Goal: Communication & Community: Answer question/provide support

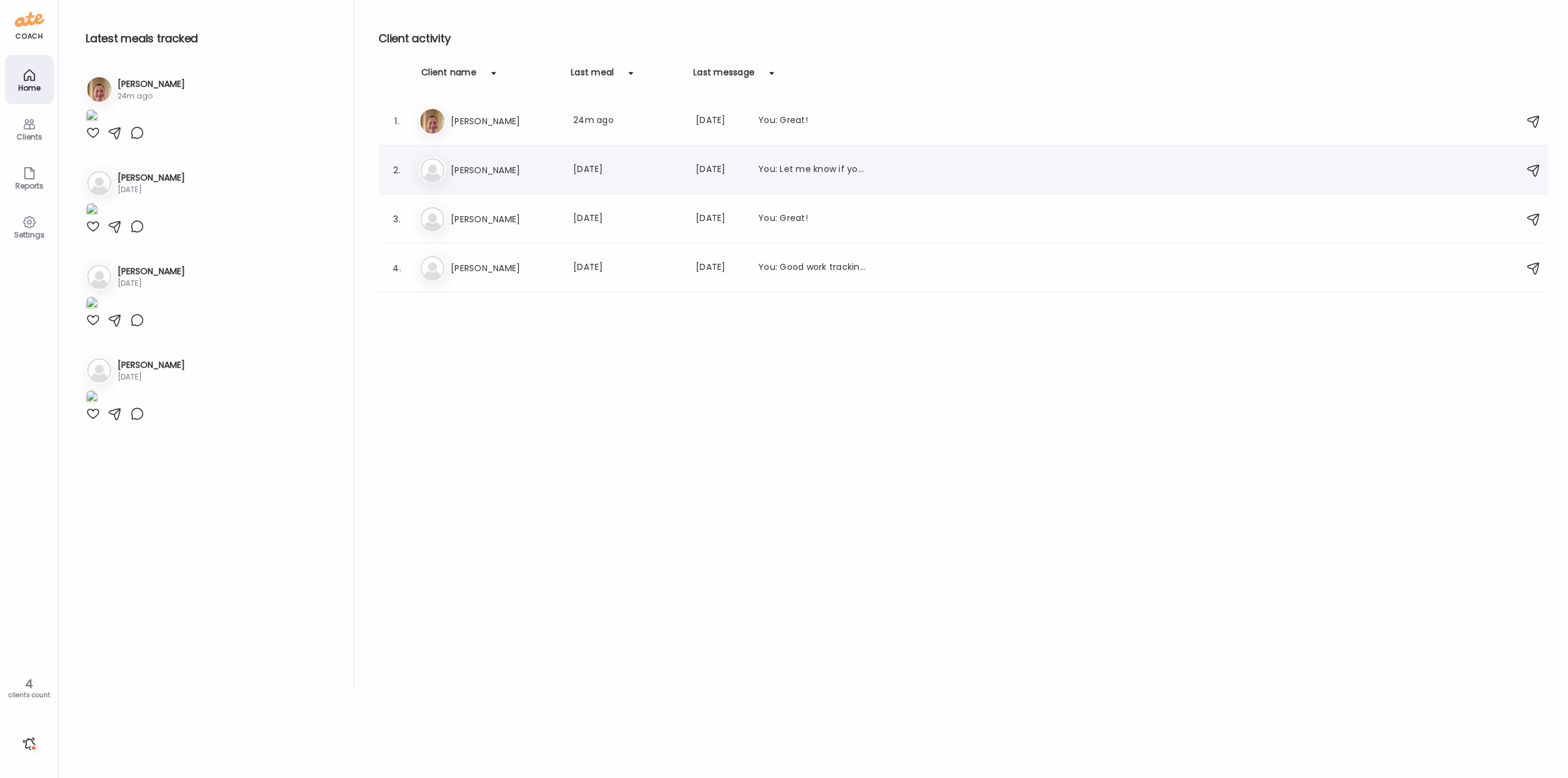
click at [512, 172] on h3 "[PERSON_NAME]" at bounding box center [505, 170] width 108 height 14
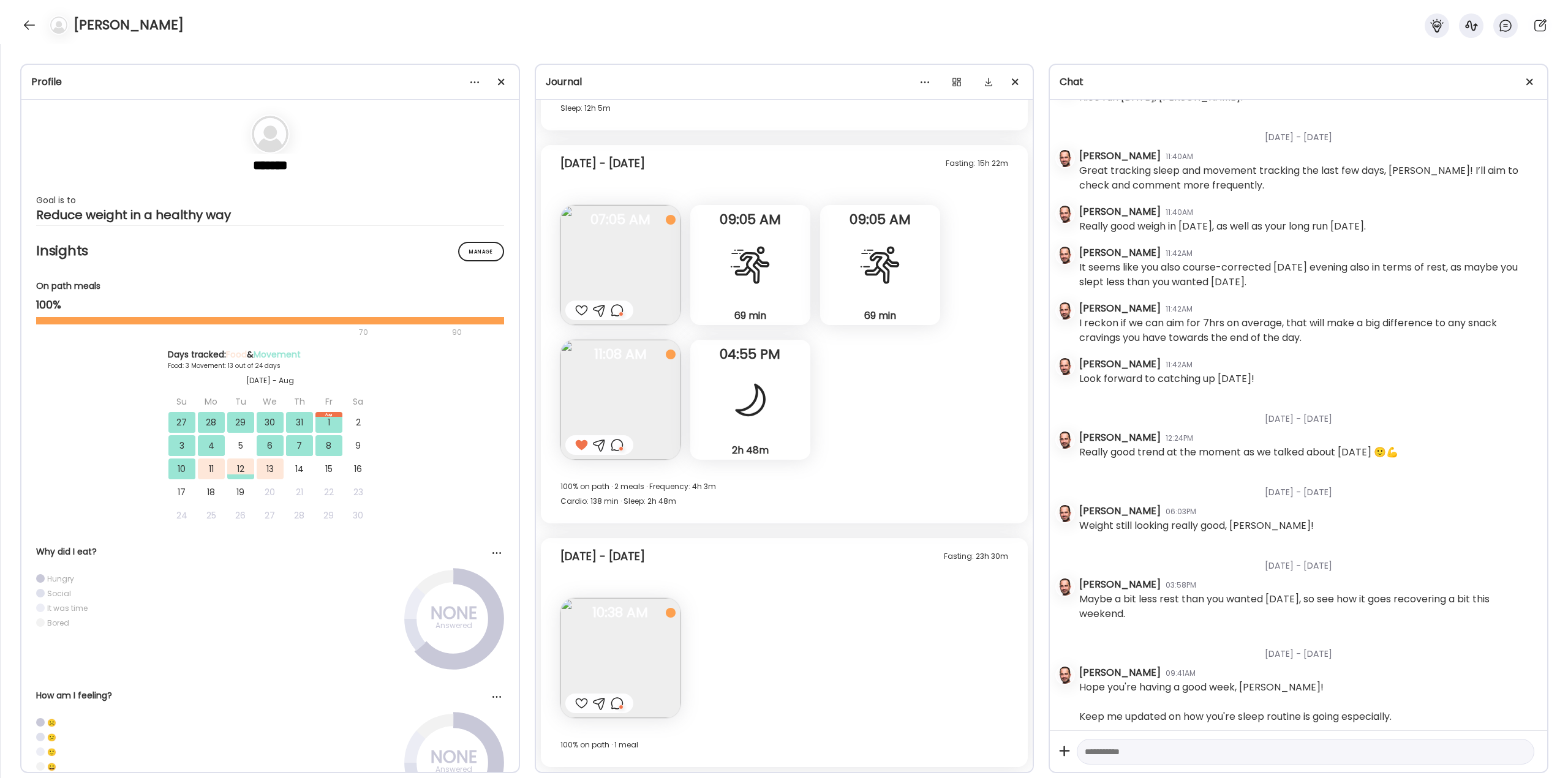
scroll to position [4930, 0]
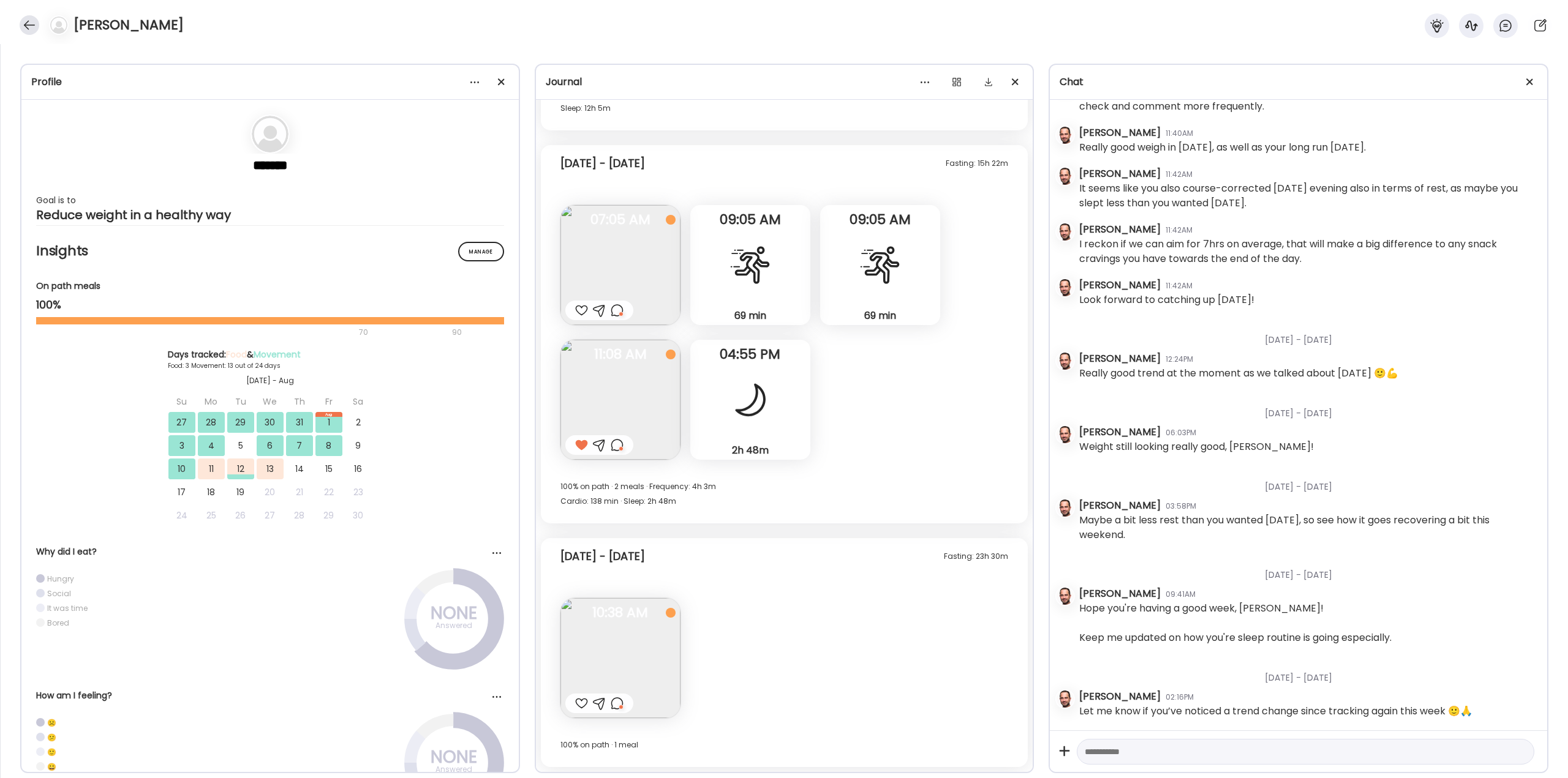
click at [25, 29] on div at bounding box center [30, 25] width 20 height 20
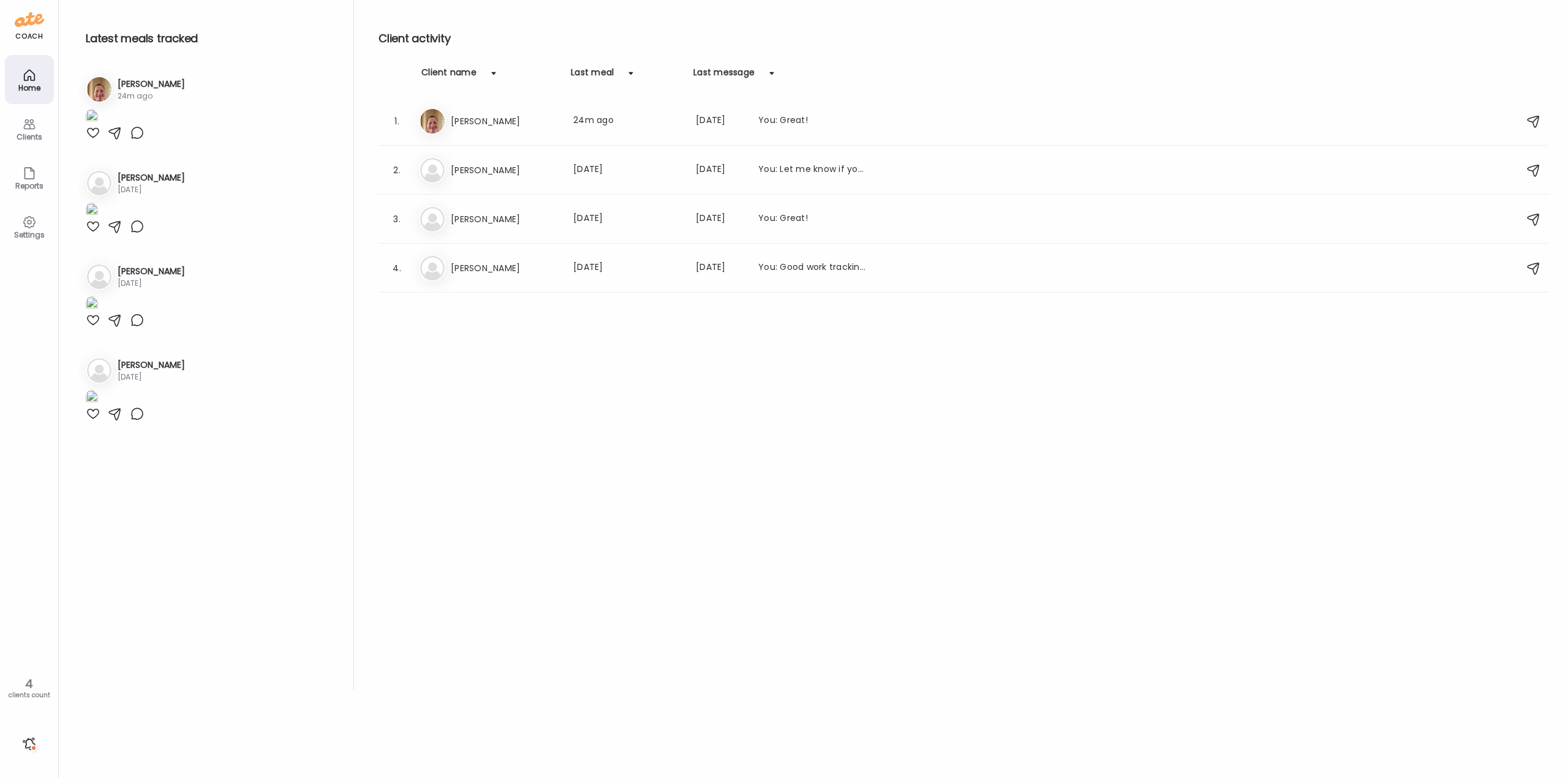
click at [31, 747] on div at bounding box center [30, 744] width 20 height 20
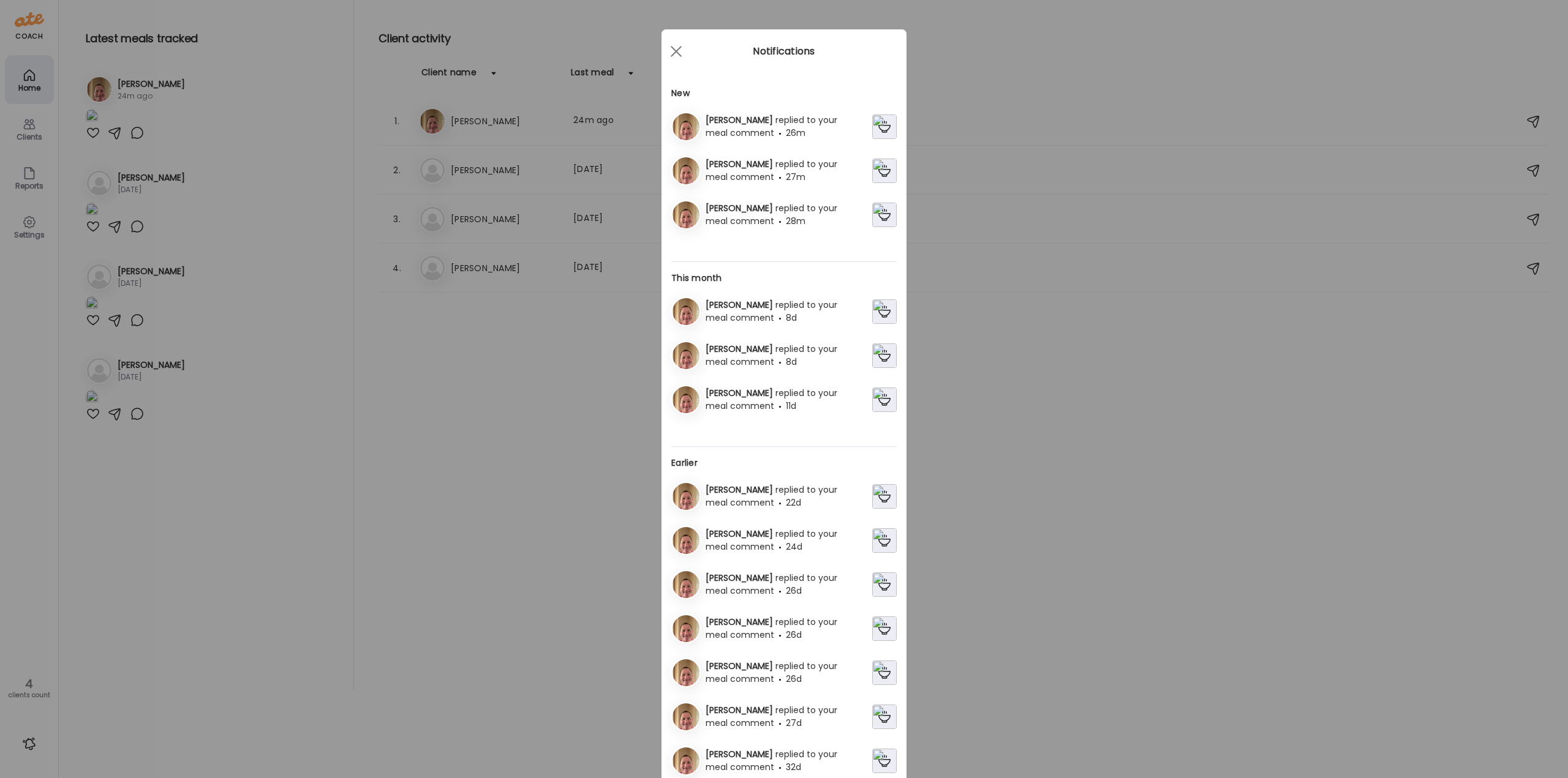
click at [756, 220] on div "[PERSON_NAME] replied to your meal comment 28m" at bounding box center [786, 215] width 171 height 26
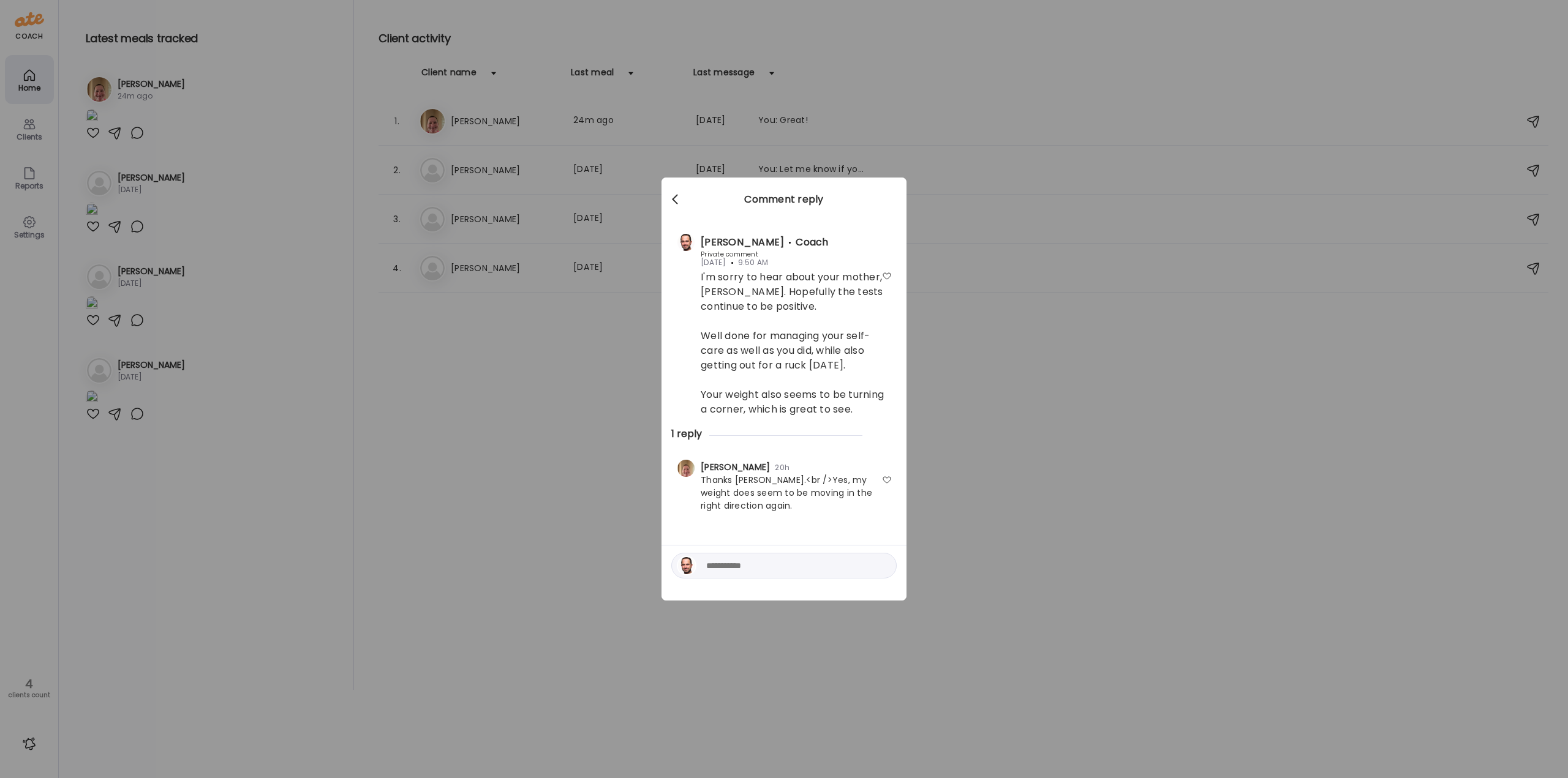
click at [674, 199] on span at bounding box center [675, 197] width 6 height 6
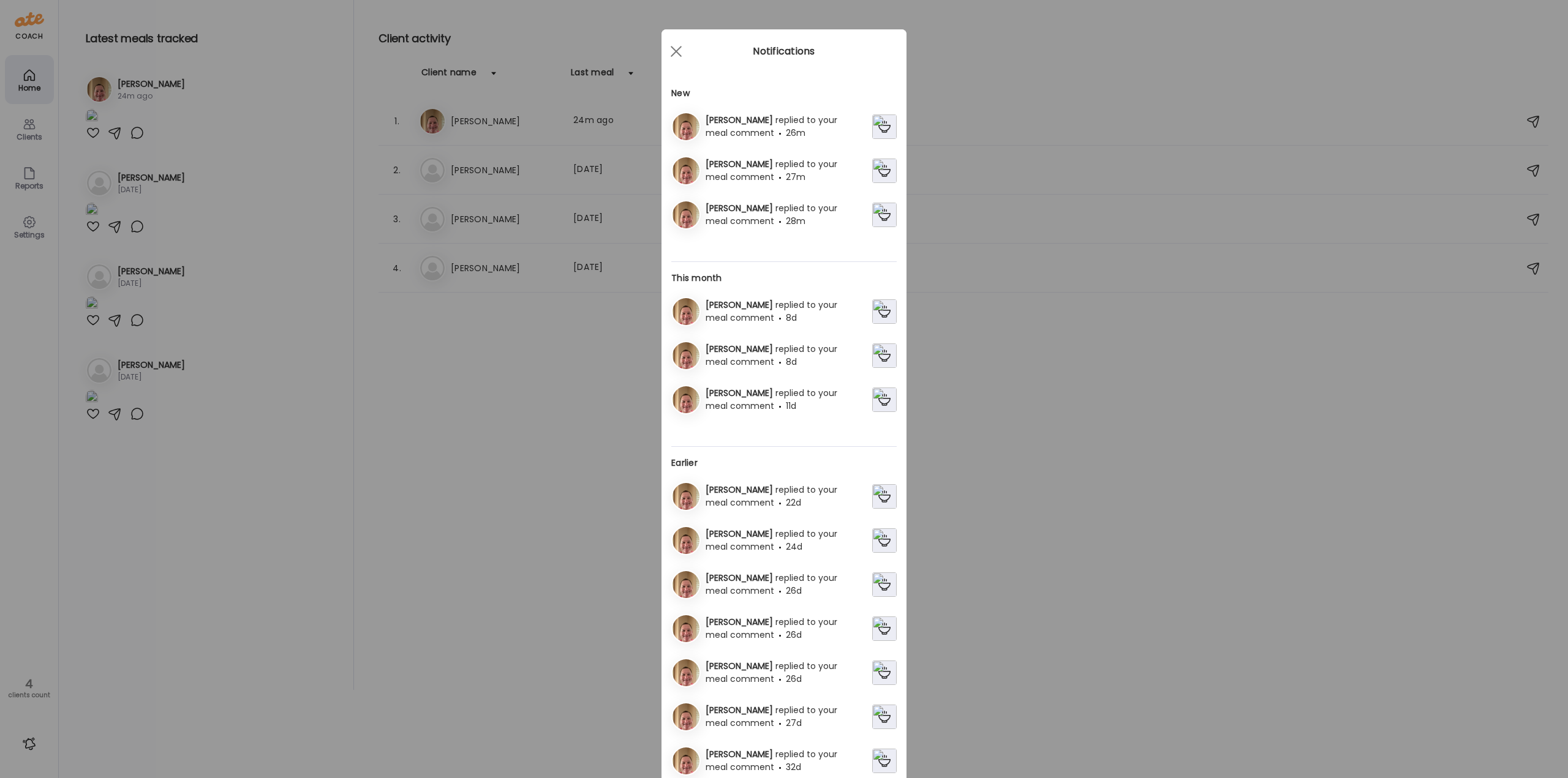
click at [786, 174] on span "27m" at bounding box center [796, 177] width 20 height 12
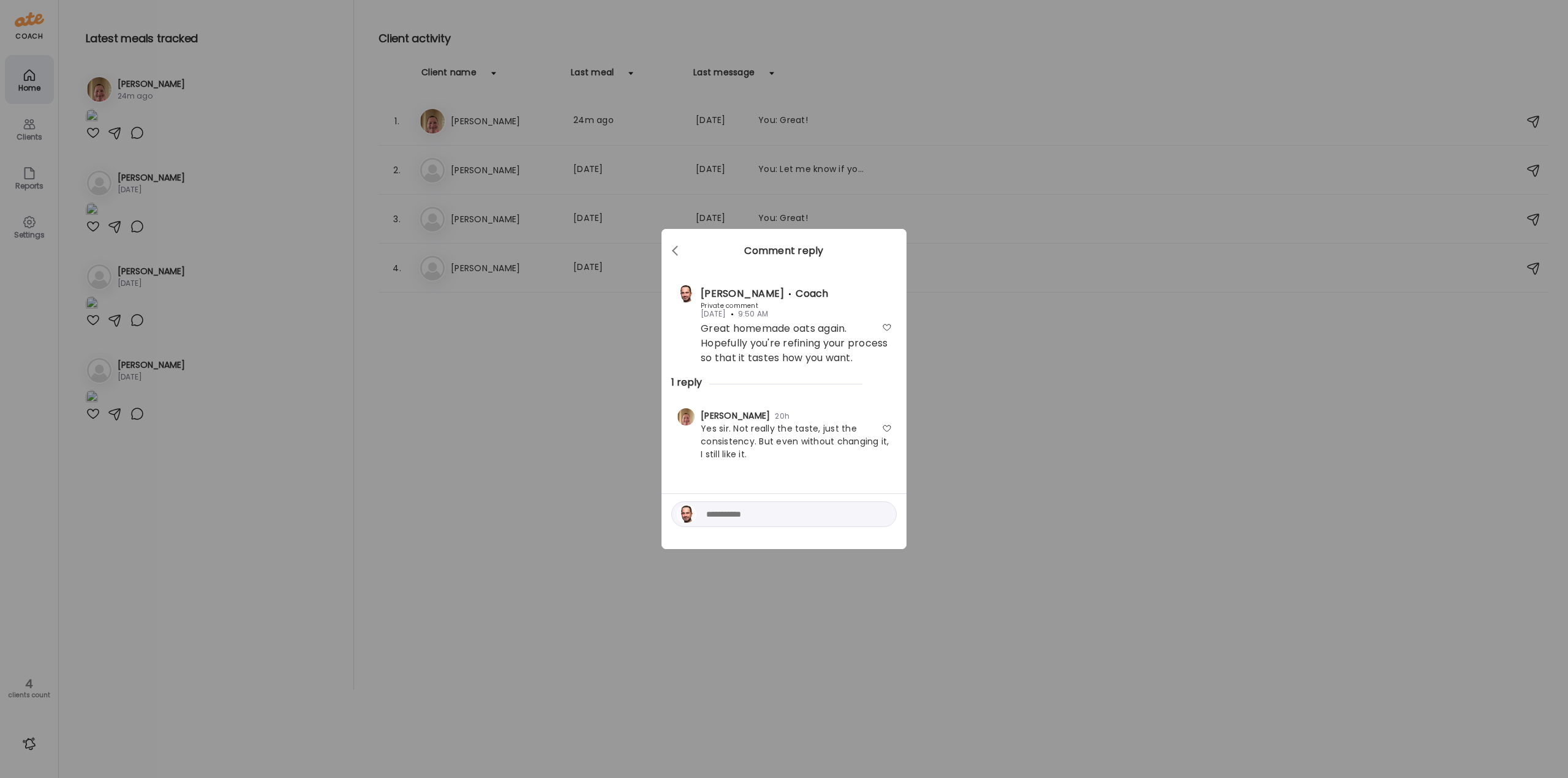
click at [803, 512] on textarea at bounding box center [788, 514] width 165 height 14
type textarea "**********"
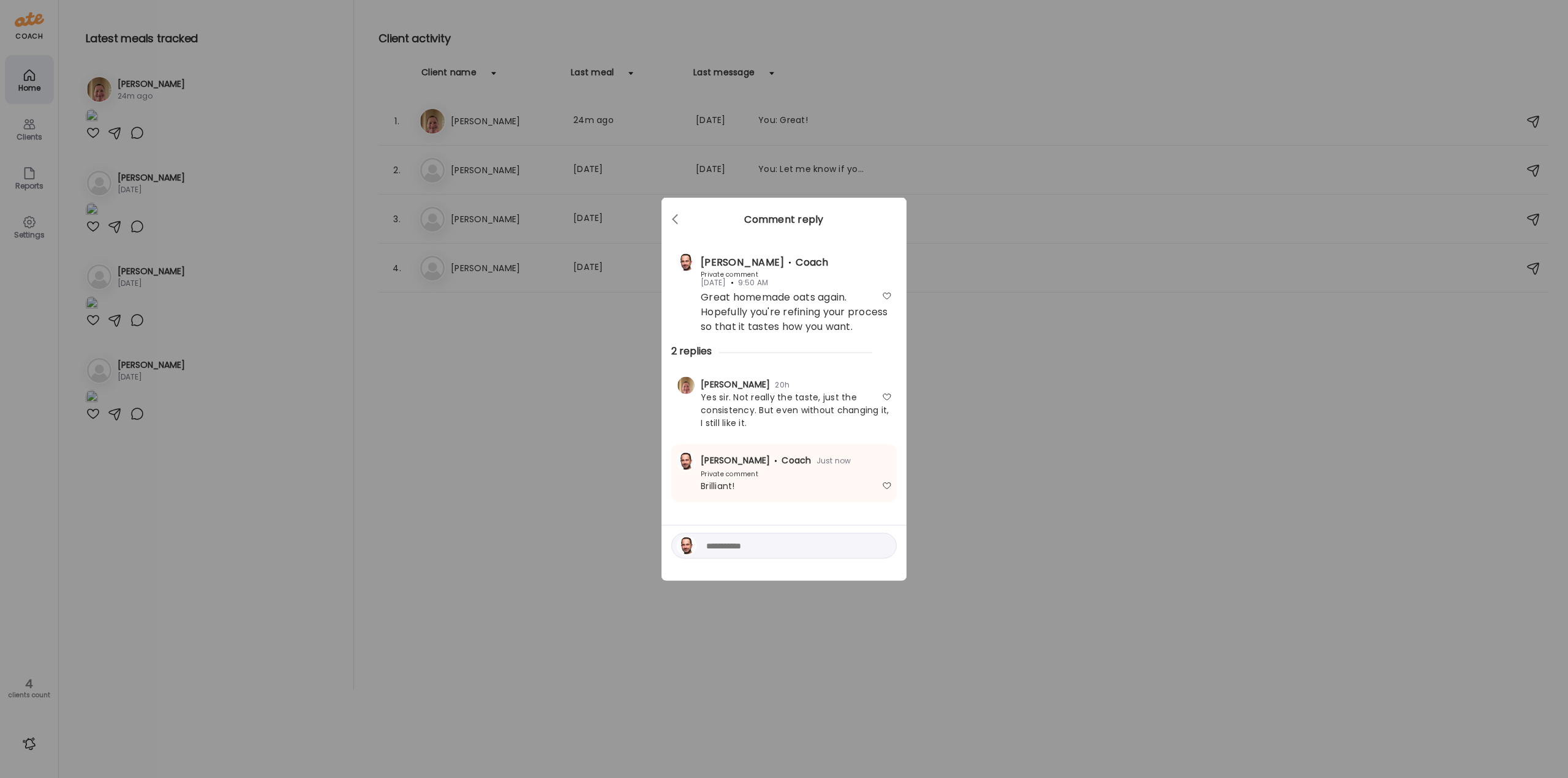
click at [677, 218] on div at bounding box center [676, 220] width 24 height 24
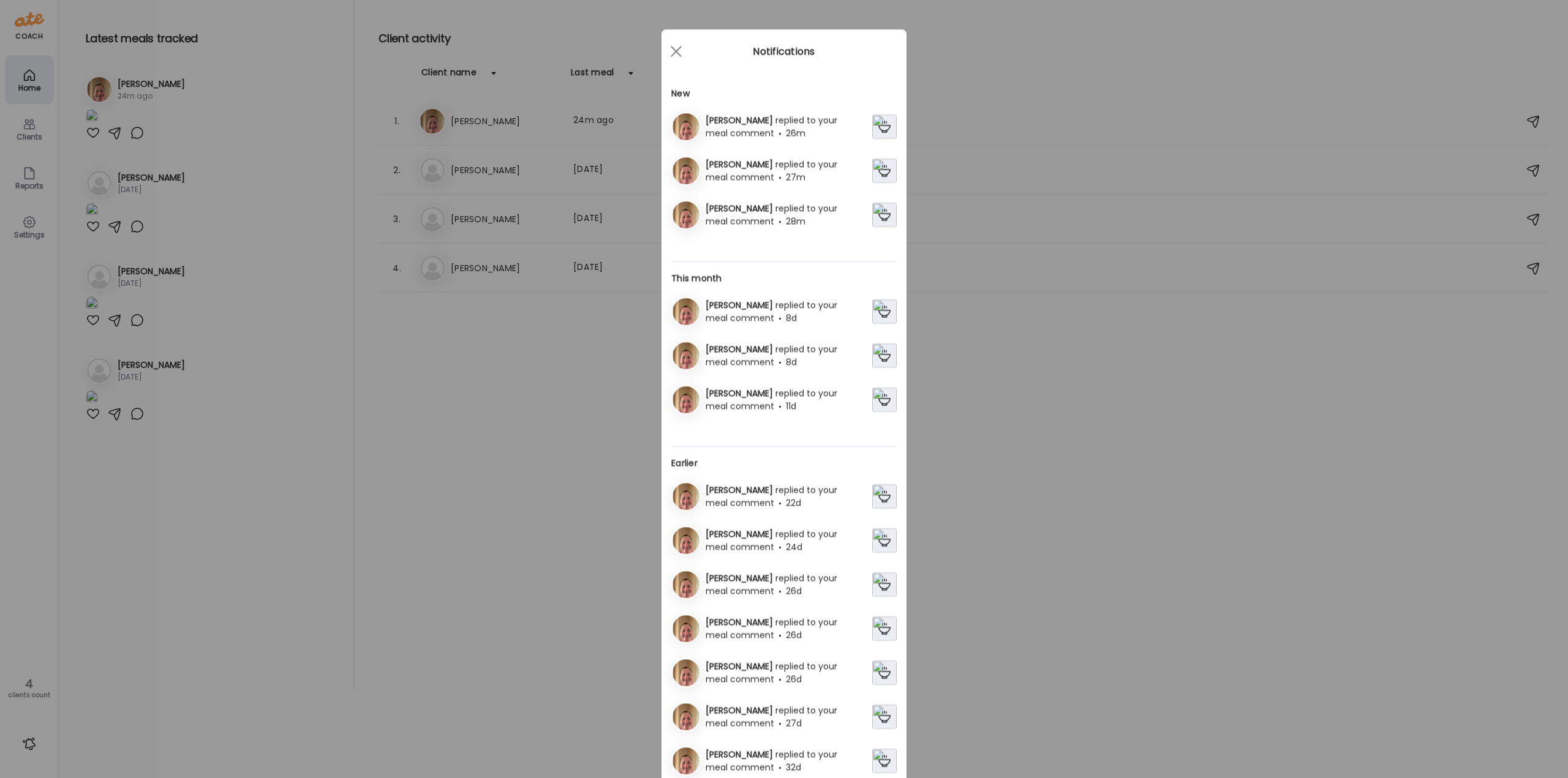
click at [745, 125] on span "replied to your meal comment" at bounding box center [771, 126] width 132 height 25
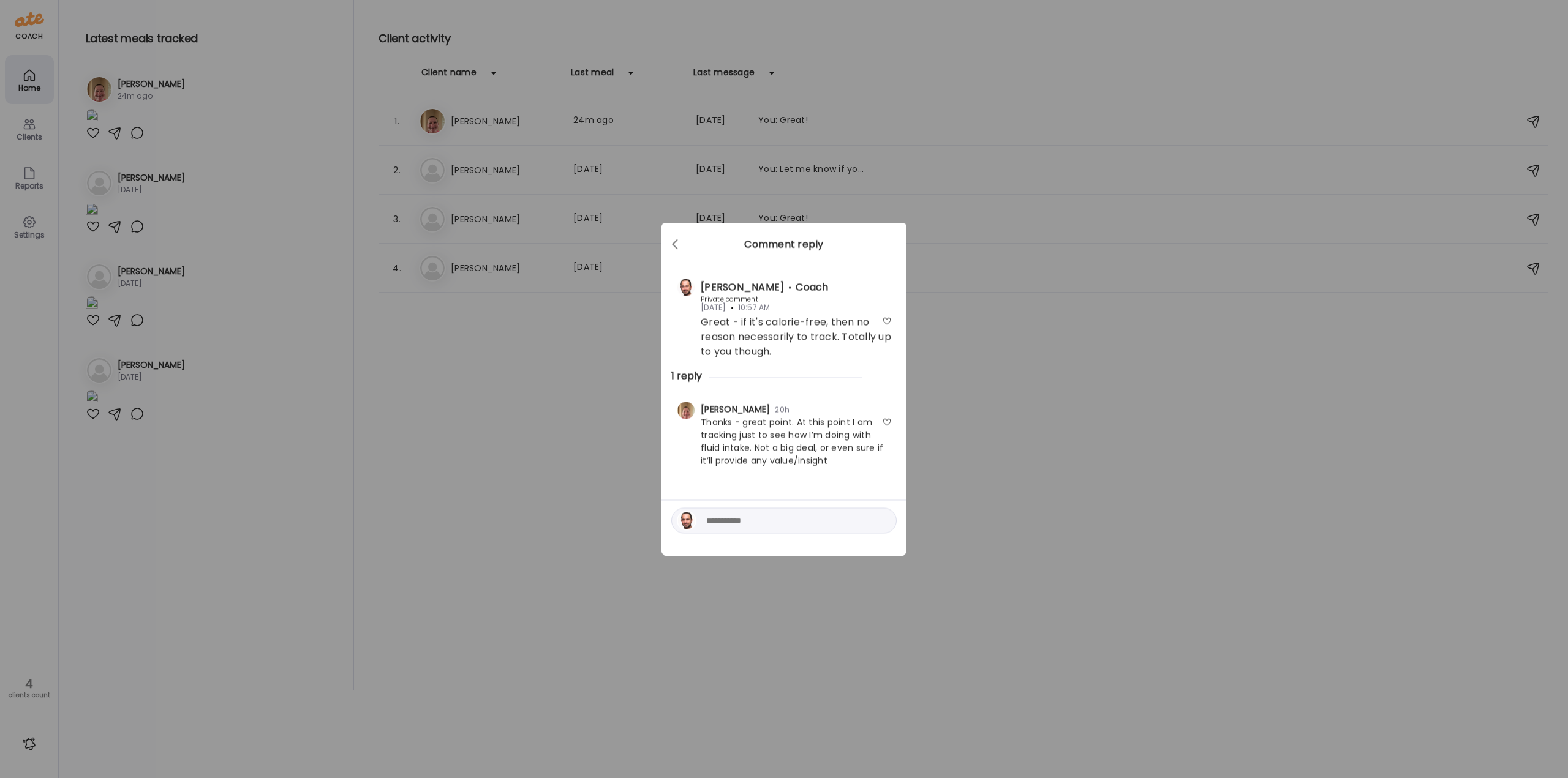
click at [783, 518] on textarea at bounding box center [788, 521] width 165 height 14
type textarea "**********"
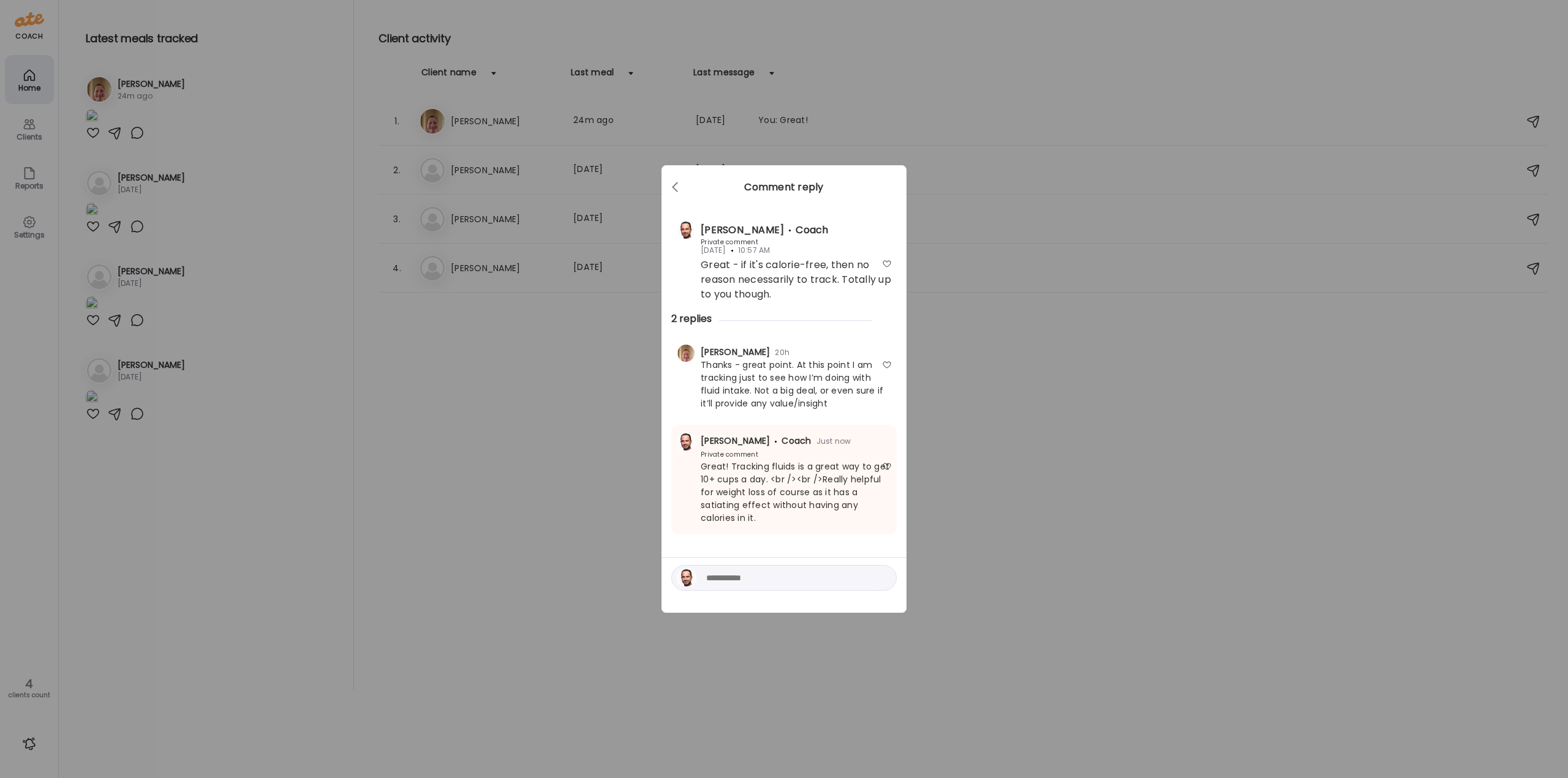
click at [495, 440] on div "Ate Coach Dashboard Wahoo! It’s official Take a moment to set up your Coach Pro…" at bounding box center [784, 389] width 1568 height 778
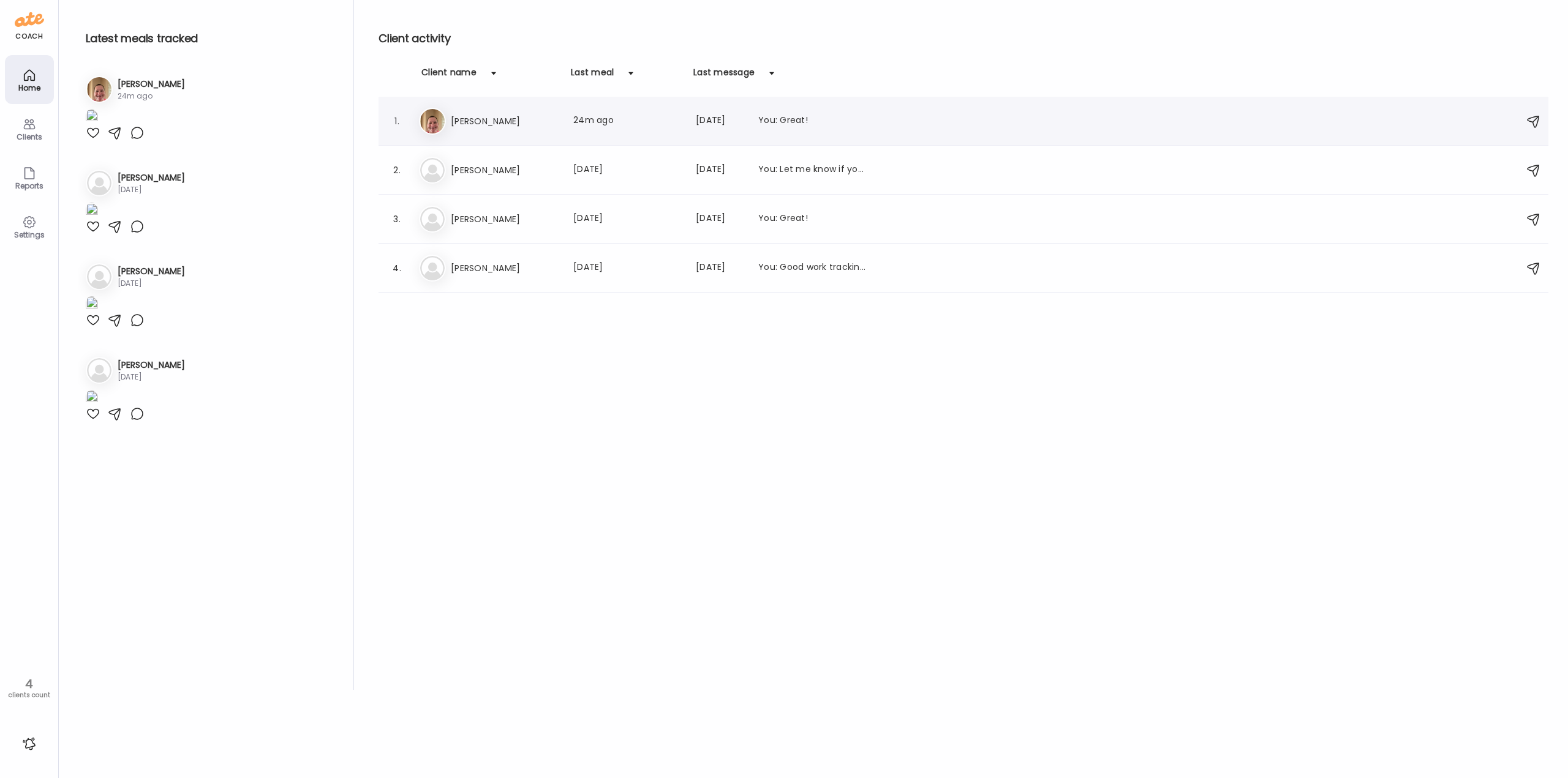
click at [483, 128] on h3 "[PERSON_NAME]" at bounding box center [505, 121] width 108 height 14
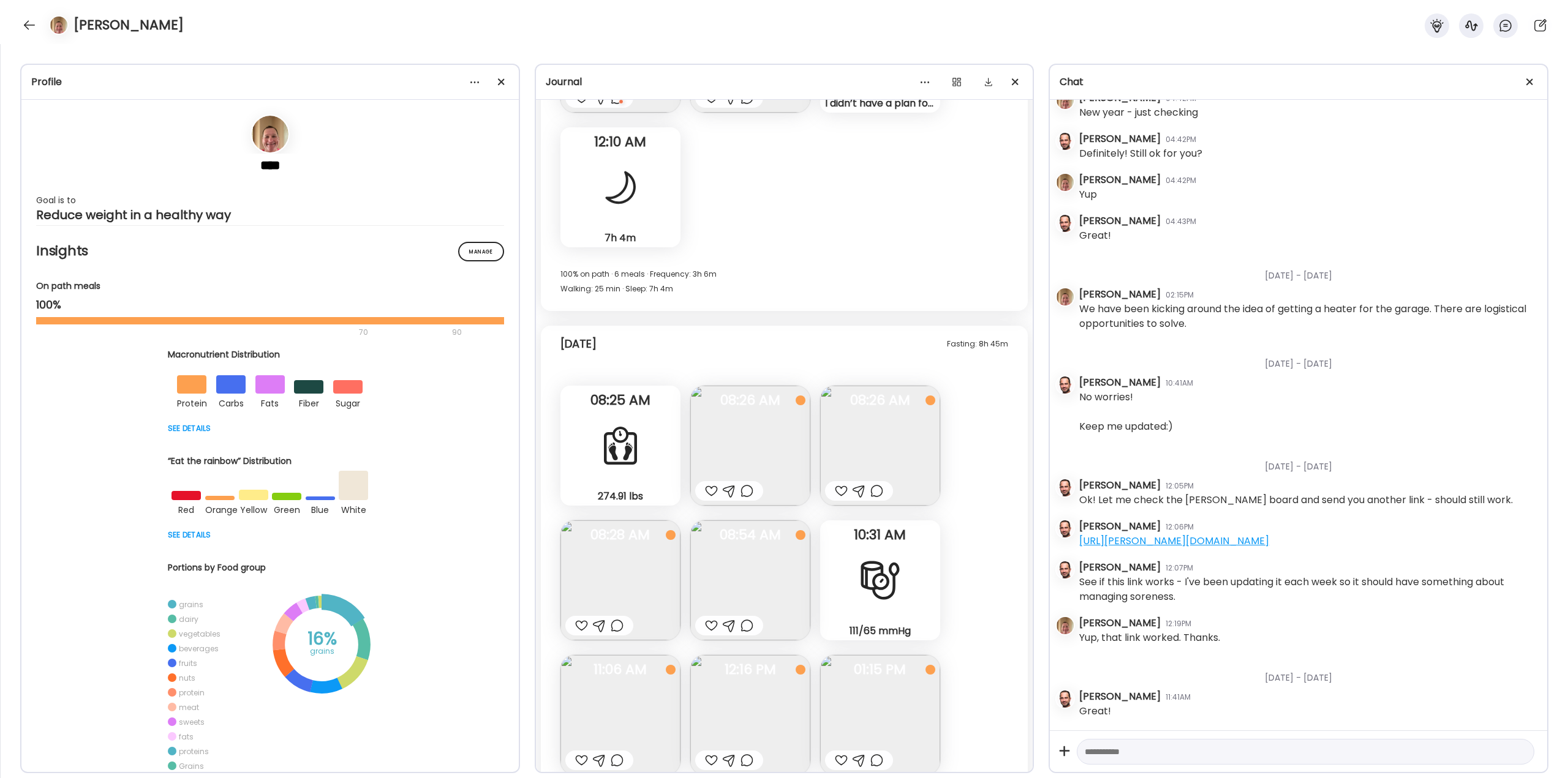
scroll to position [33213, 0]
click at [732, 442] on img at bounding box center [750, 449] width 120 height 120
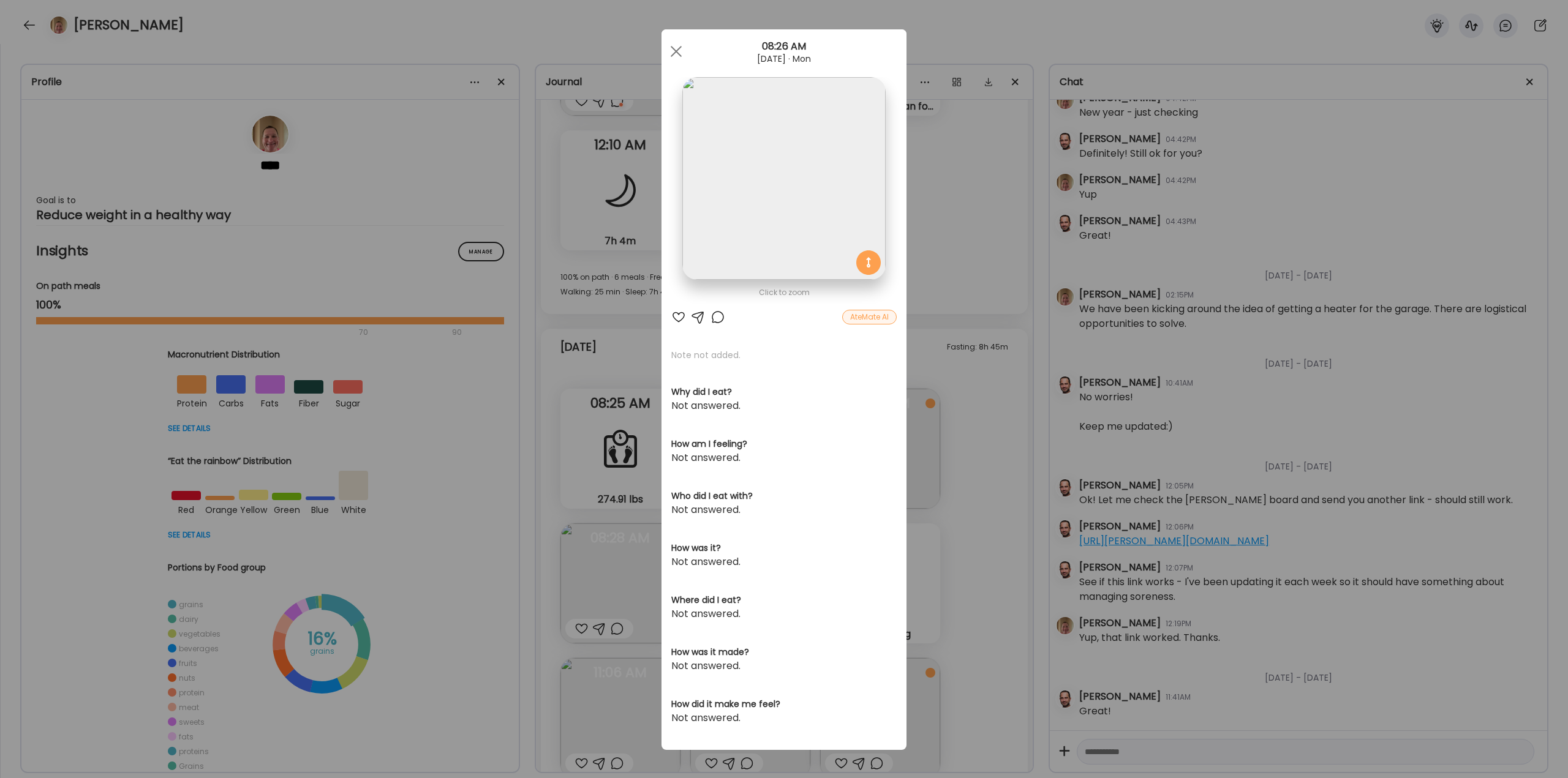
click at [1033, 401] on div "Ate Coach Dashboard Wahoo! It’s official Take a moment to set up your Coach Pro…" at bounding box center [784, 389] width 1568 height 778
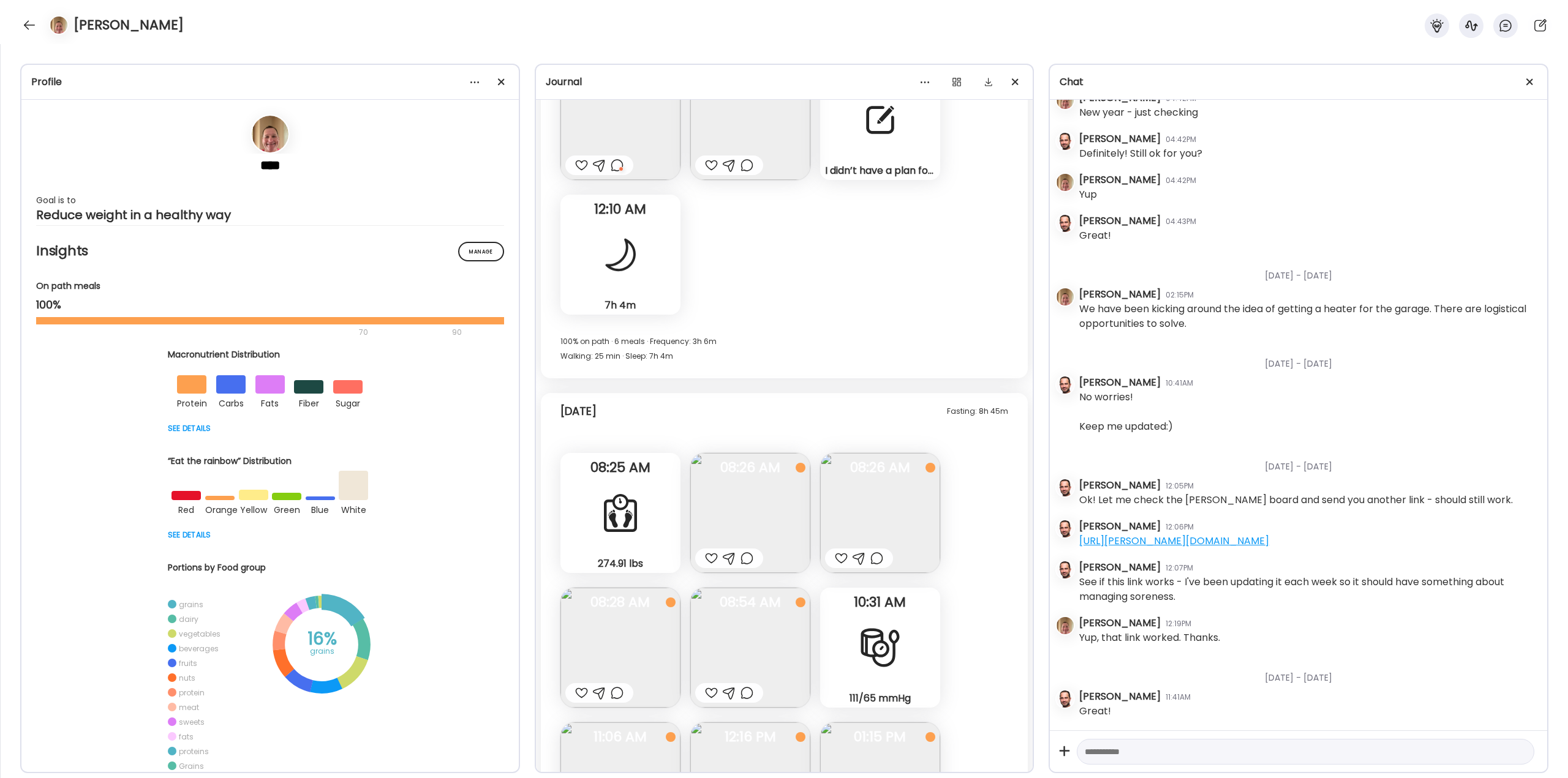
scroll to position [33152, 0]
click at [750, 554] on div at bounding box center [746, 555] width 13 height 14
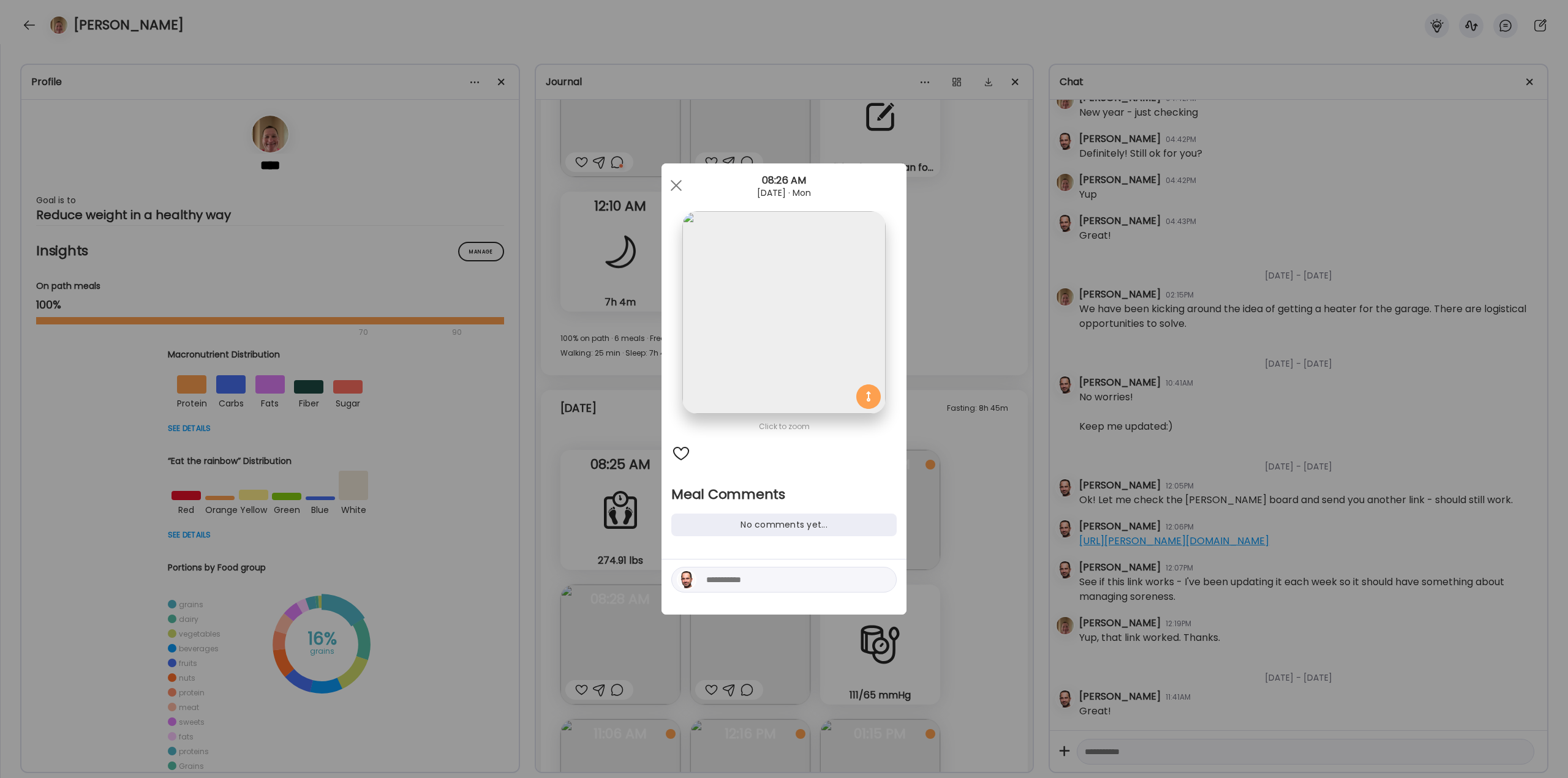
click at [746, 583] on textarea at bounding box center [788, 579] width 165 height 14
type textarea "**********"
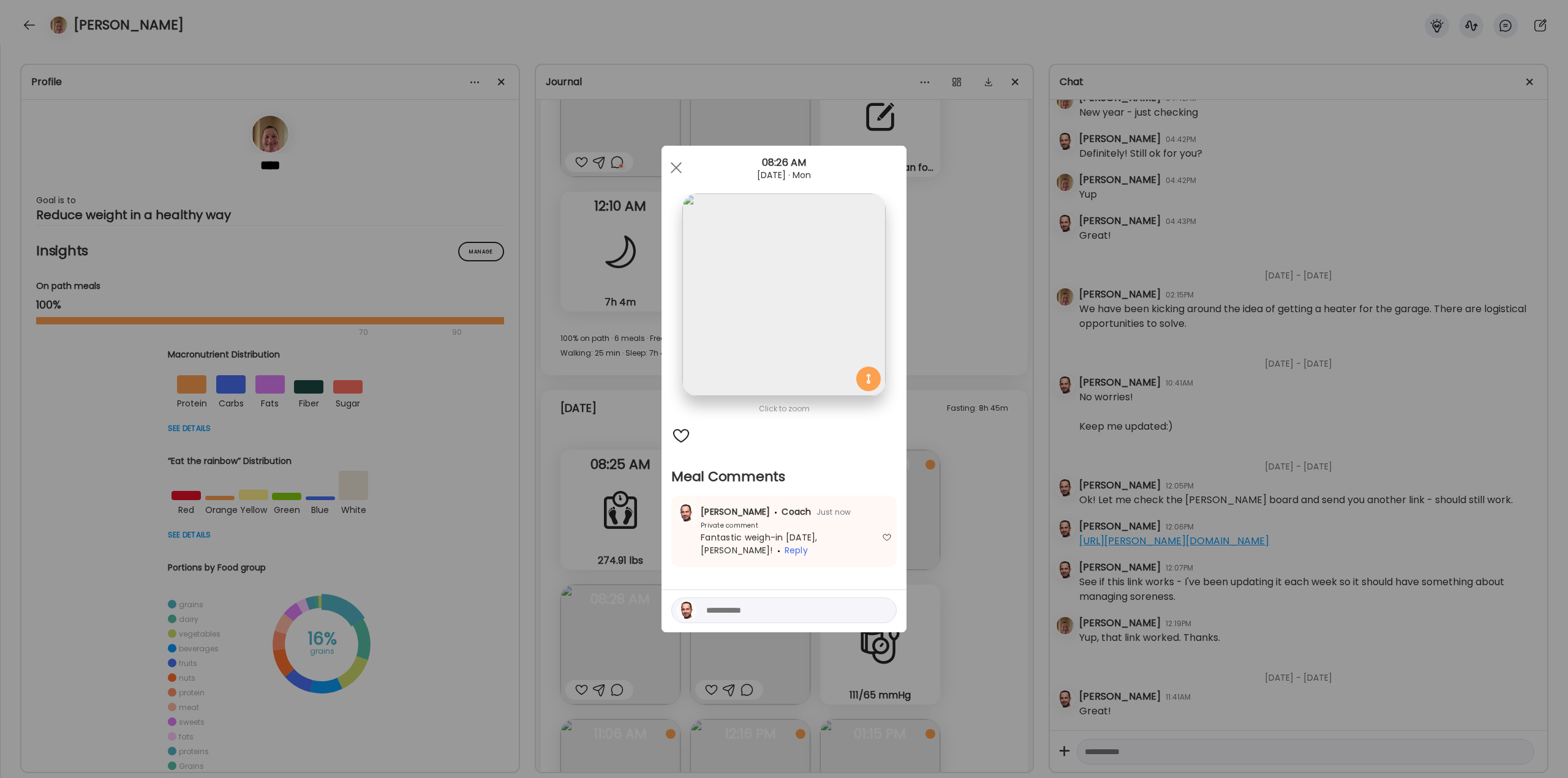
click at [925, 426] on div "Ate Coach Dashboard Wahoo! It’s official Take a moment to set up your Coach Pro…" at bounding box center [784, 389] width 1568 height 778
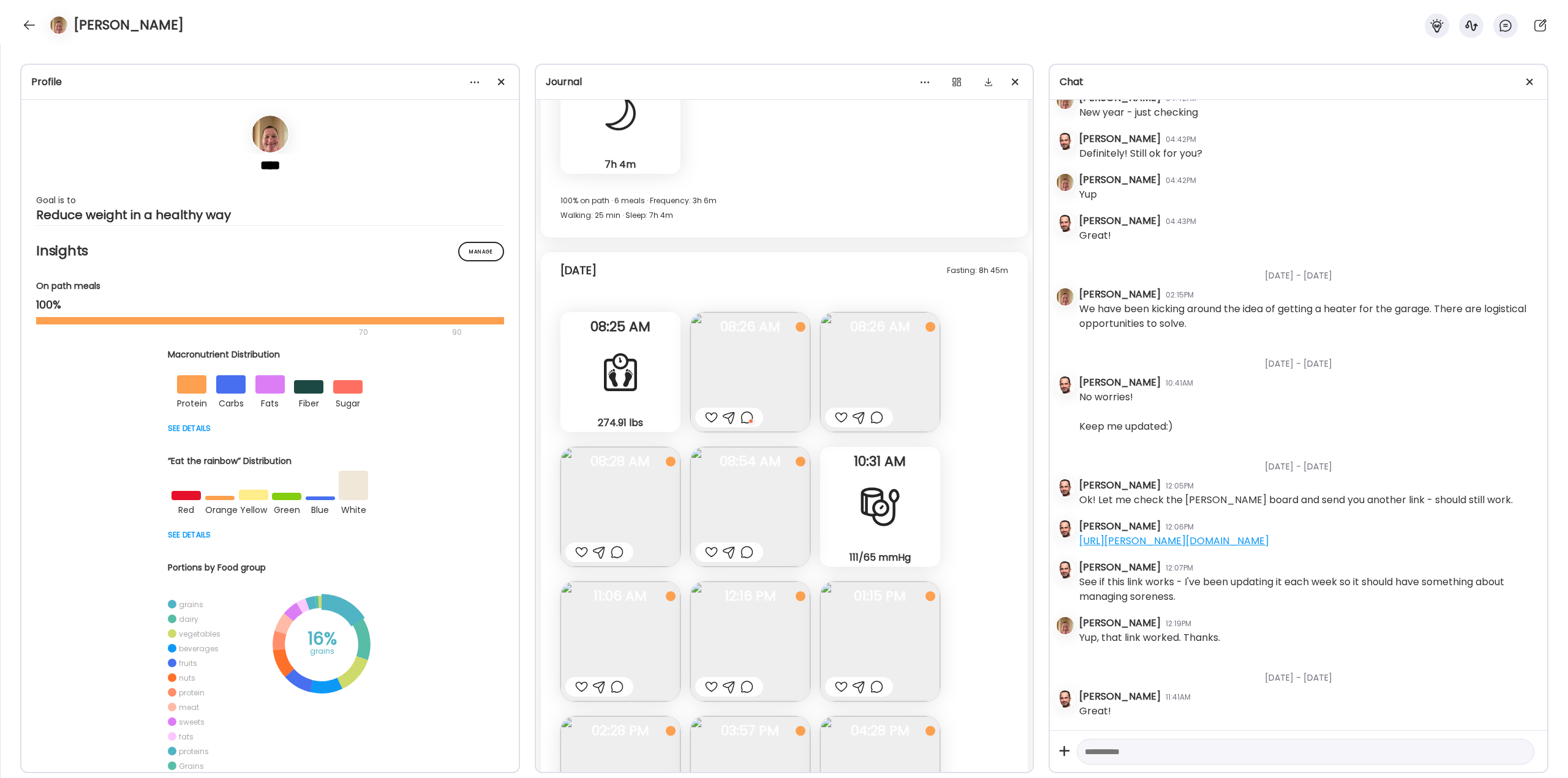
scroll to position [33336, 0]
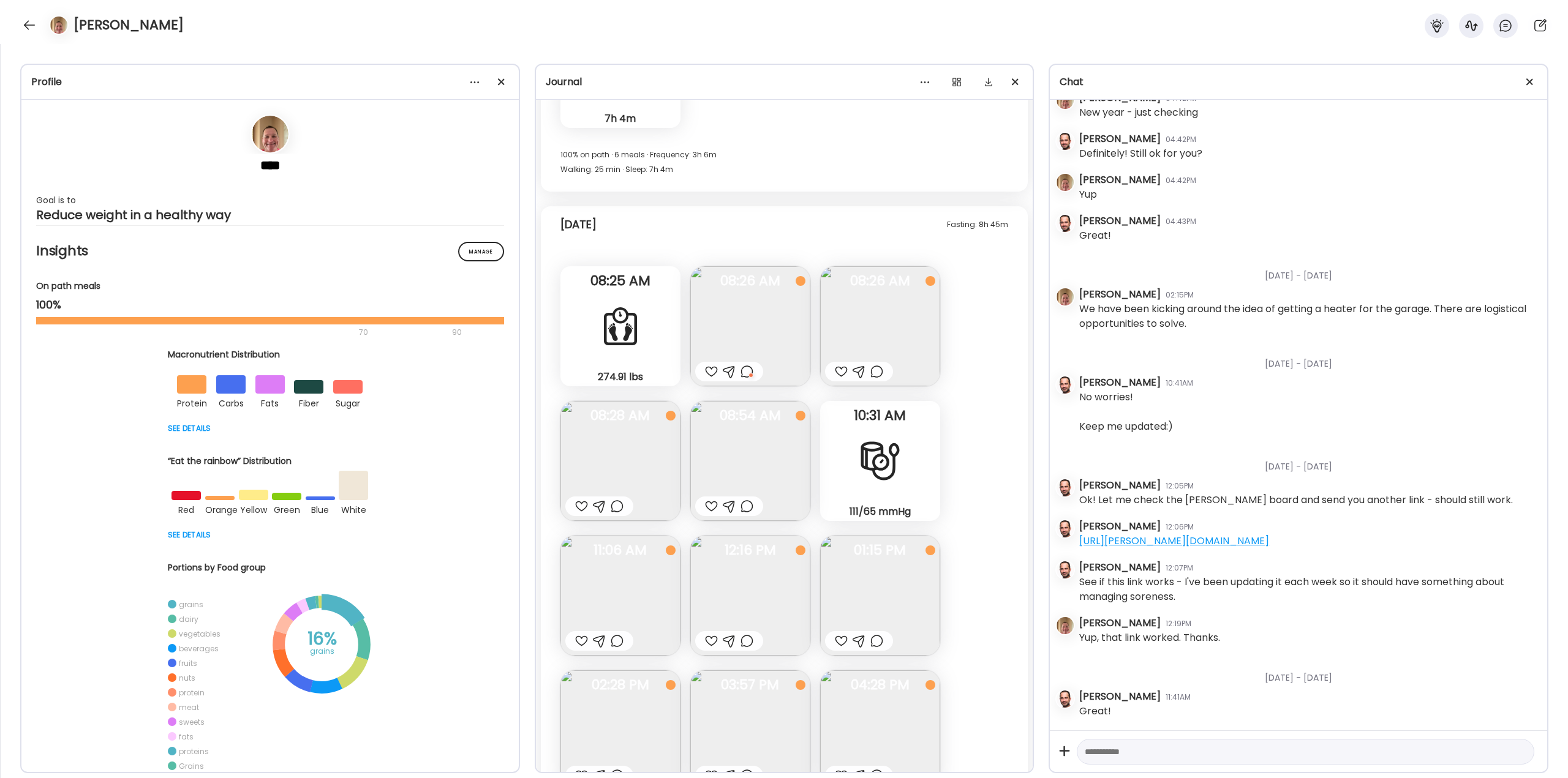
click at [870, 324] on img at bounding box center [880, 327] width 120 height 120
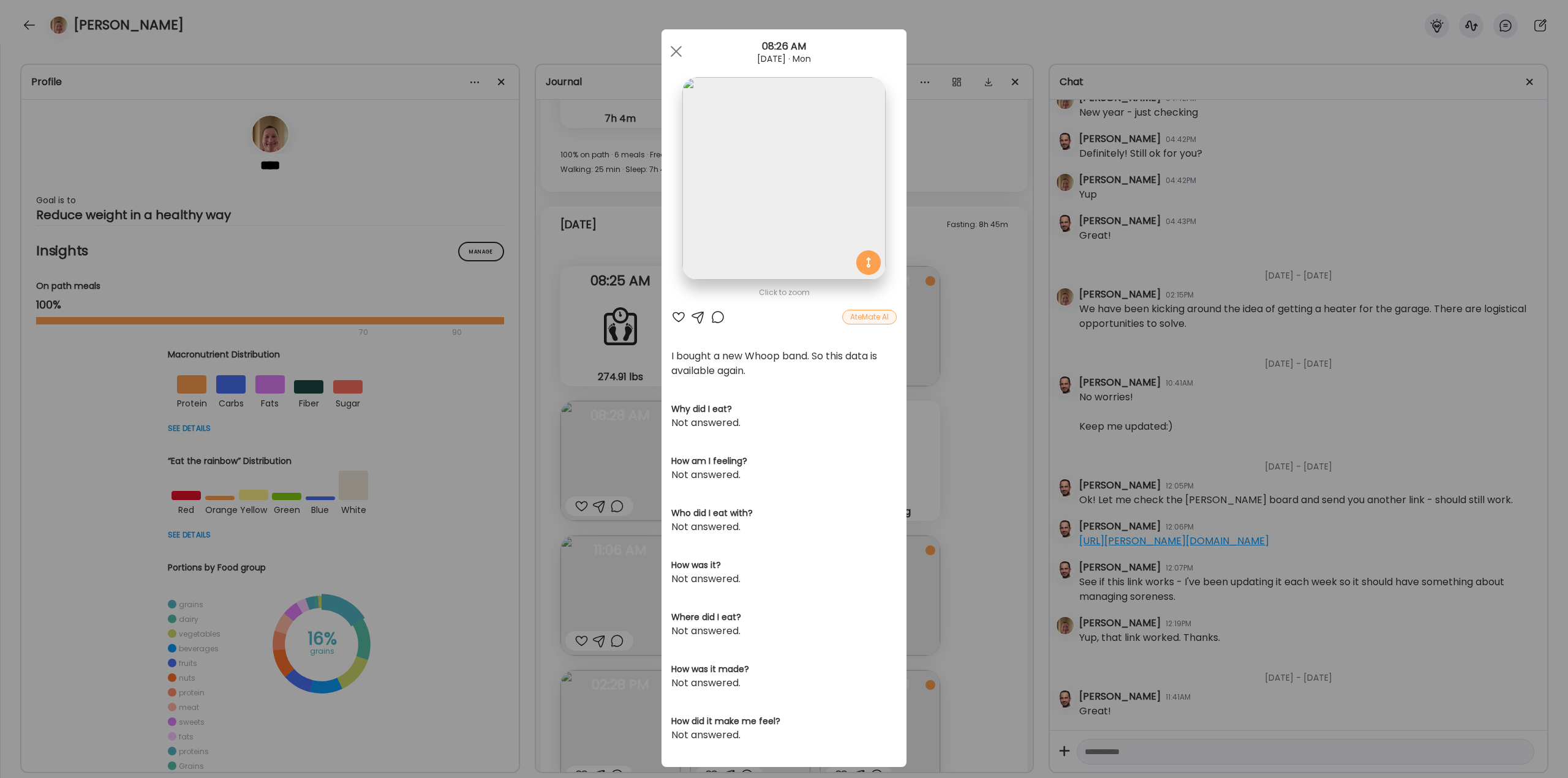
click at [711, 319] on div at bounding box center [717, 317] width 14 height 14
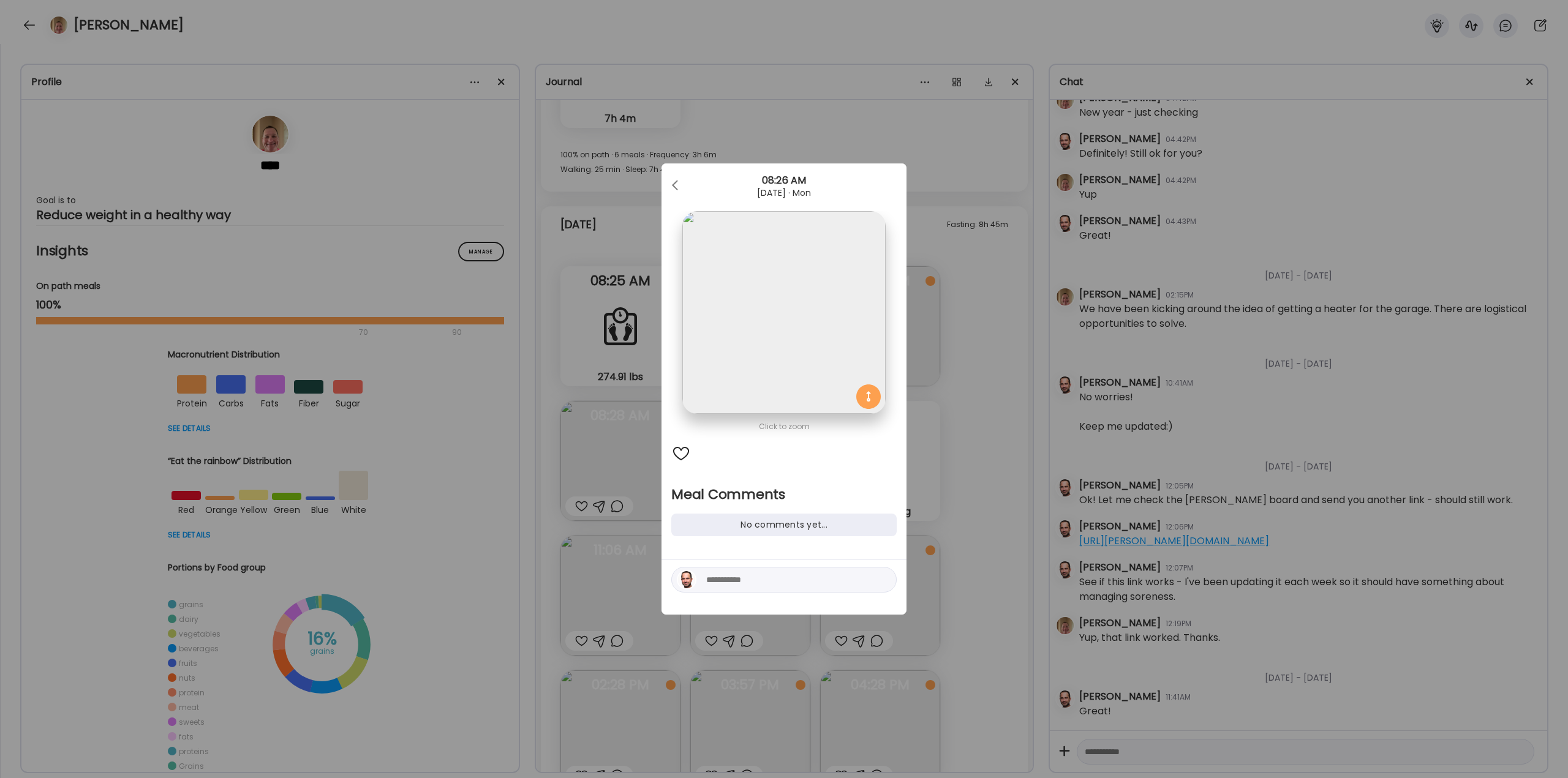
click at [771, 578] on textarea at bounding box center [788, 579] width 165 height 14
type textarea "*******"
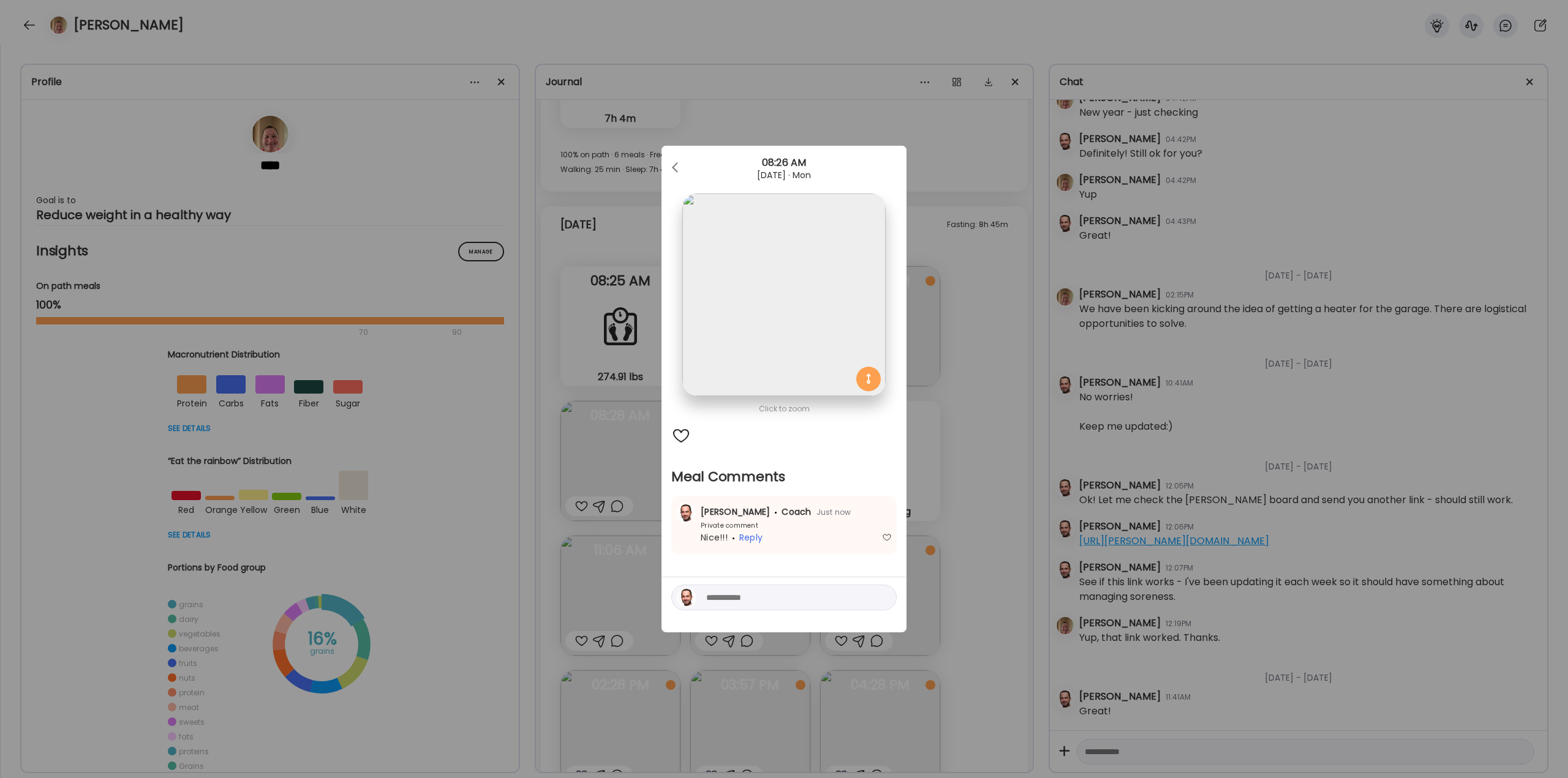
click at [963, 448] on div "Ate Coach Dashboard Wahoo! It’s official Take a moment to set up your Coach Pro…" at bounding box center [784, 389] width 1568 height 778
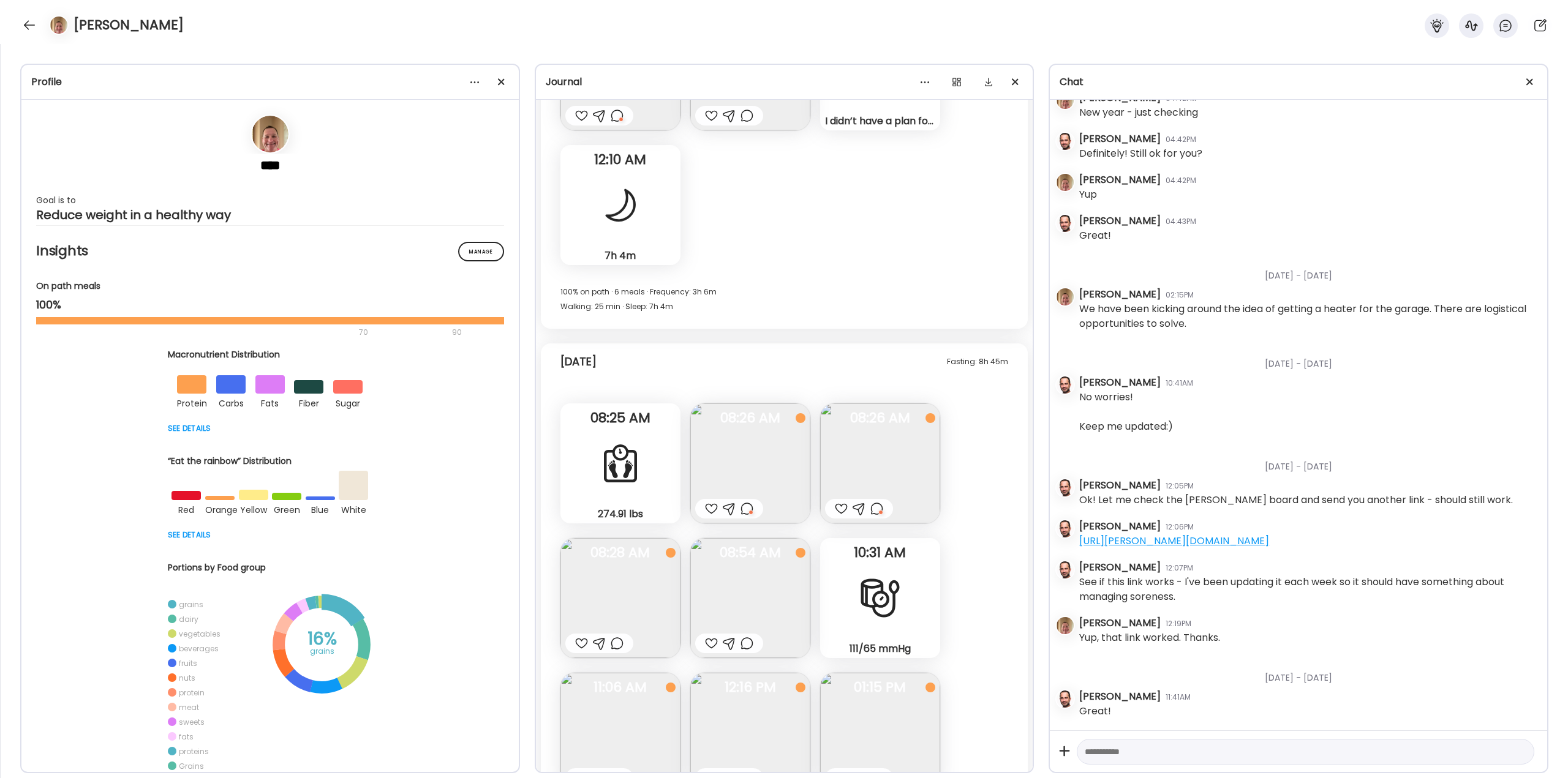
scroll to position [33274, 0]
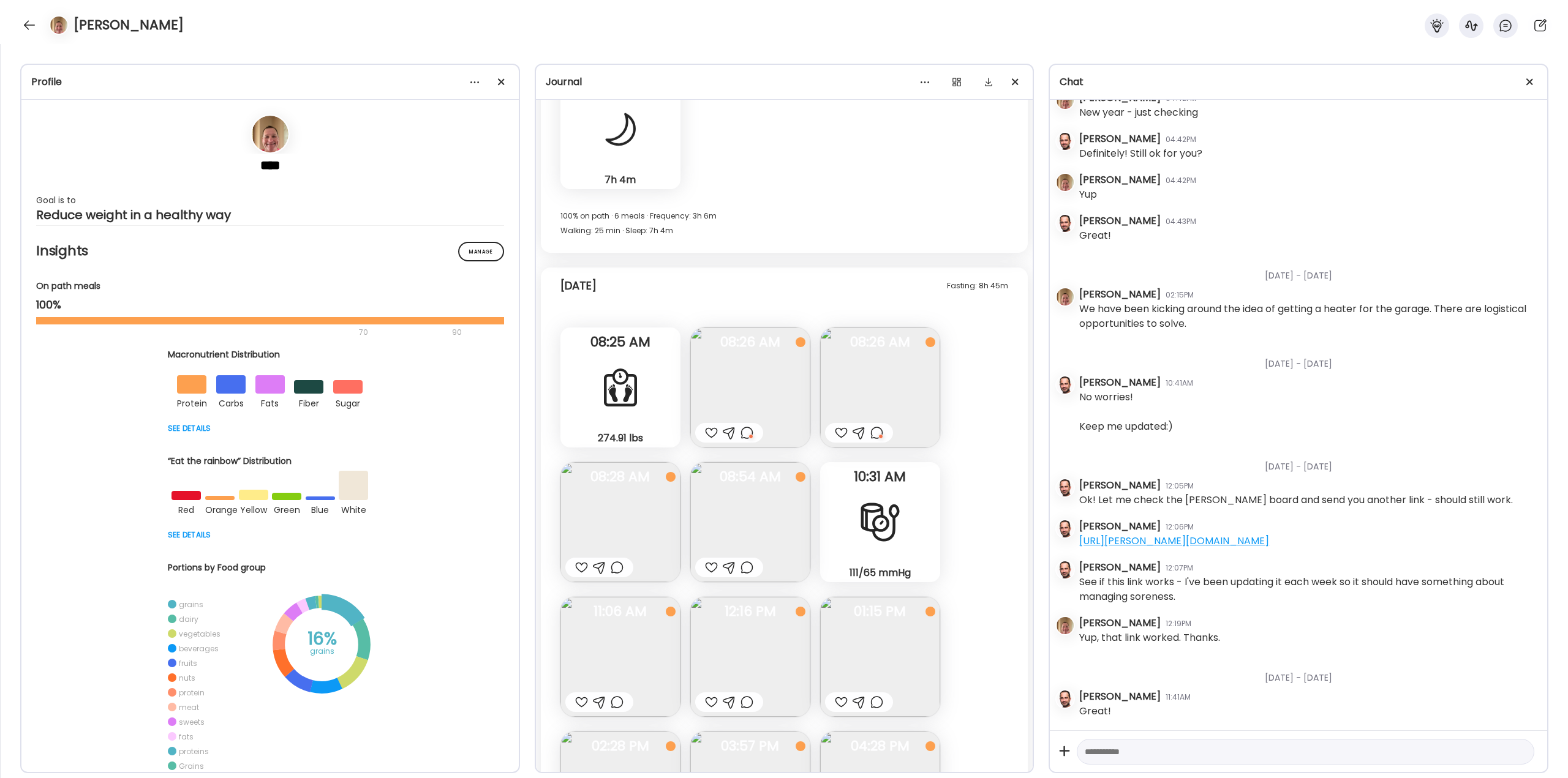
click at [749, 433] on div at bounding box center [746, 432] width 13 height 14
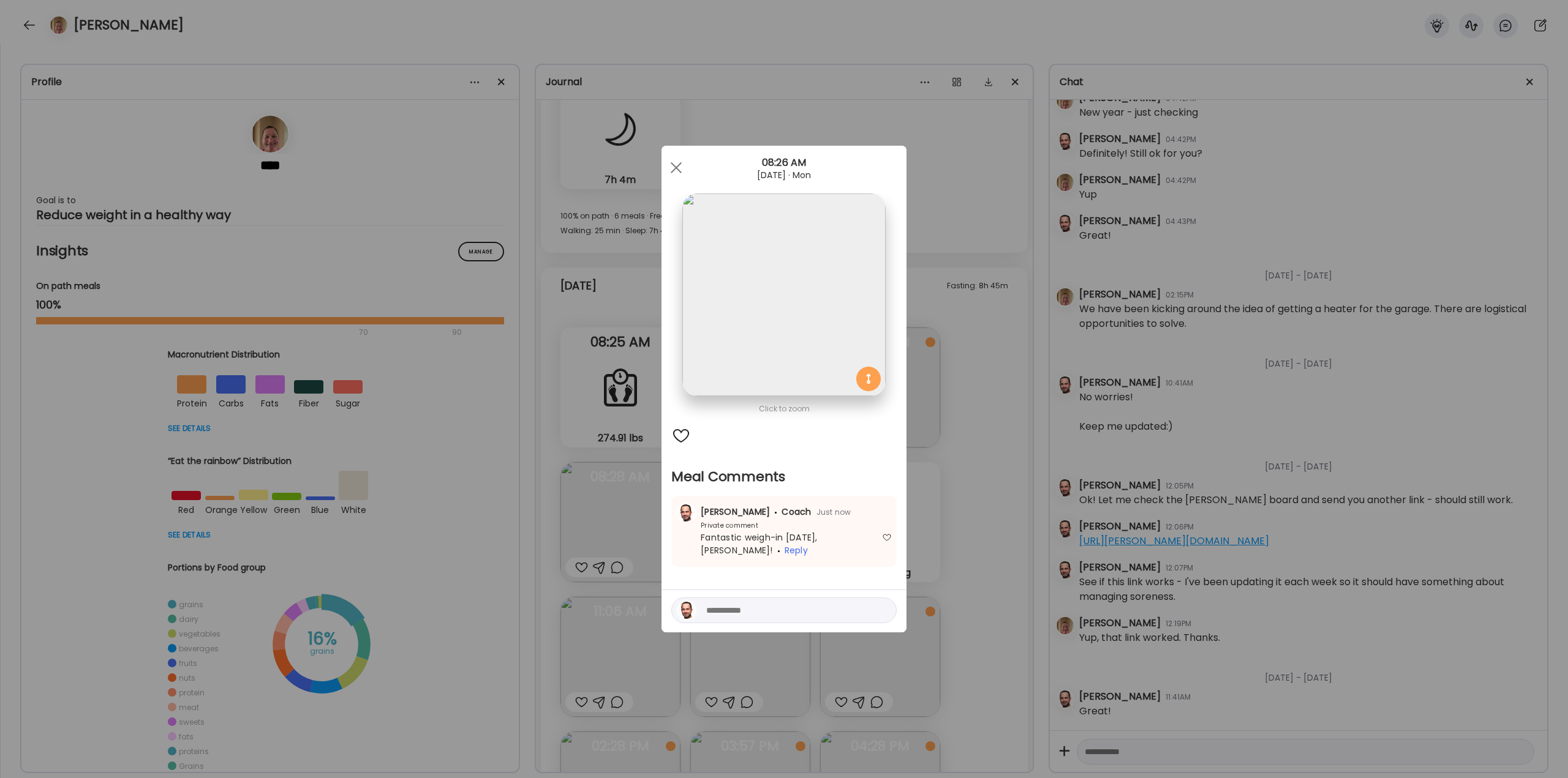
click at [748, 603] on textarea at bounding box center [788, 610] width 165 height 14
type textarea "**********"
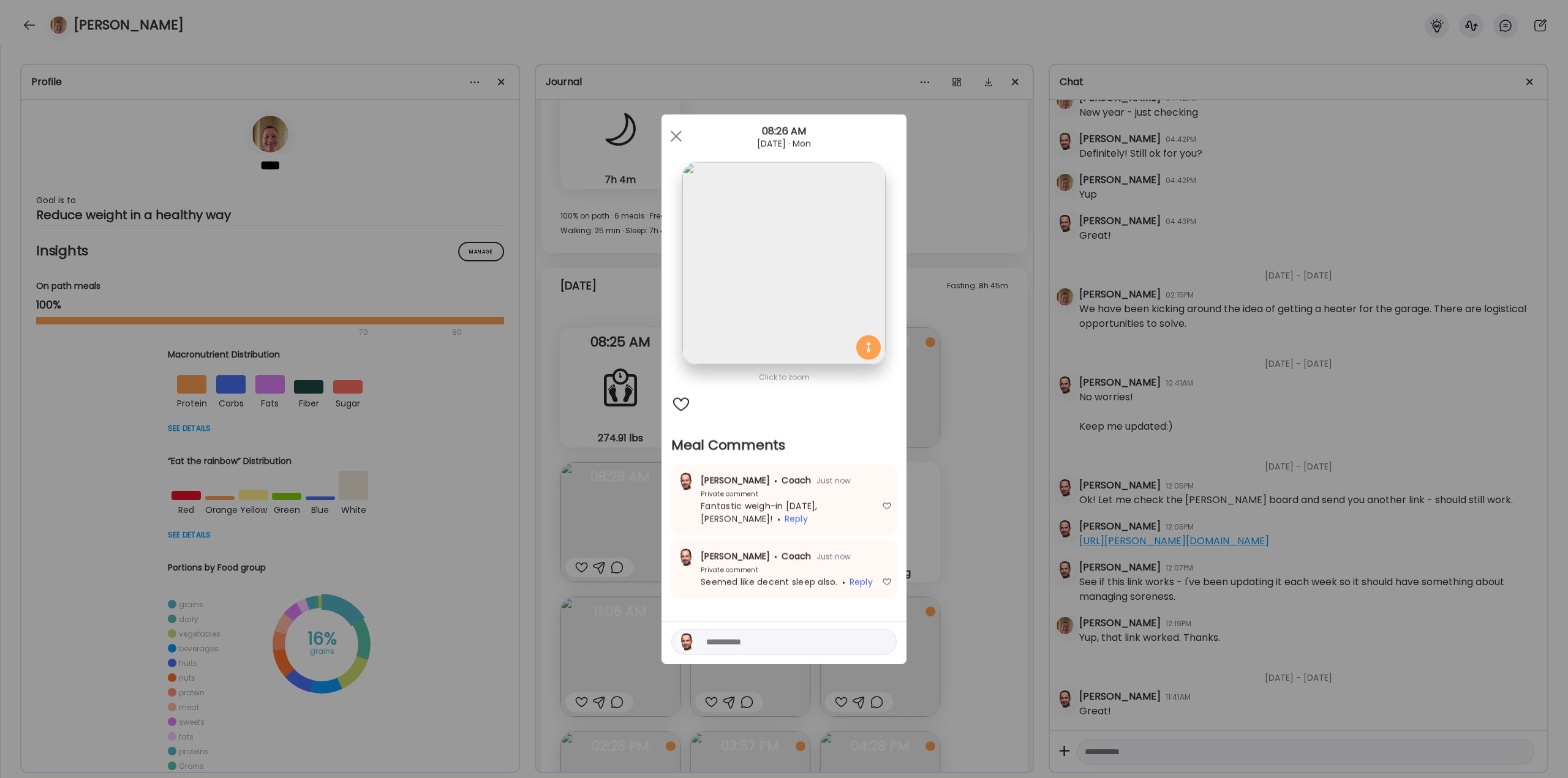
click at [981, 407] on div "Ate Coach Dashboard Wahoo! It’s official Take a moment to set up your Coach Pro…" at bounding box center [784, 389] width 1568 height 778
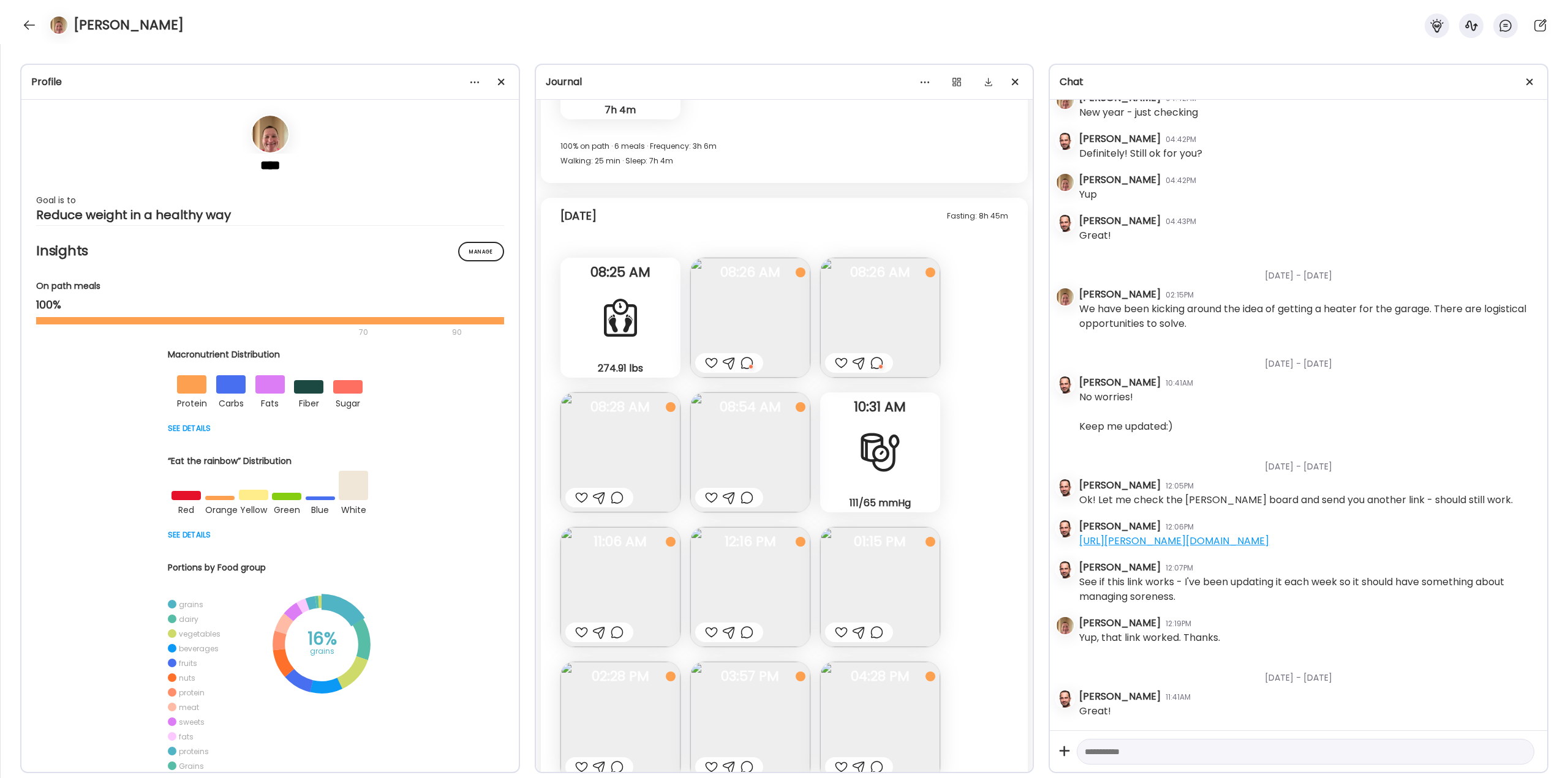
scroll to position [33397, 0]
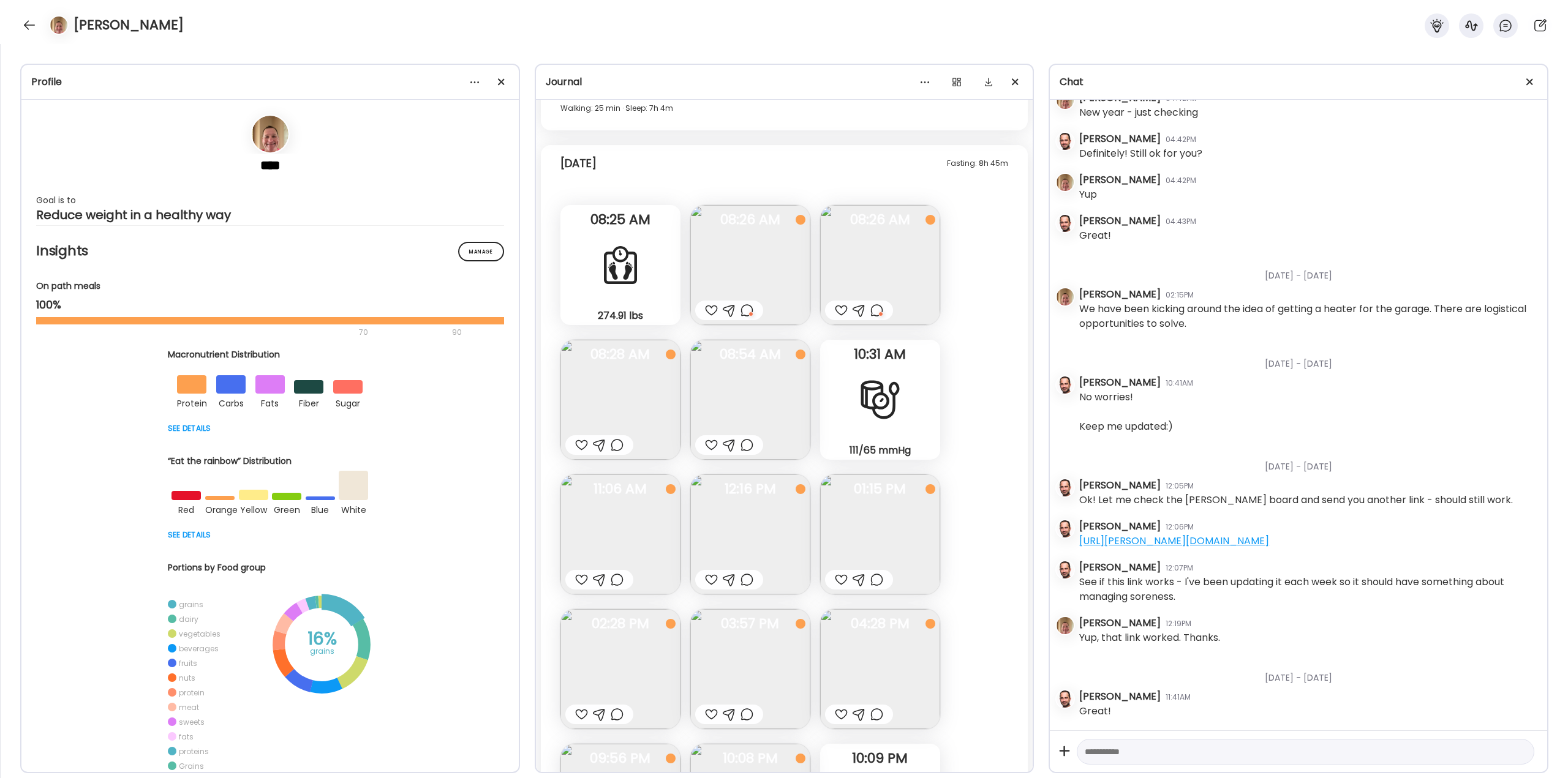
click at [712, 445] on div at bounding box center [711, 445] width 13 height 14
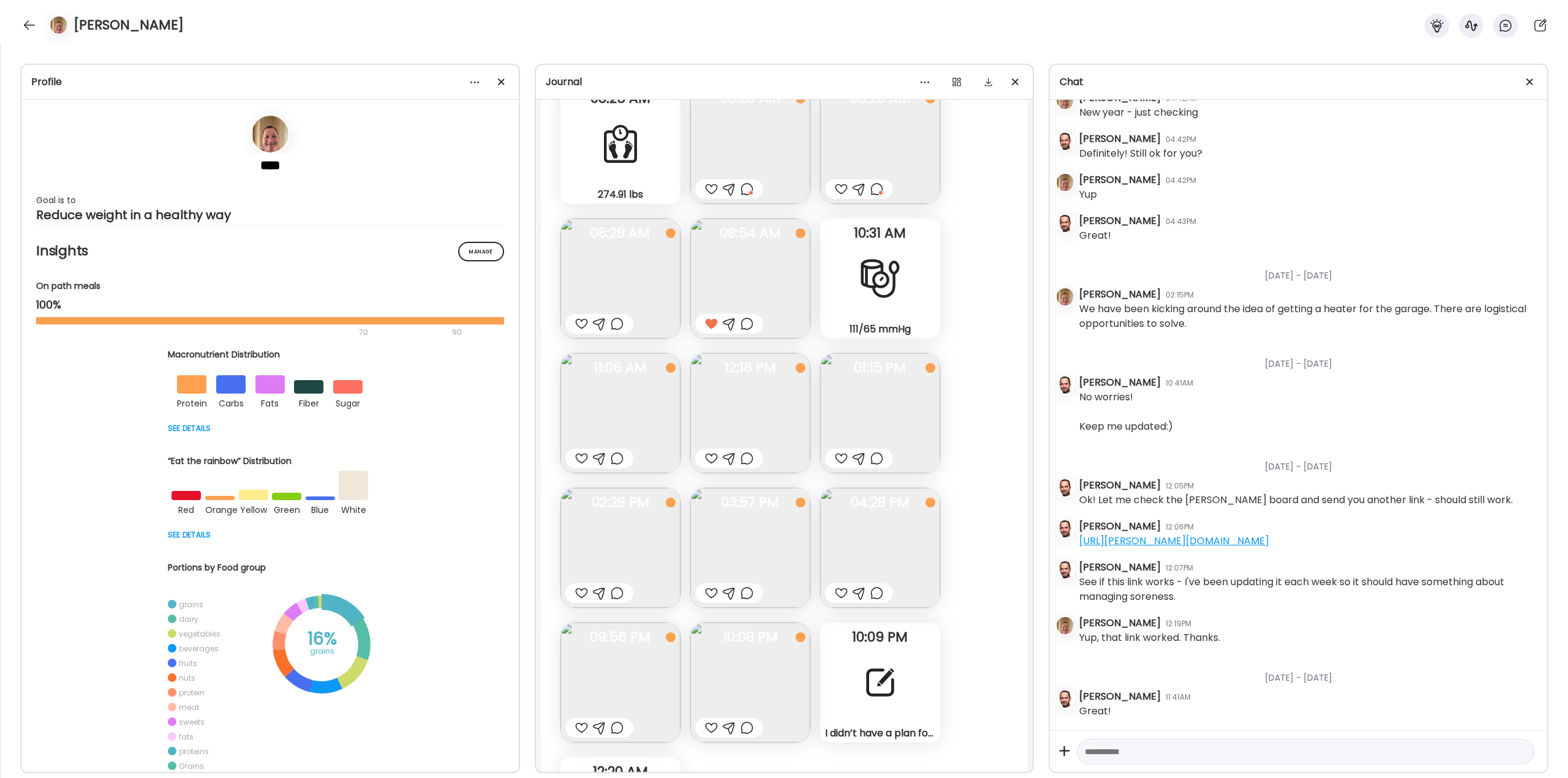
scroll to position [33519, 0]
click at [583, 457] on div at bounding box center [581, 457] width 13 height 14
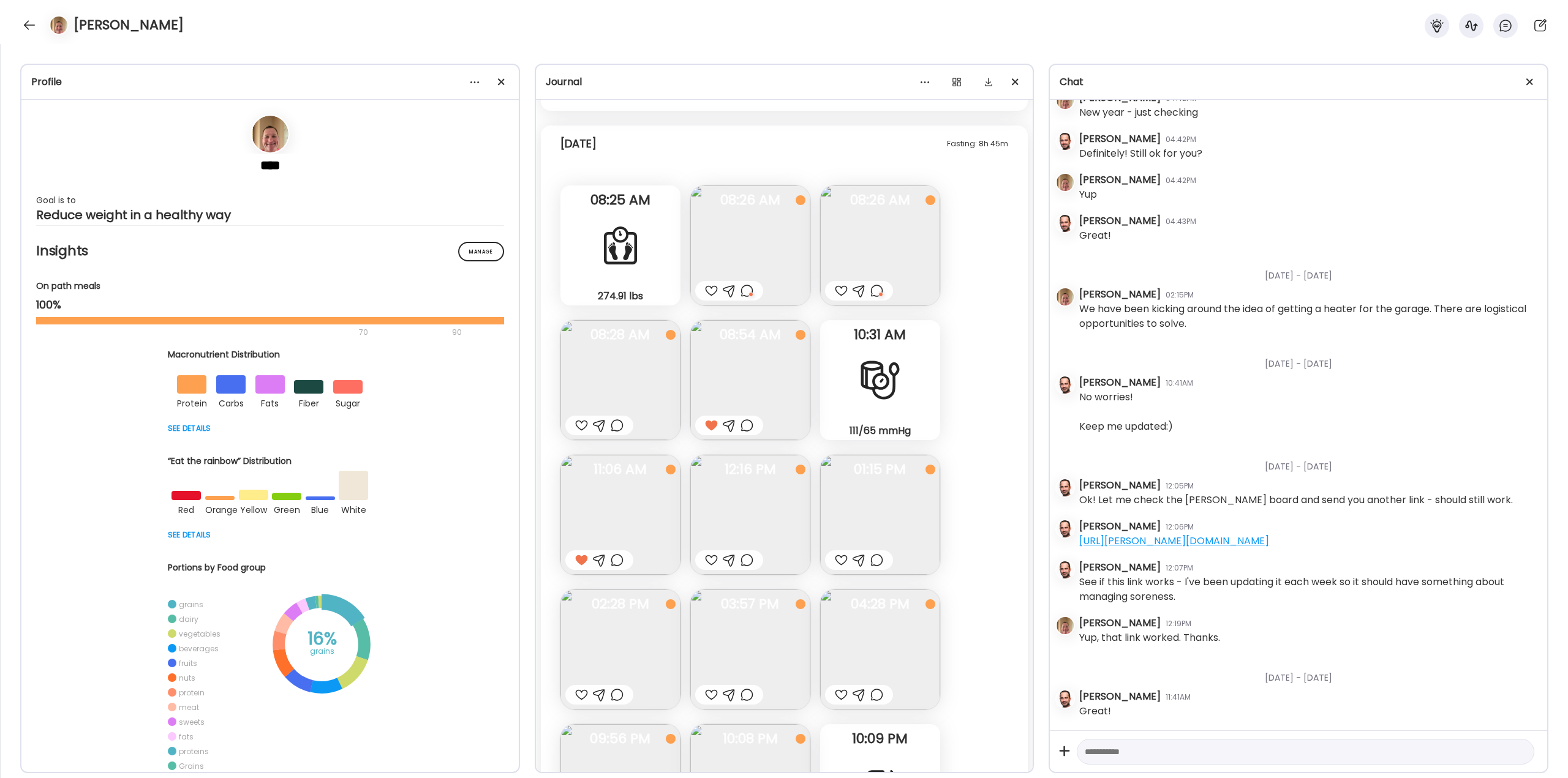
scroll to position [33458, 0]
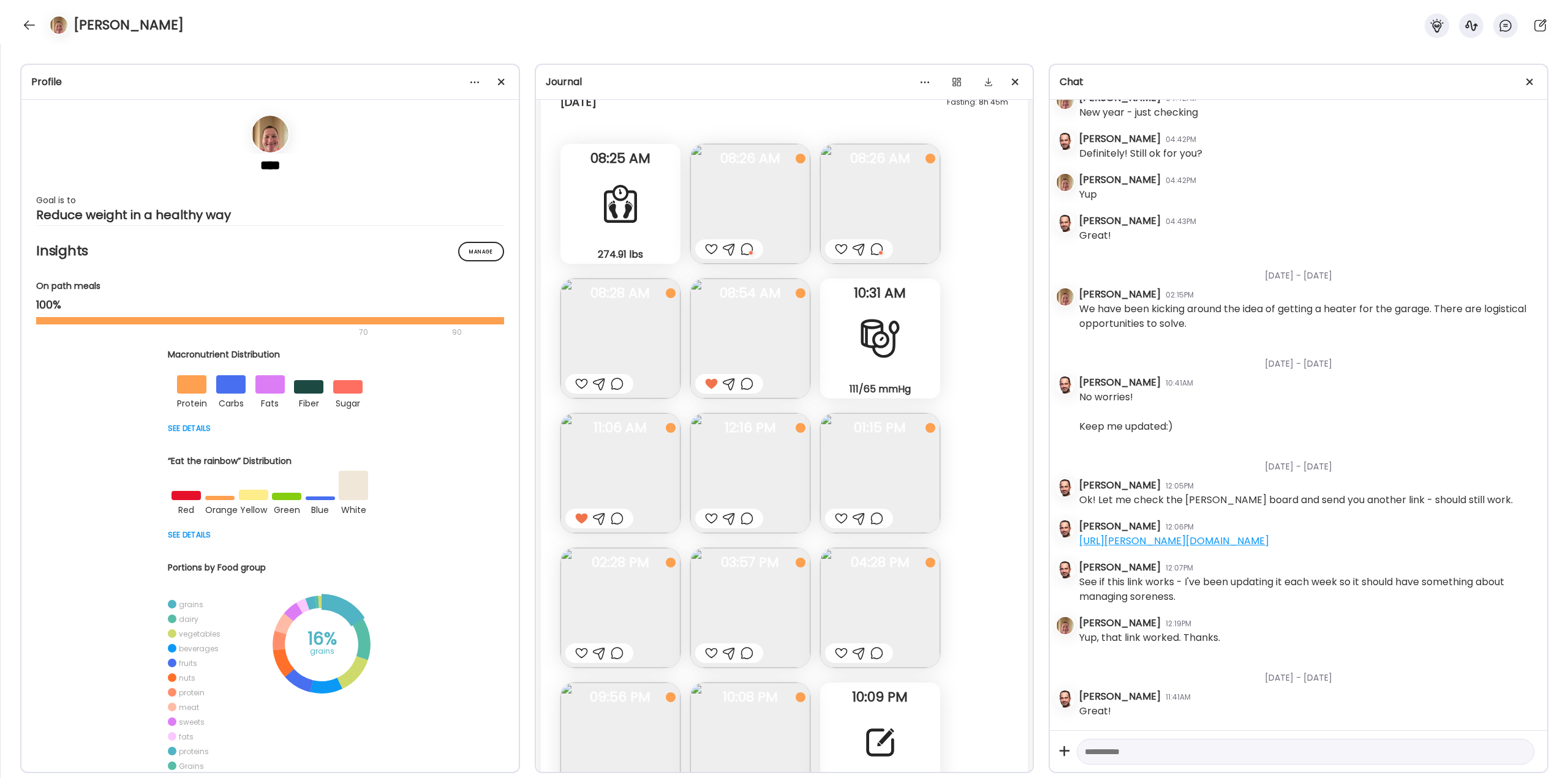
click at [617, 515] on div at bounding box center [617, 518] width 13 height 14
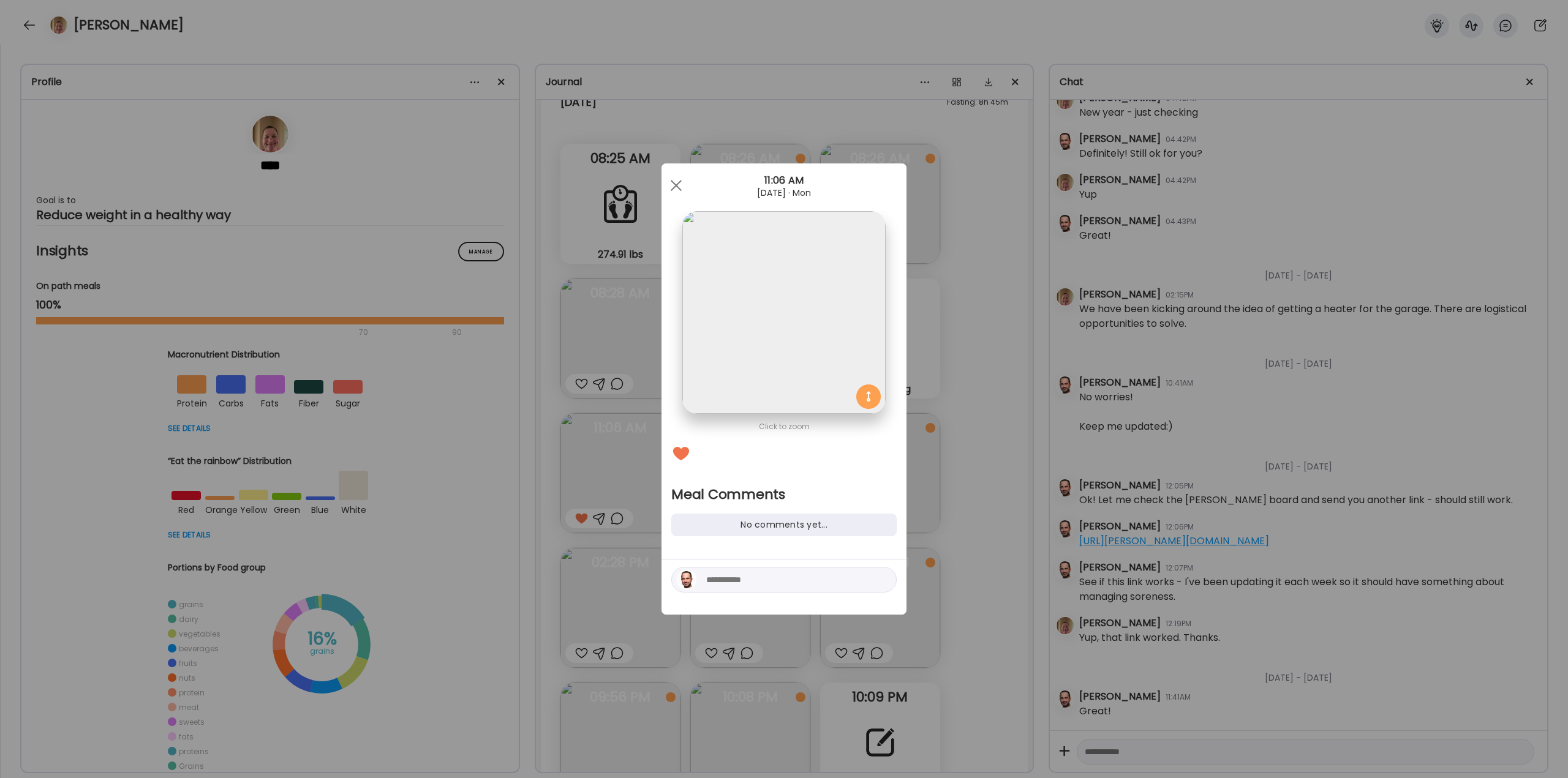
click at [718, 580] on textarea at bounding box center [788, 579] width 165 height 14
type textarea "**********"
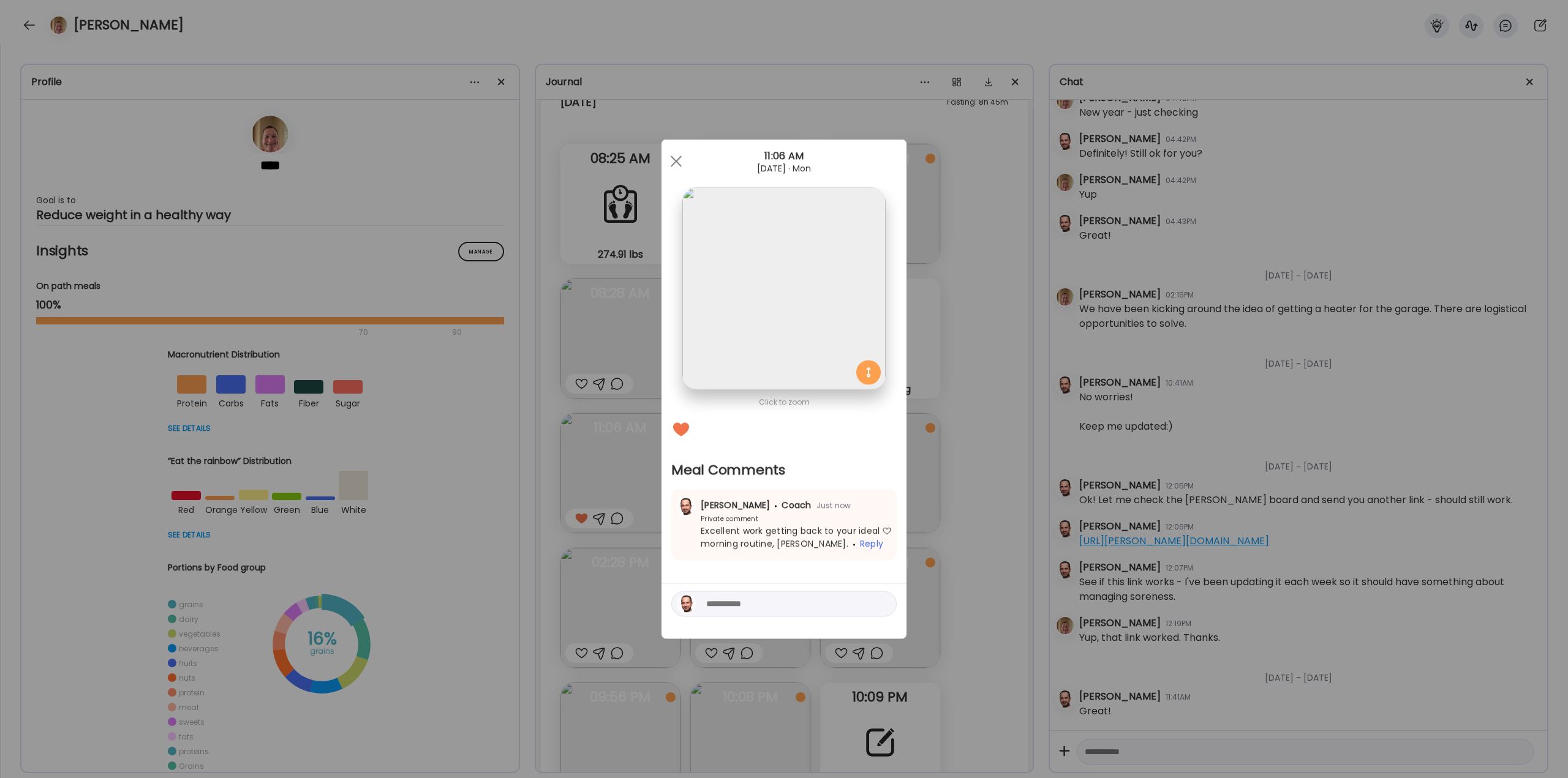
click at [972, 475] on div "Ate Coach Dashboard Wahoo! It’s official Take a moment to set up your Coach Pro…" at bounding box center [784, 389] width 1568 height 778
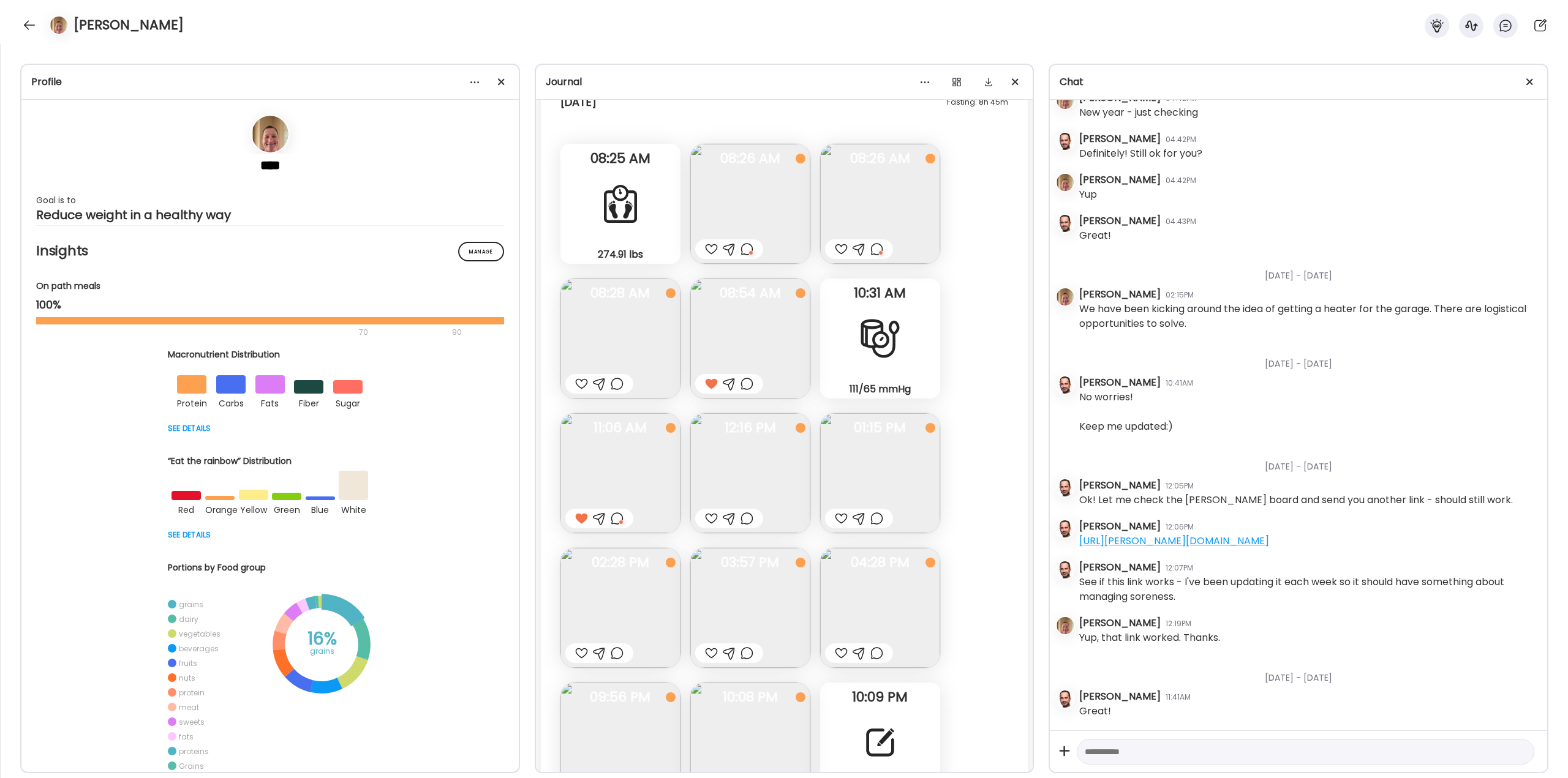
click at [709, 521] on div at bounding box center [711, 518] width 13 height 14
click at [842, 520] on div at bounding box center [841, 518] width 13 height 14
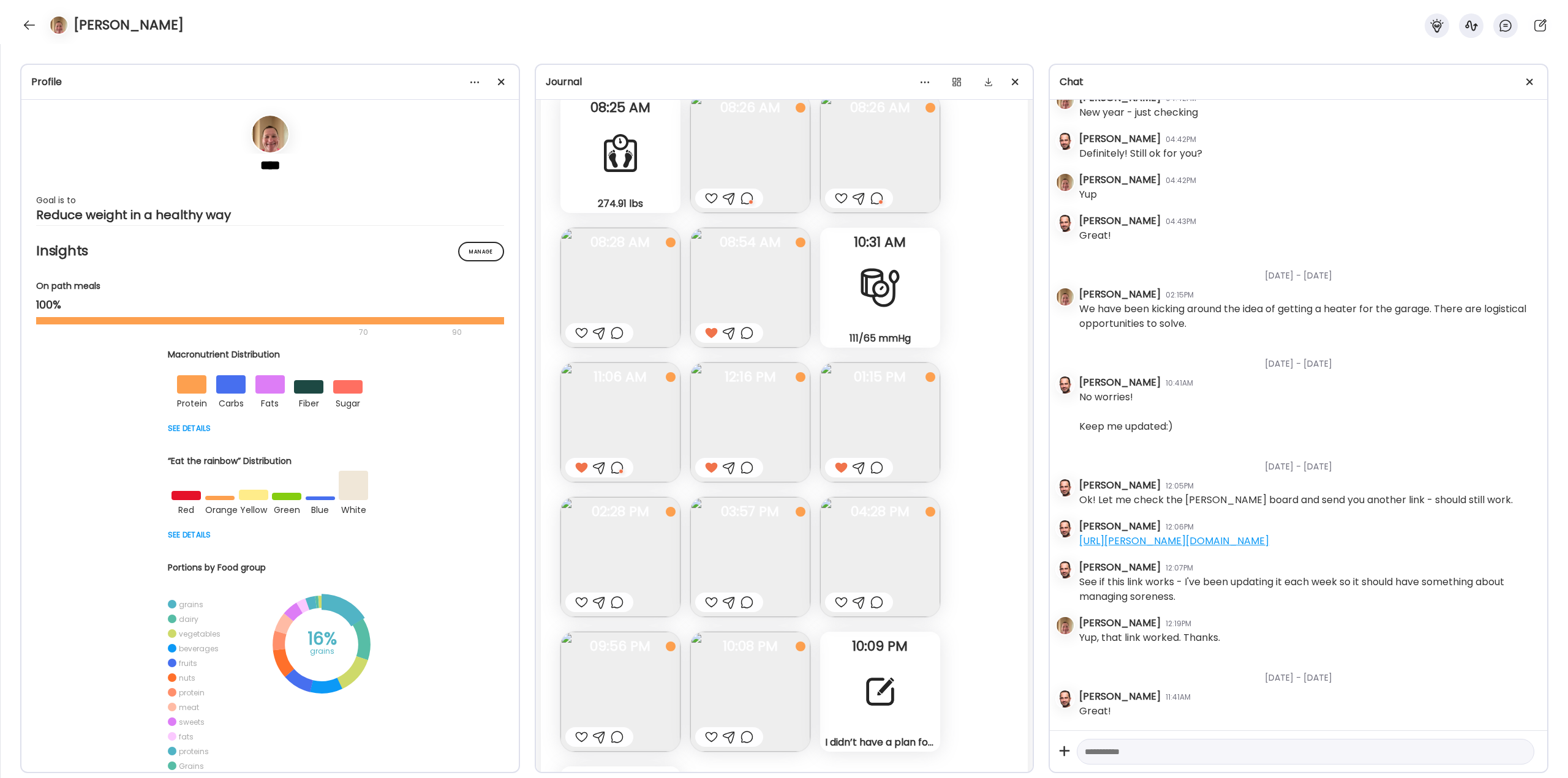
scroll to position [33580, 0]
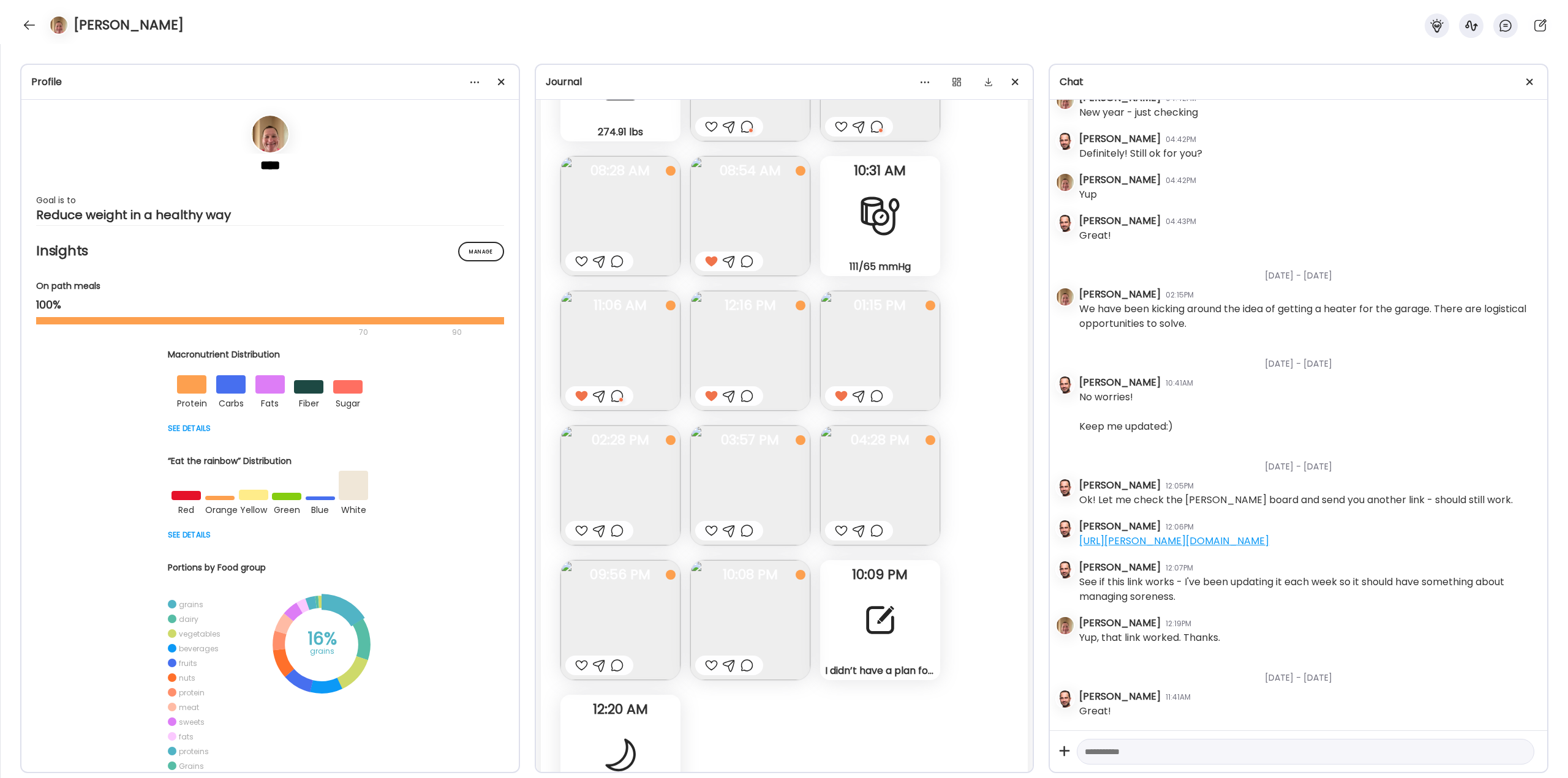
click at [589, 471] on img at bounding box center [621, 486] width 120 height 120
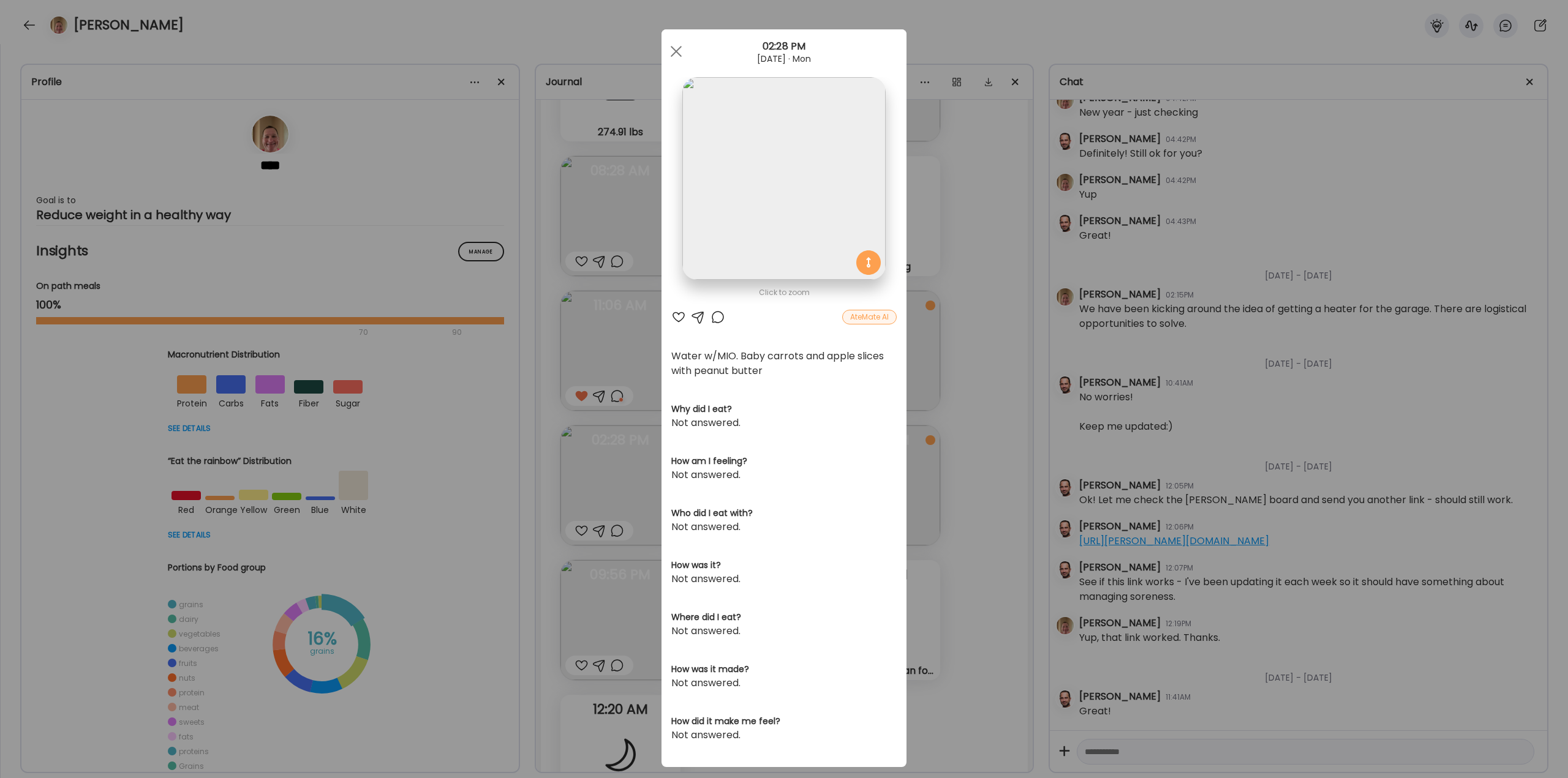
click at [713, 322] on div at bounding box center [717, 317] width 14 height 14
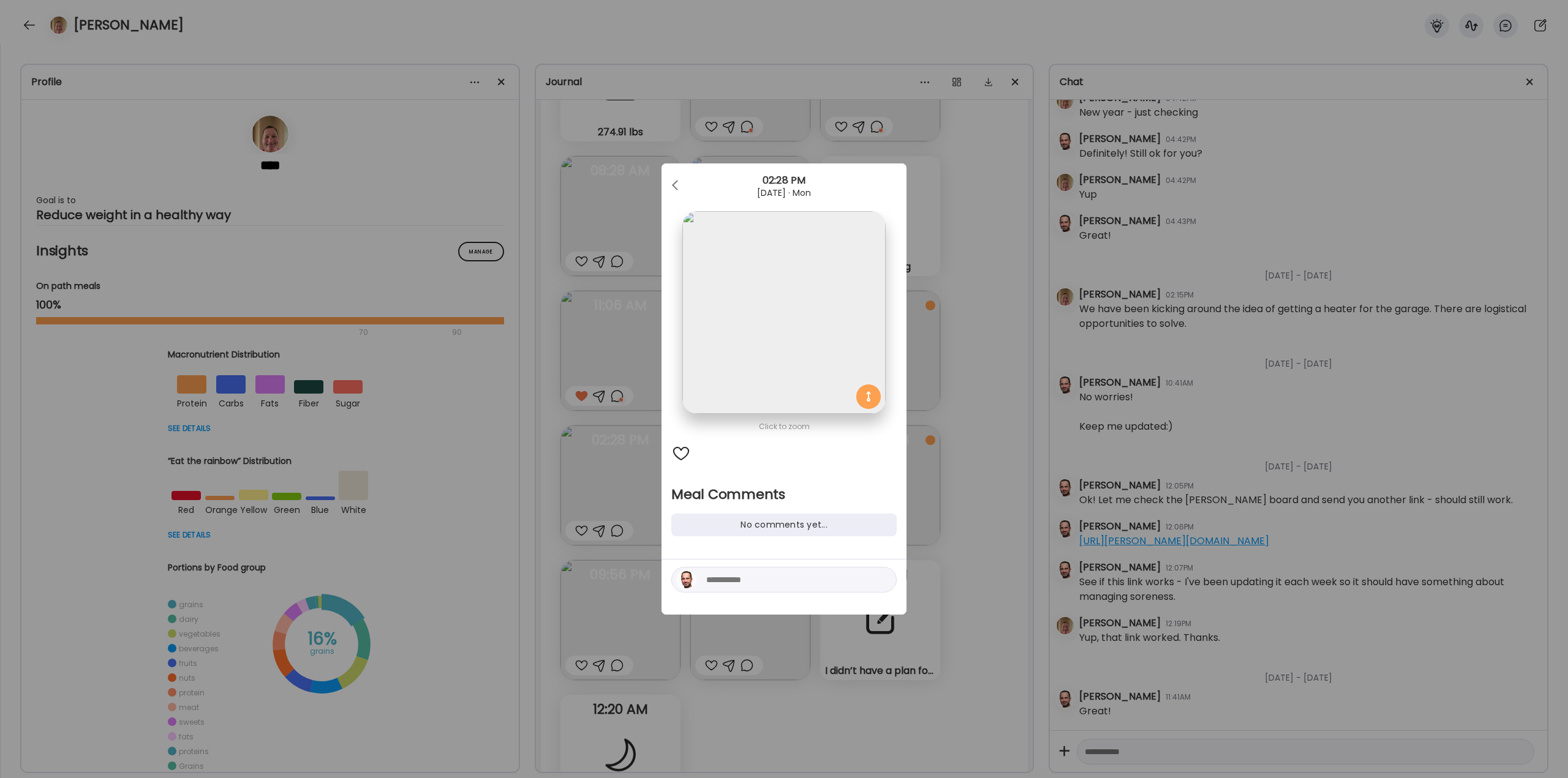
click at [715, 576] on textarea at bounding box center [788, 579] width 165 height 14
drag, startPoint x: 775, startPoint y: 569, endPoint x: 770, endPoint y: 555, distance: 14.9
click at [770, 555] on textarea "**********" at bounding box center [788, 565] width 165 height 44
click at [784, 561] on textarea "**********" at bounding box center [788, 565] width 165 height 44
click at [787, 562] on textarea "**********" at bounding box center [788, 565] width 165 height 44
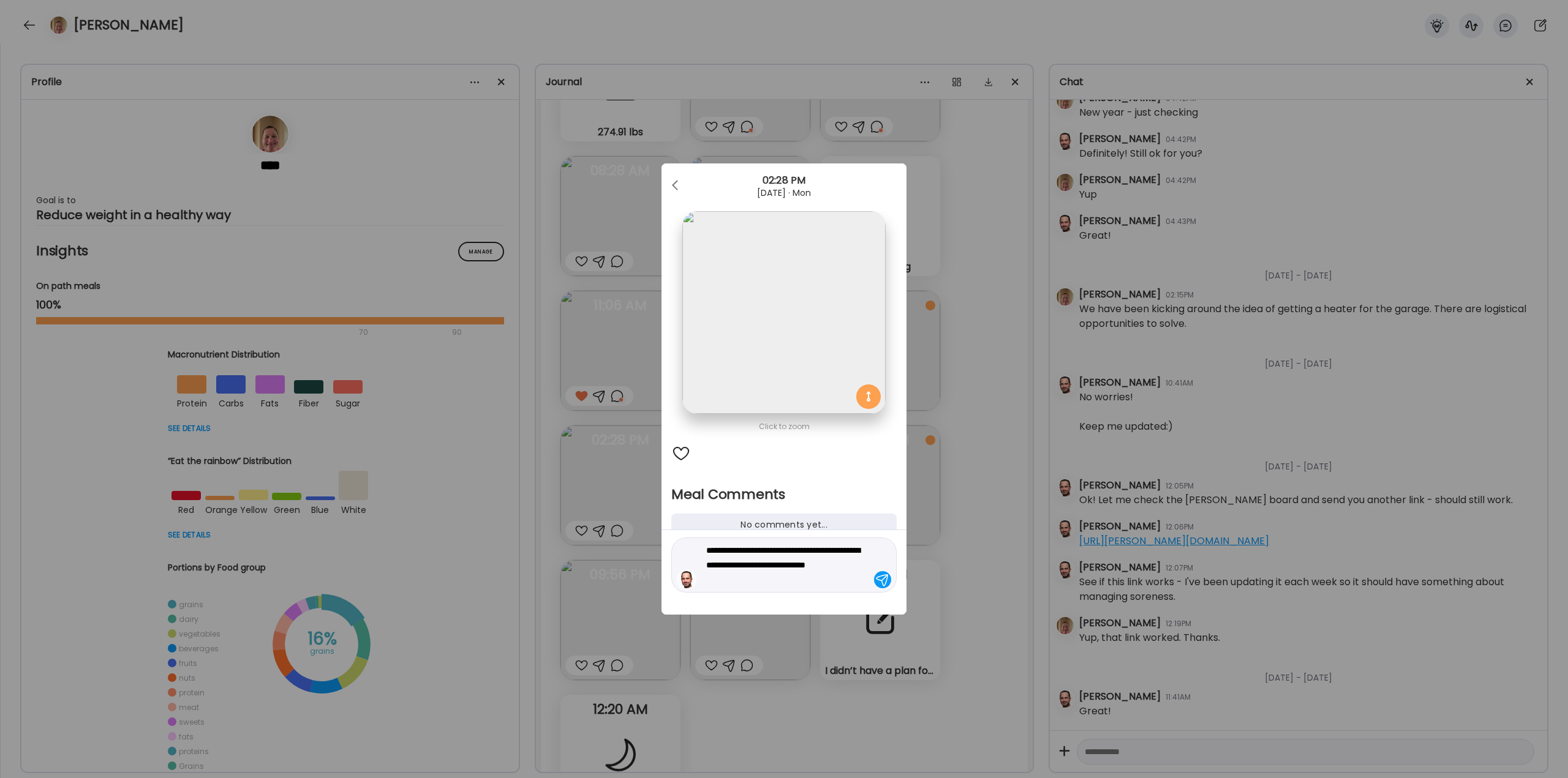
click at [778, 579] on textarea "**********" at bounding box center [788, 565] width 165 height 44
type textarea "**********"
click at [882, 580] on div at bounding box center [883, 579] width 18 height 18
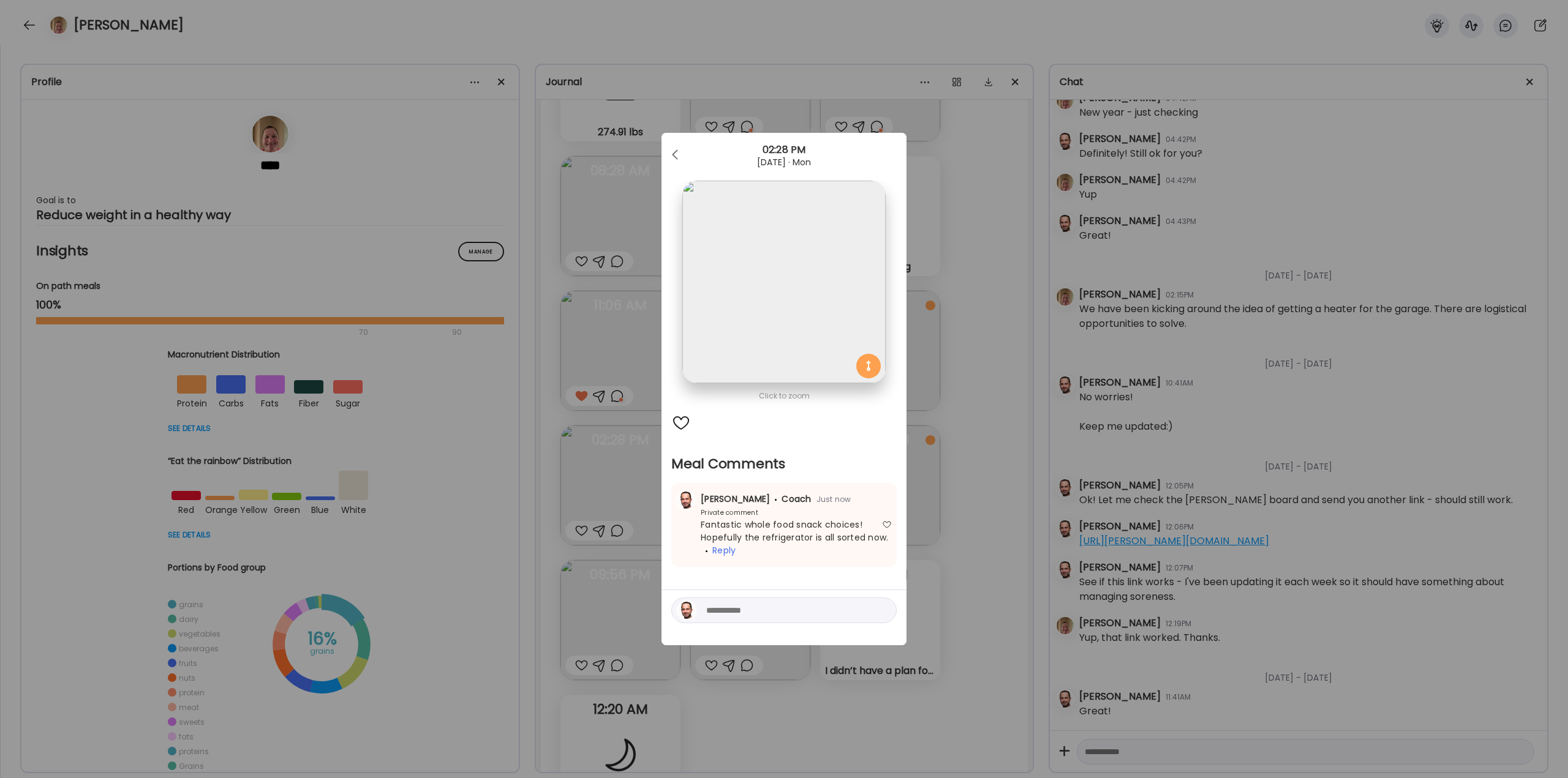
click at [981, 539] on div "Ate Coach Dashboard Wahoo! It’s official Take a moment to set up your Coach Pro…" at bounding box center [784, 389] width 1568 height 778
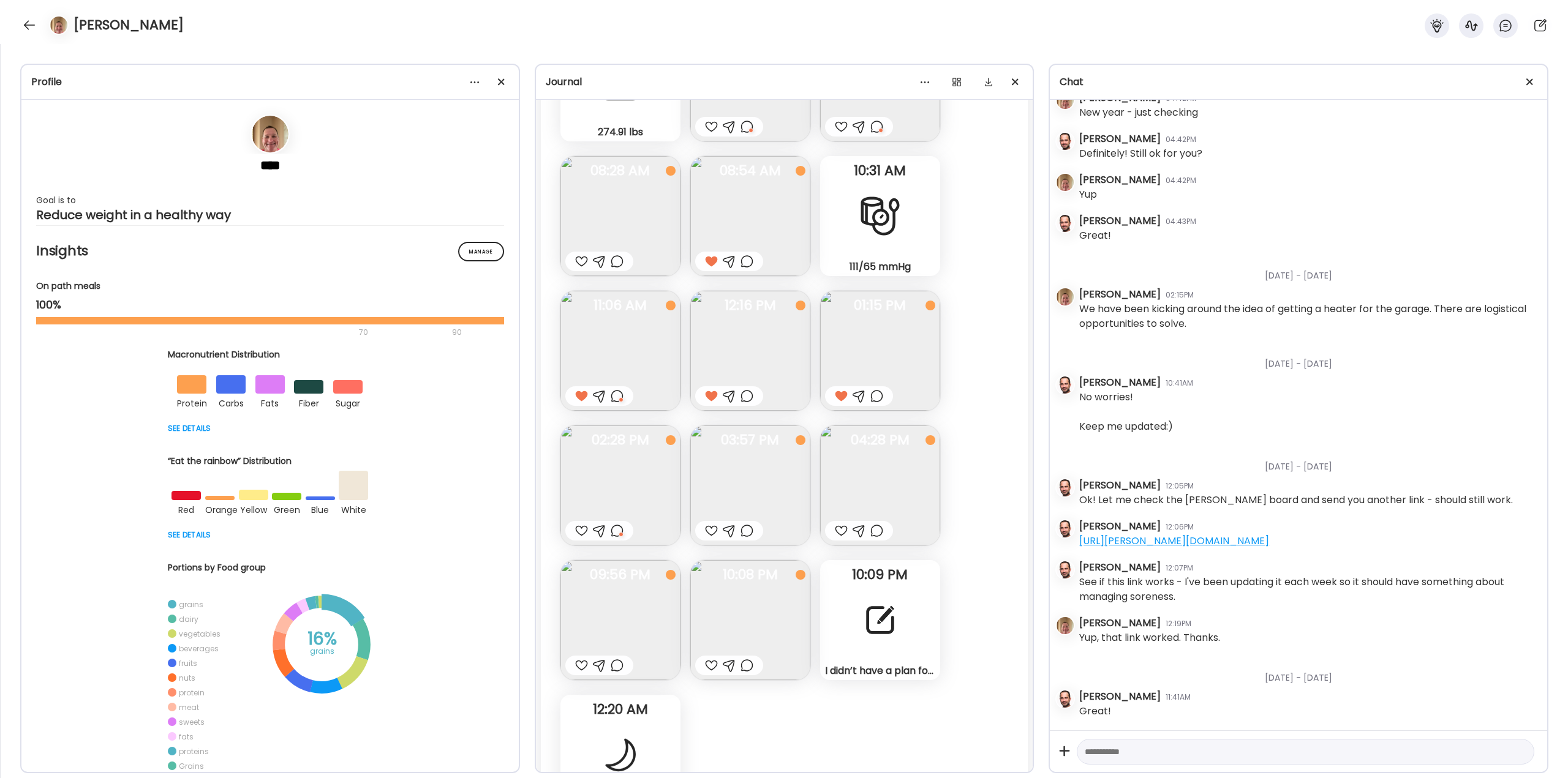
click at [752, 489] on img at bounding box center [750, 486] width 120 height 120
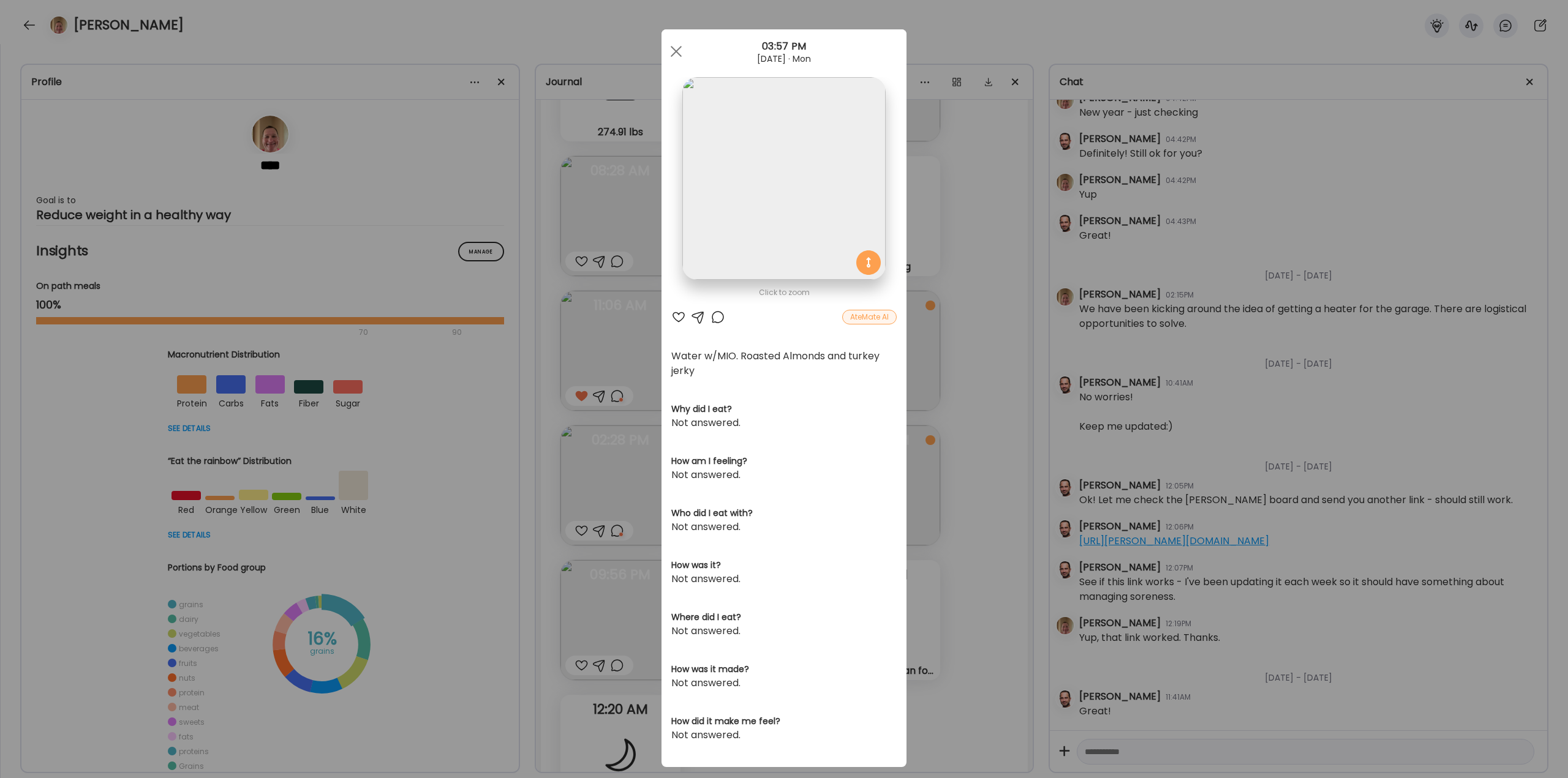
click at [671, 317] on div at bounding box center [678, 317] width 14 height 14
drag, startPoint x: 989, startPoint y: 492, endPoint x: 968, endPoint y: 498, distance: 21.8
click at [981, 488] on div "Ate Coach Dashboard Wahoo! It’s official Take a moment to set up your Coach Pro…" at bounding box center [784, 389] width 1568 height 778
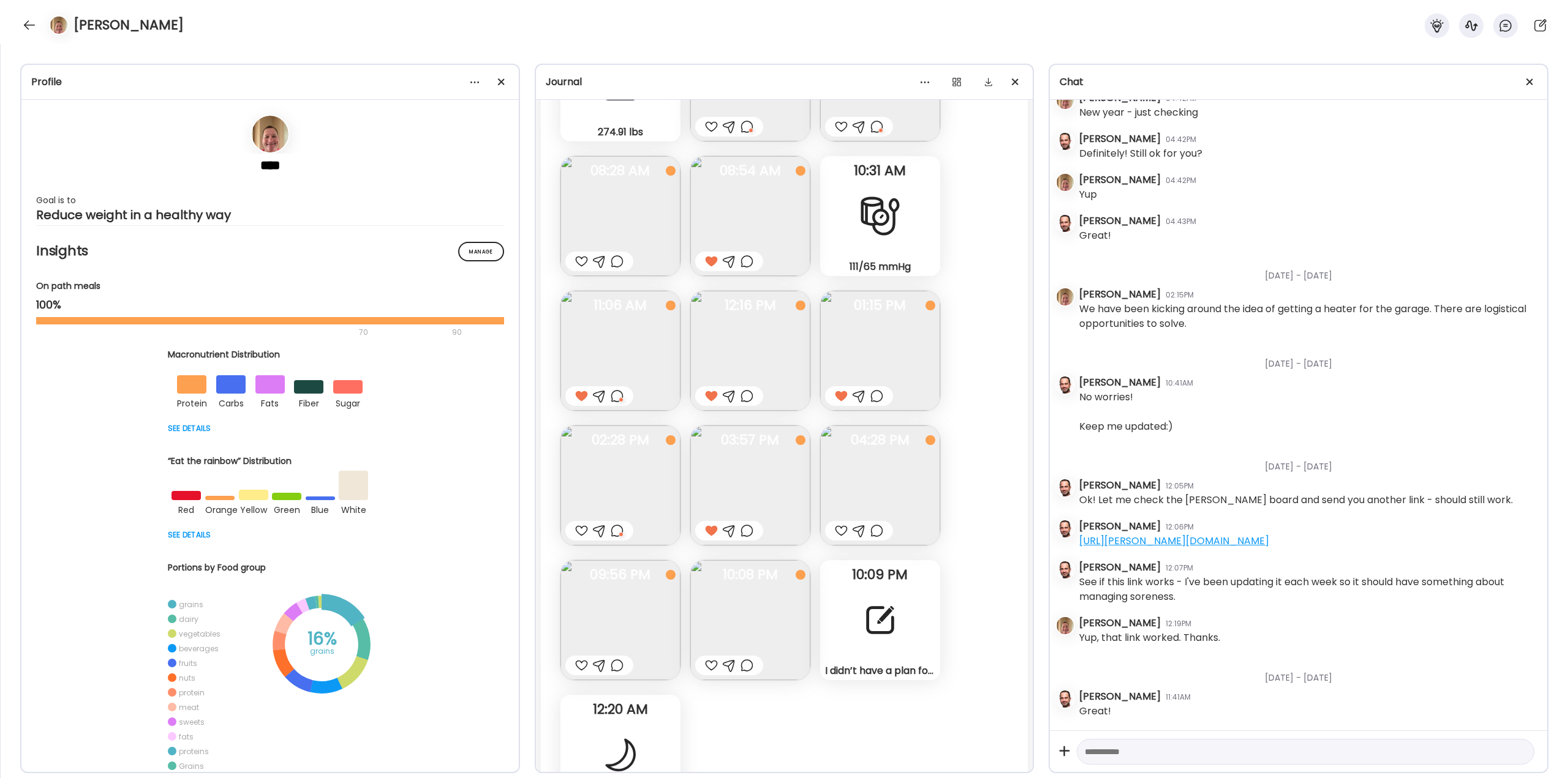
click at [837, 529] on div at bounding box center [841, 531] width 13 height 14
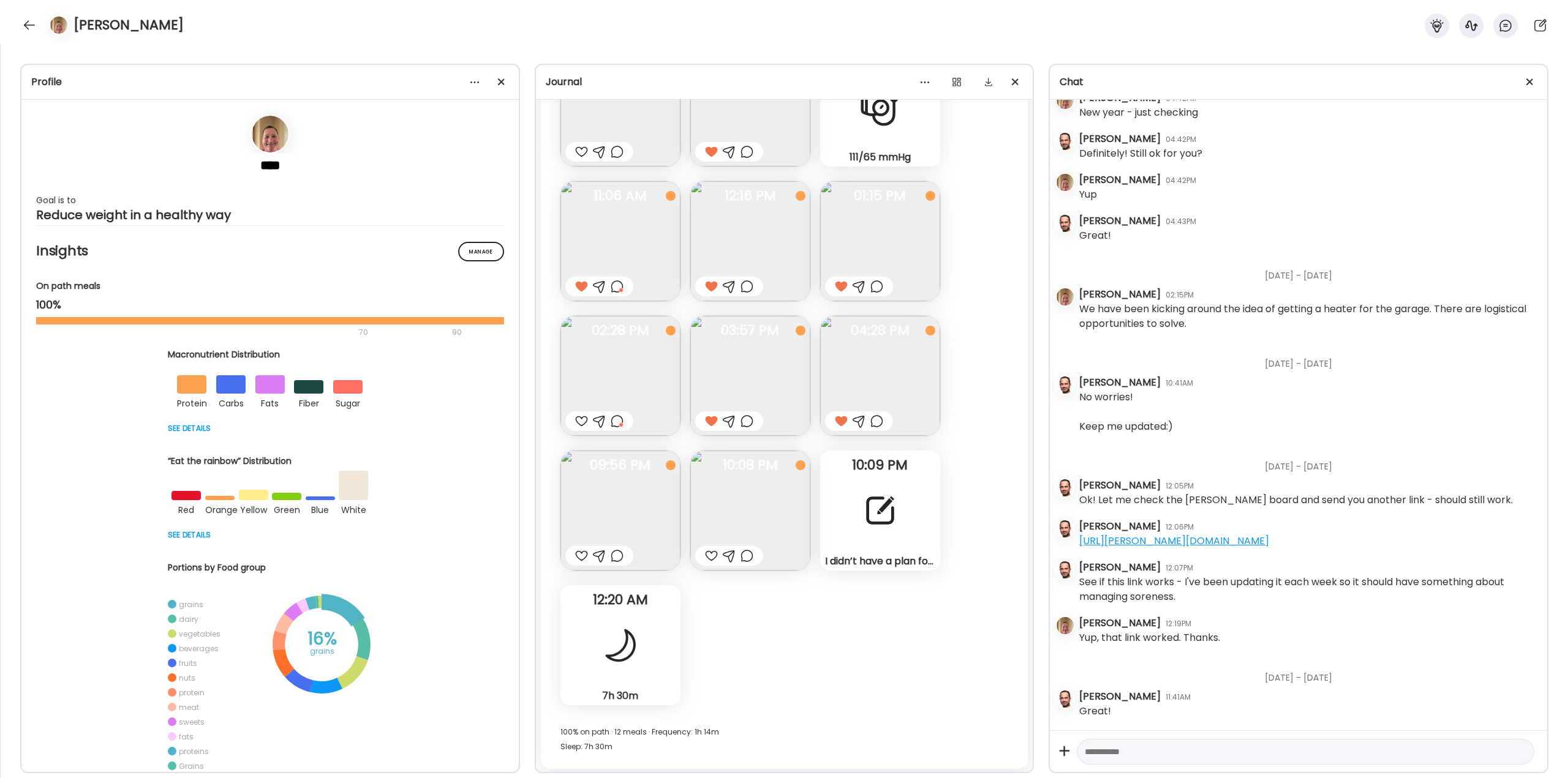
scroll to position [33703, 0]
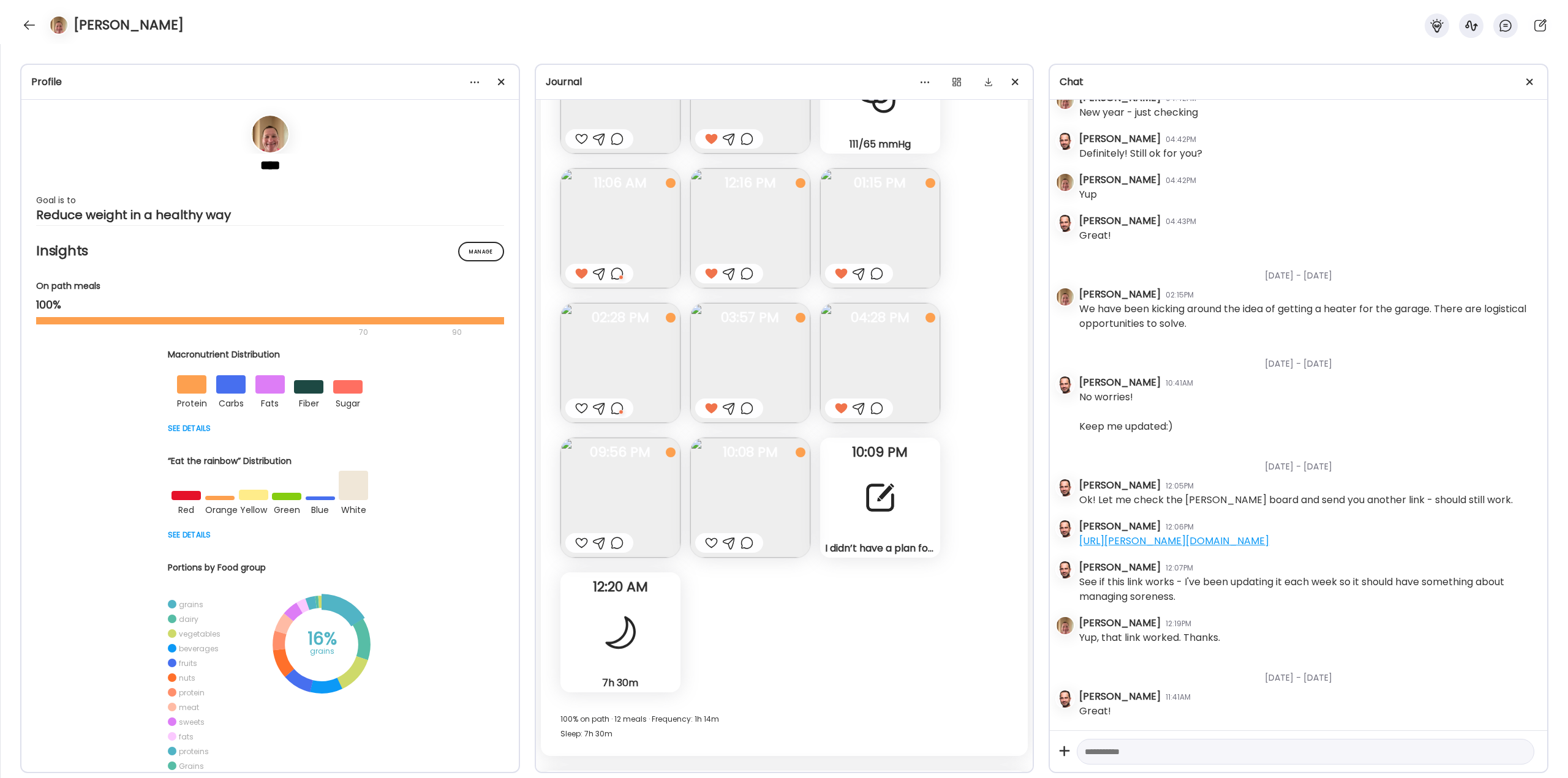
click at [629, 496] on img at bounding box center [621, 498] width 120 height 120
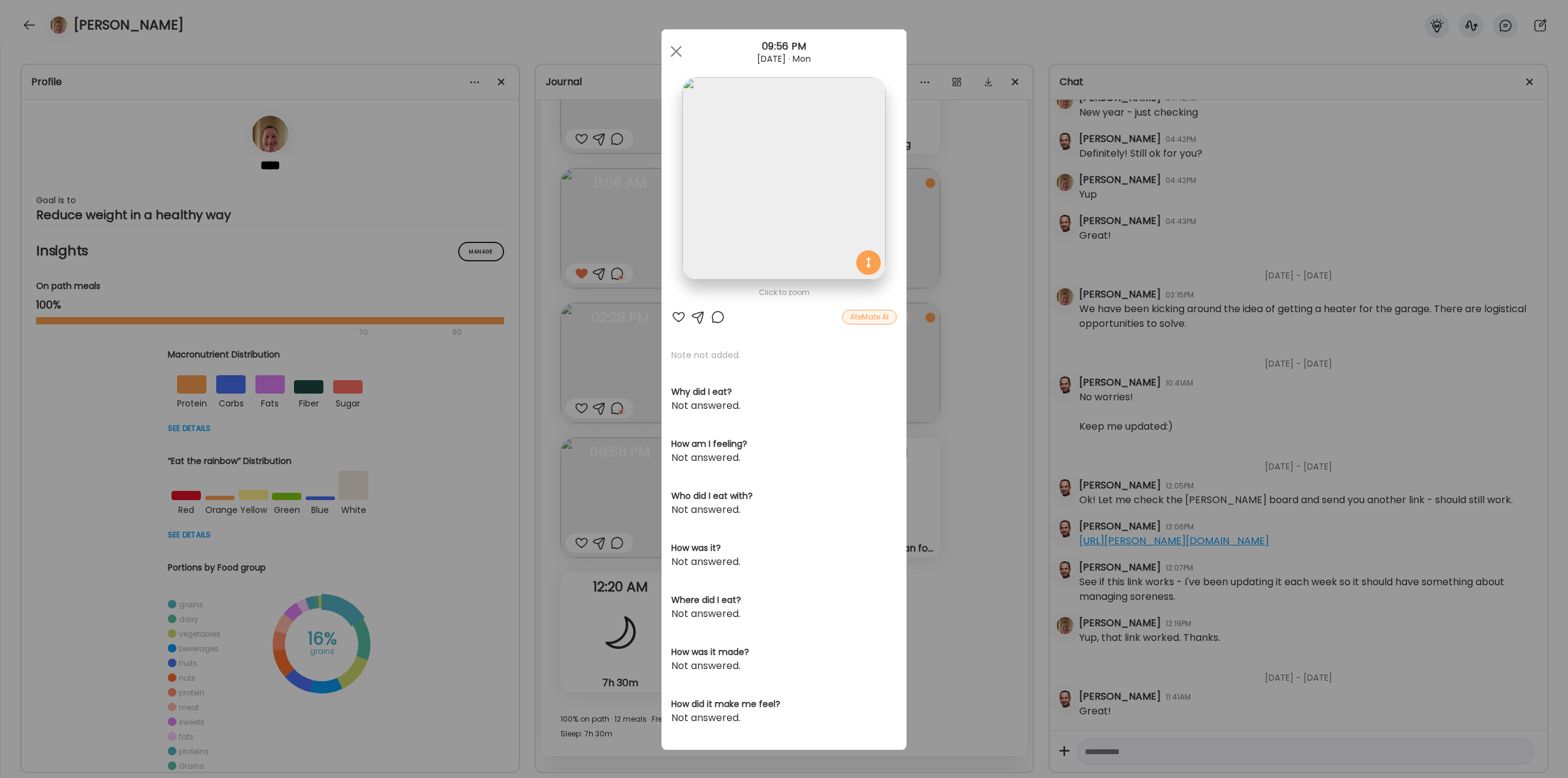
click at [712, 317] on div at bounding box center [717, 317] width 14 height 14
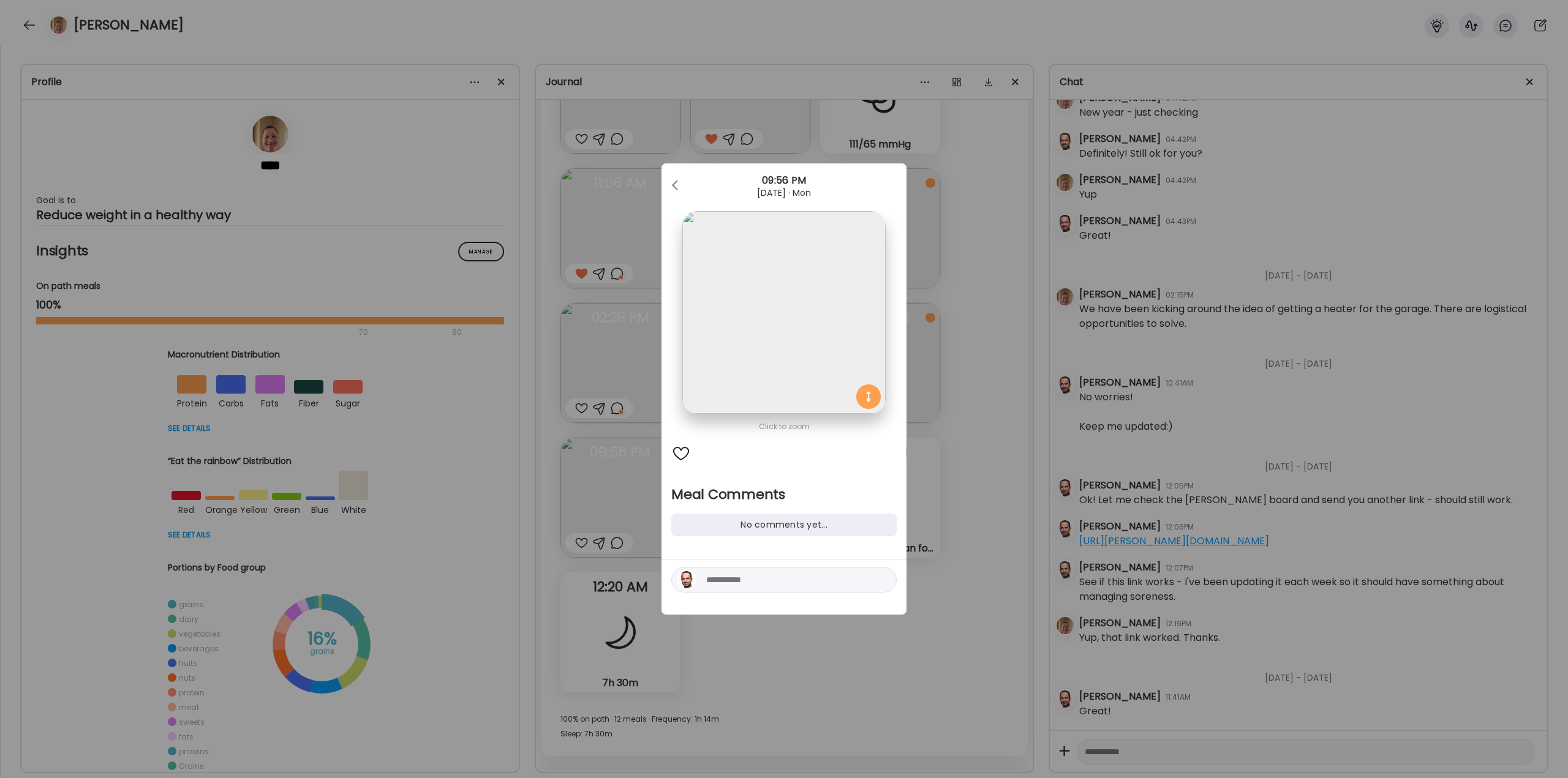
click at [780, 579] on textarea at bounding box center [788, 579] width 165 height 14
type textarea "**********"
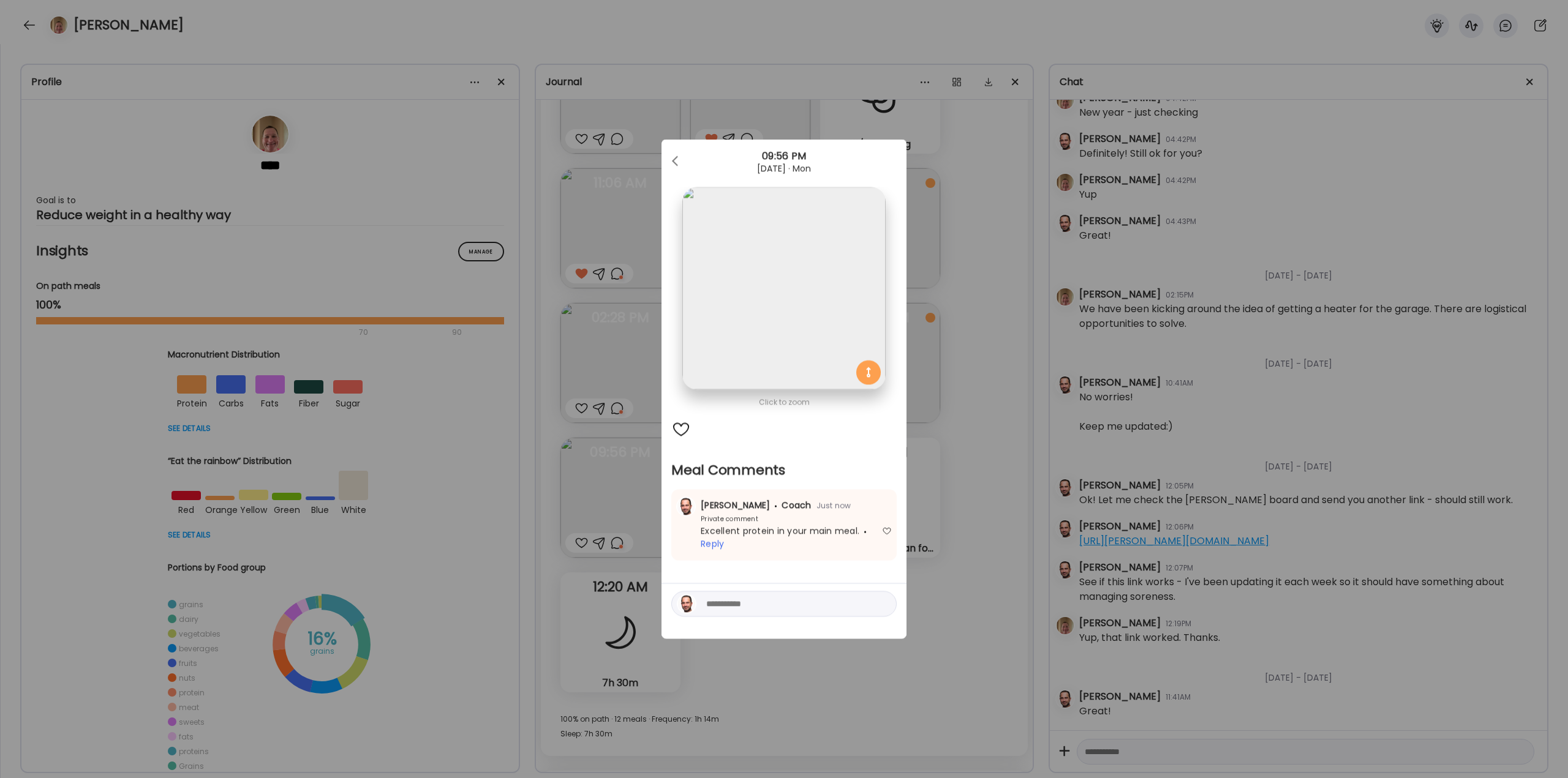
click at [1000, 587] on div "Ate Coach Dashboard Wahoo! It’s official Take a moment to set up your Coach Pro…" at bounding box center [784, 389] width 1568 height 778
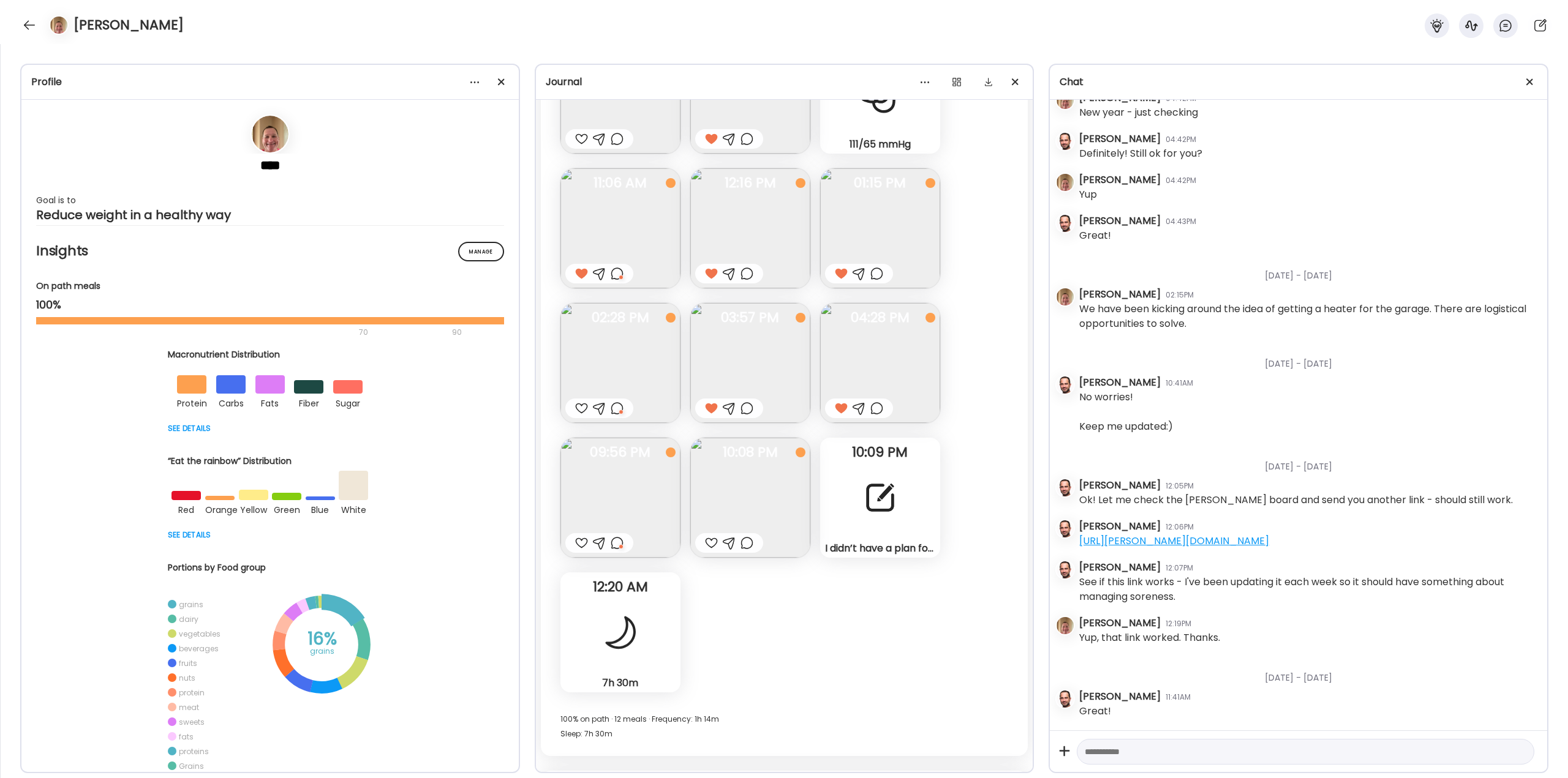
click at [762, 504] on img at bounding box center [750, 498] width 120 height 120
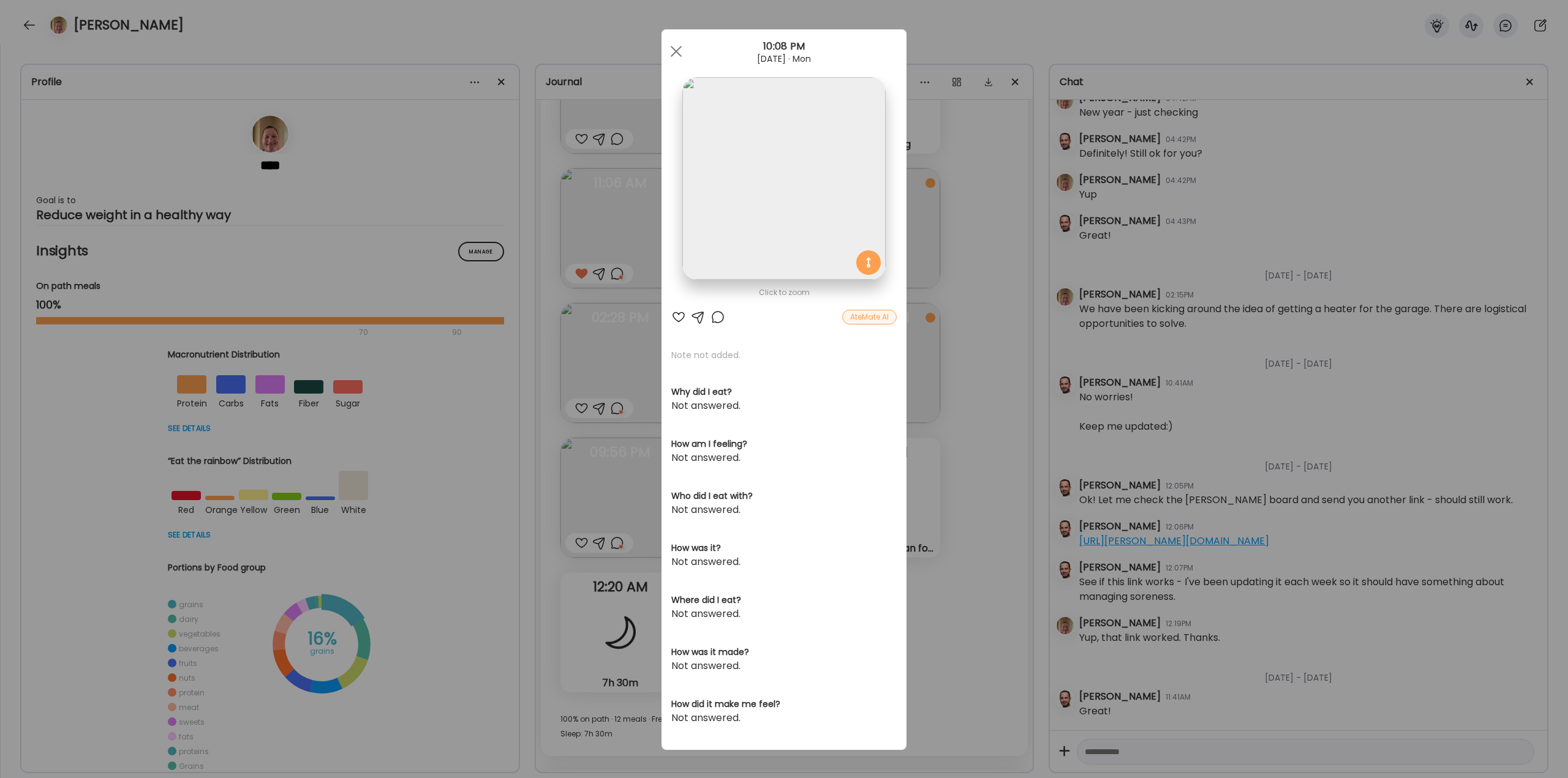
click at [712, 319] on div at bounding box center [717, 317] width 14 height 14
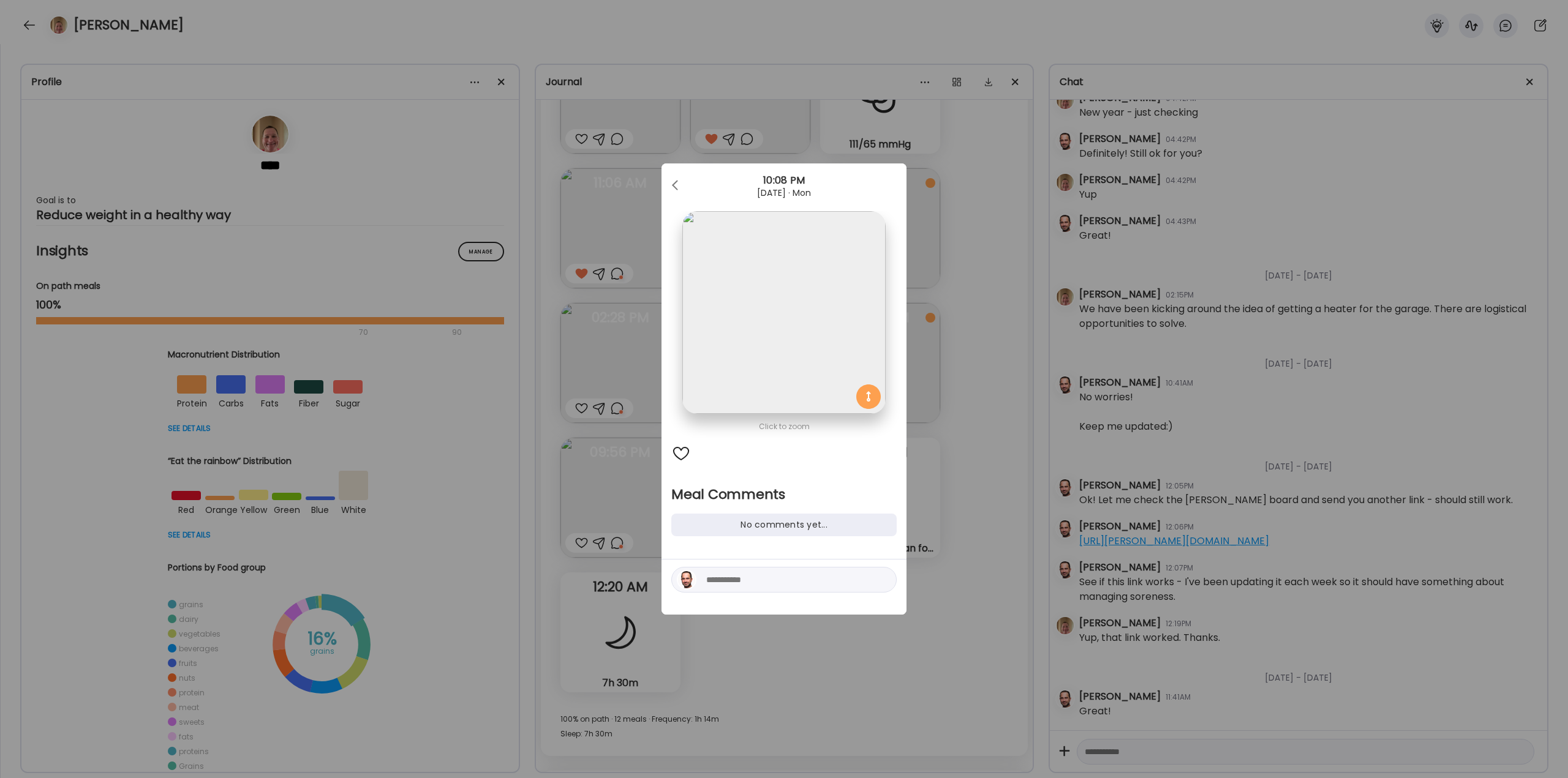
click at [771, 576] on textarea at bounding box center [788, 579] width 165 height 14
type textarea "**********"
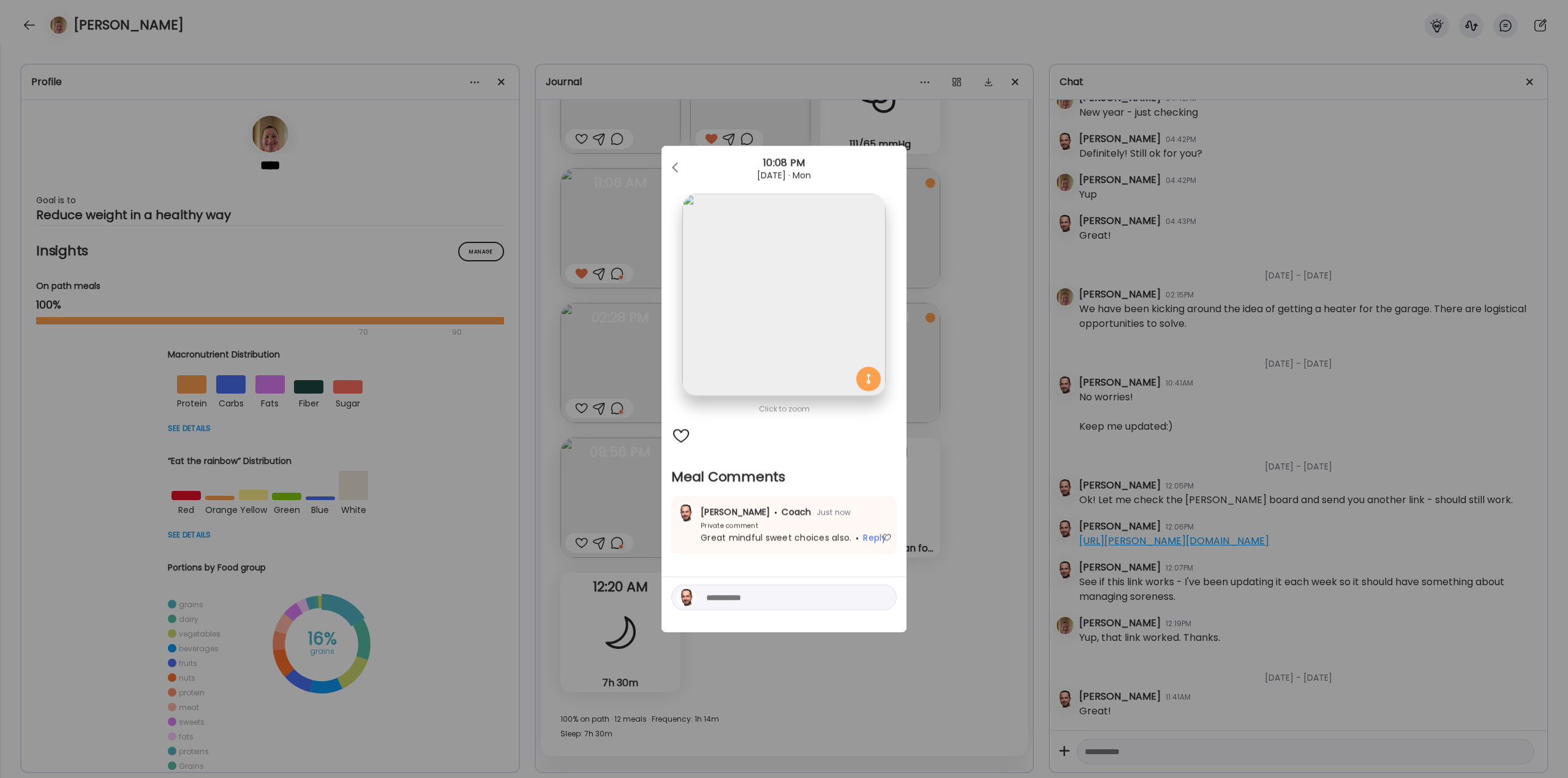
click at [982, 623] on div "Ate Coach Dashboard Wahoo! It’s official Take a moment to set up your Coach Pro…" at bounding box center [784, 389] width 1568 height 778
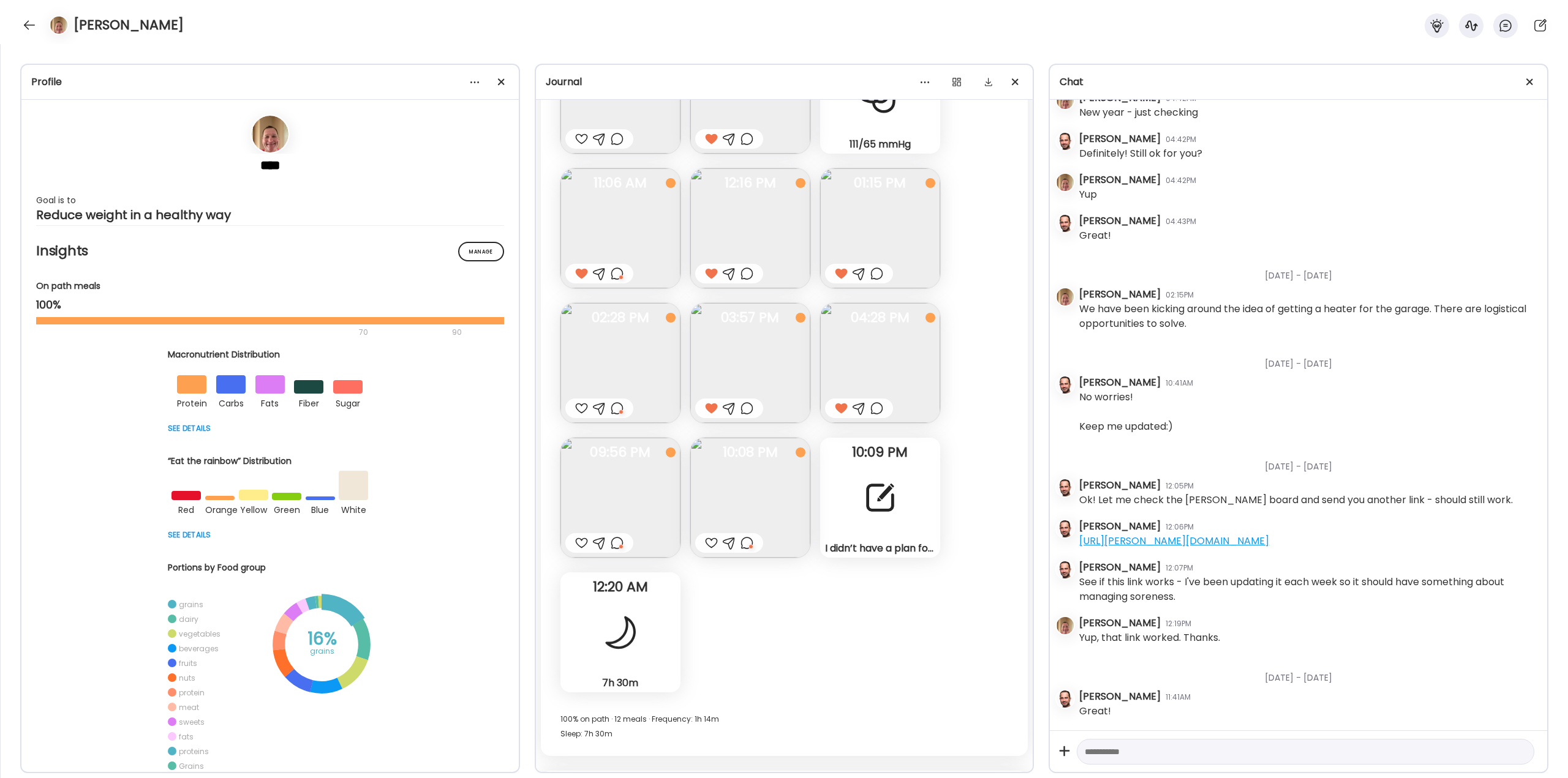
click at [887, 497] on div at bounding box center [880, 498] width 44 height 44
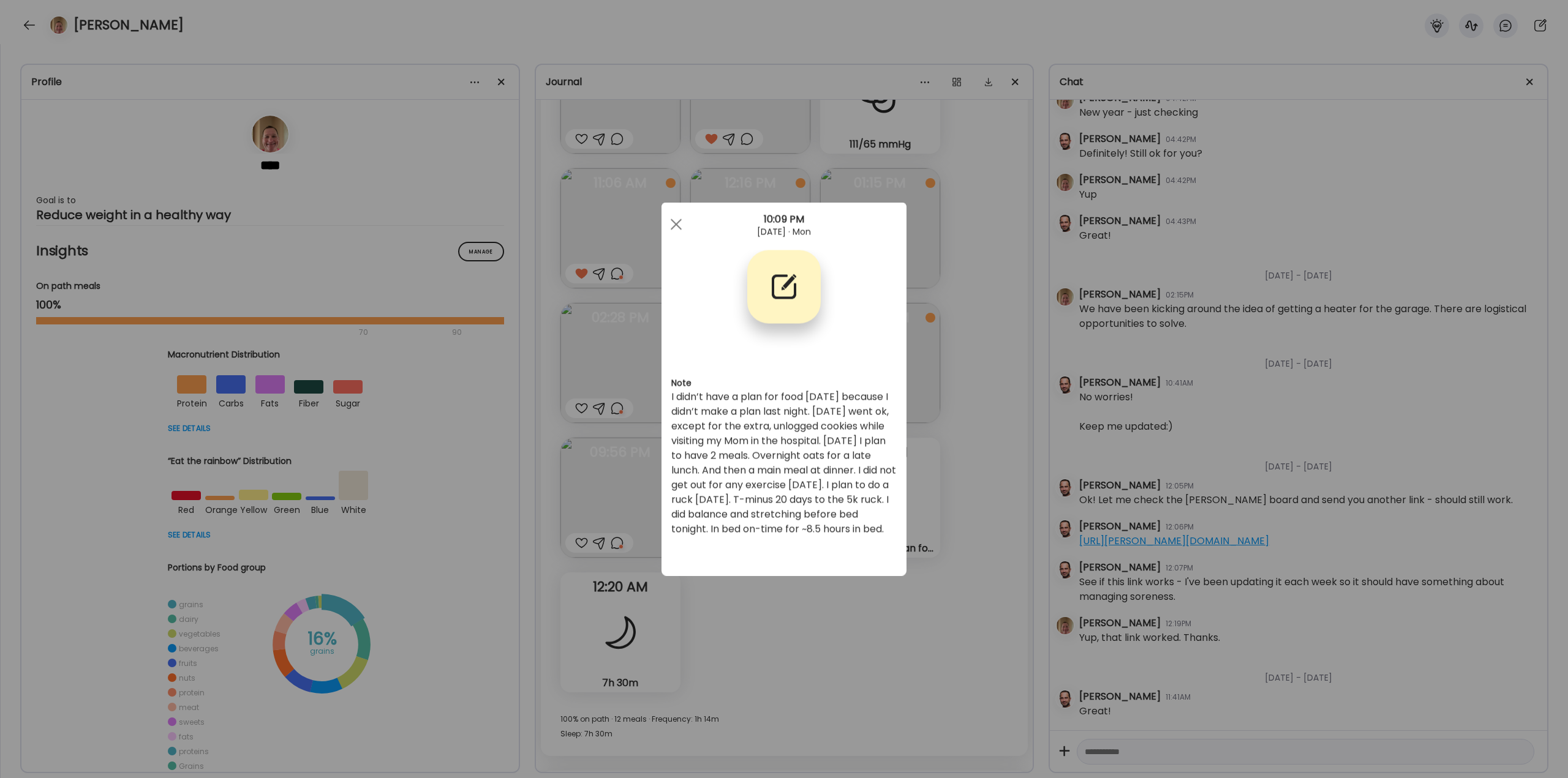
click at [885, 636] on div "Ate Coach Dashboard Wahoo! It’s official Take a moment to set up your Coach Pro…" at bounding box center [784, 389] width 1568 height 778
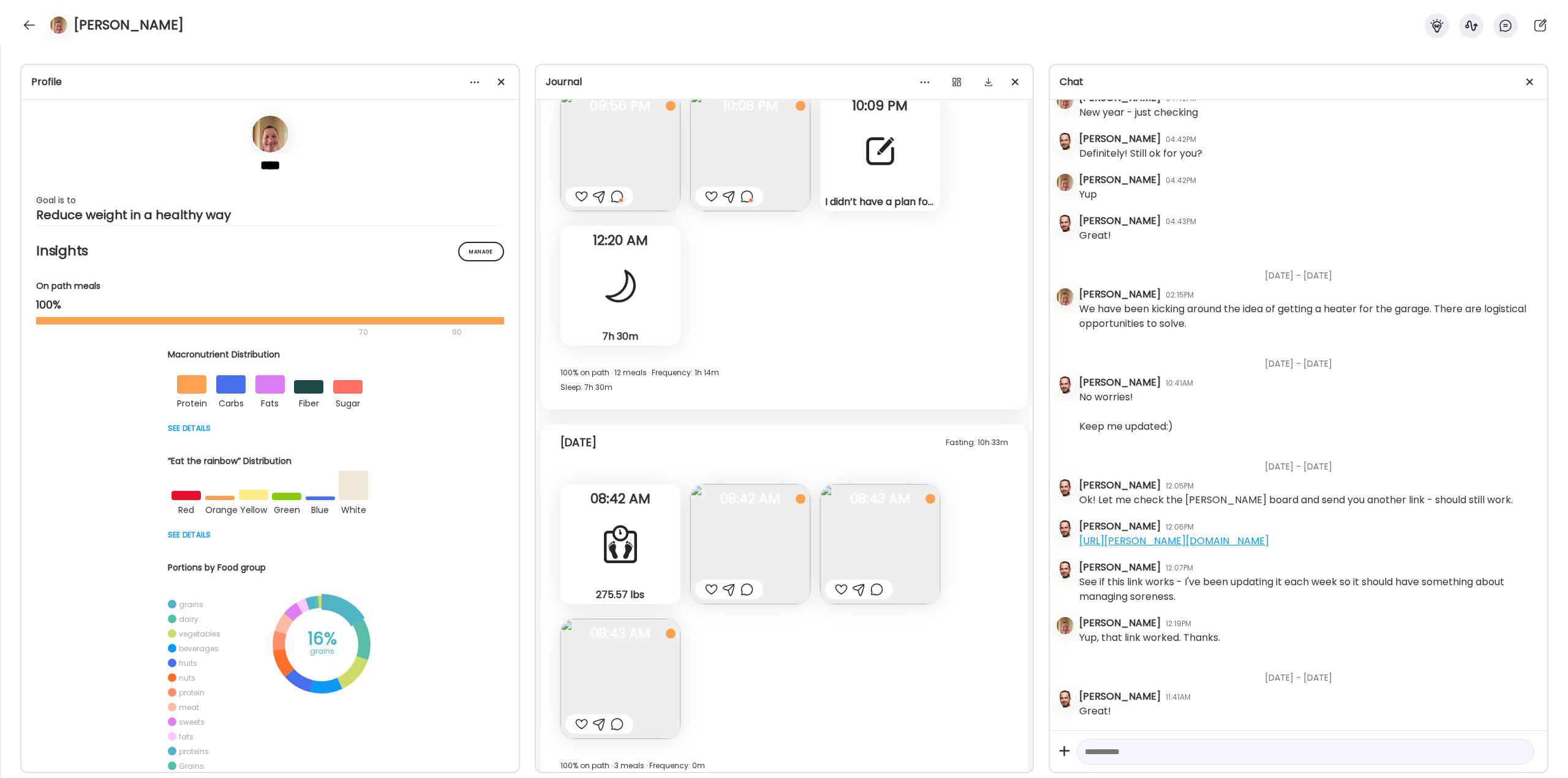
scroll to position [34071, 0]
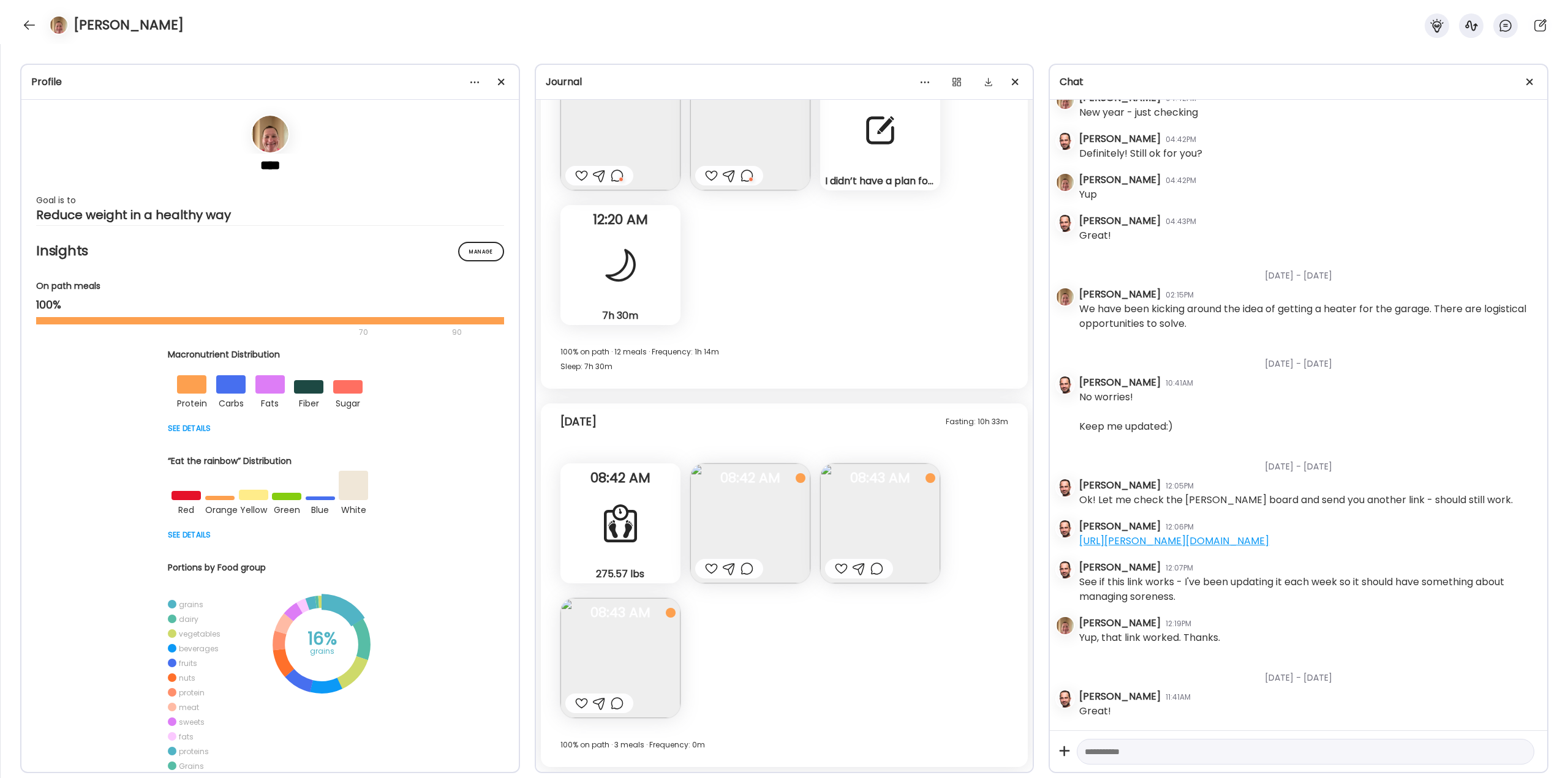
click at [774, 508] on img at bounding box center [750, 524] width 120 height 120
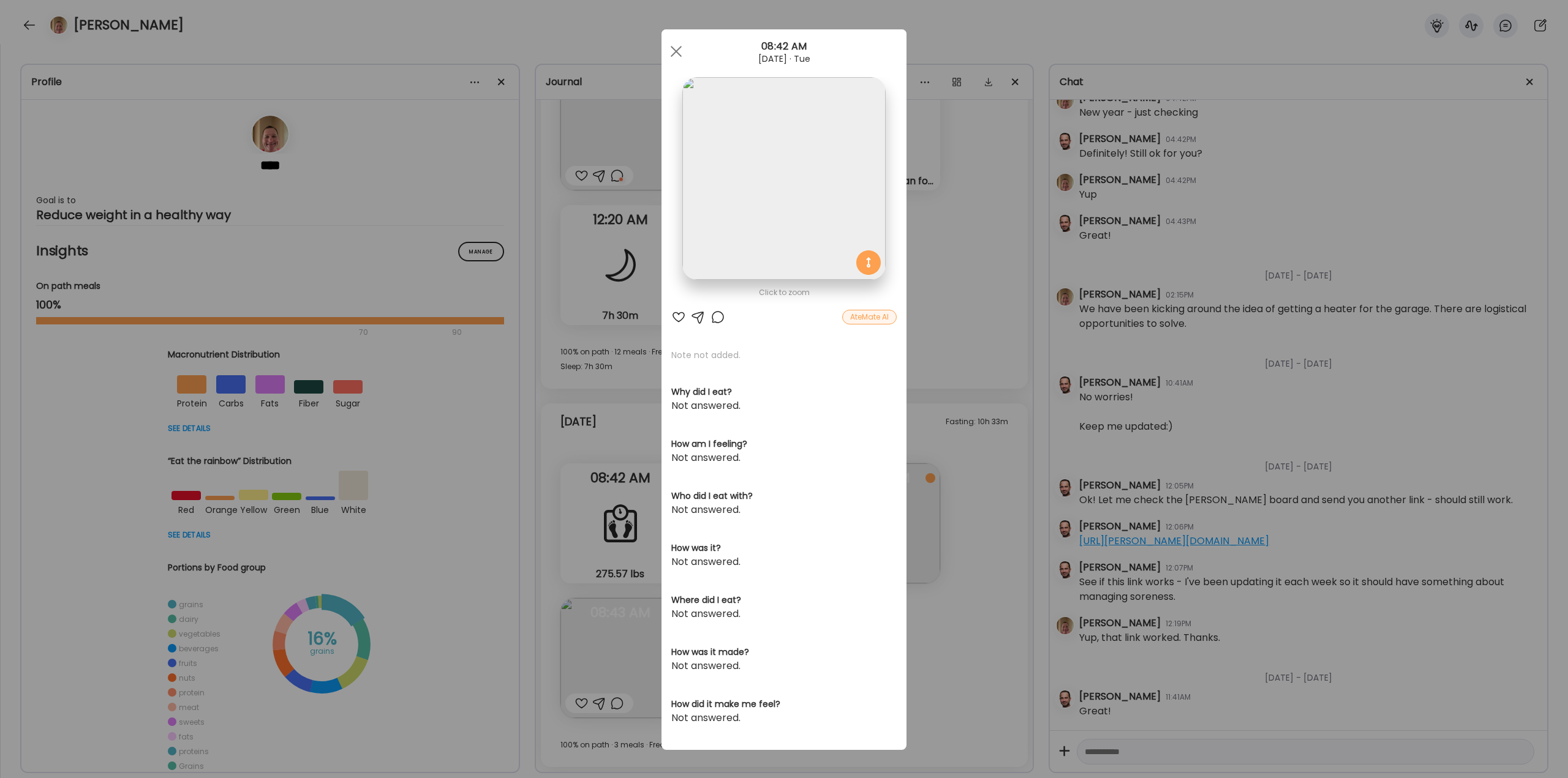
click at [1013, 567] on div "Ate Coach Dashboard Wahoo! It’s official Take a moment to set up your Coach Pro…" at bounding box center [784, 389] width 1568 height 778
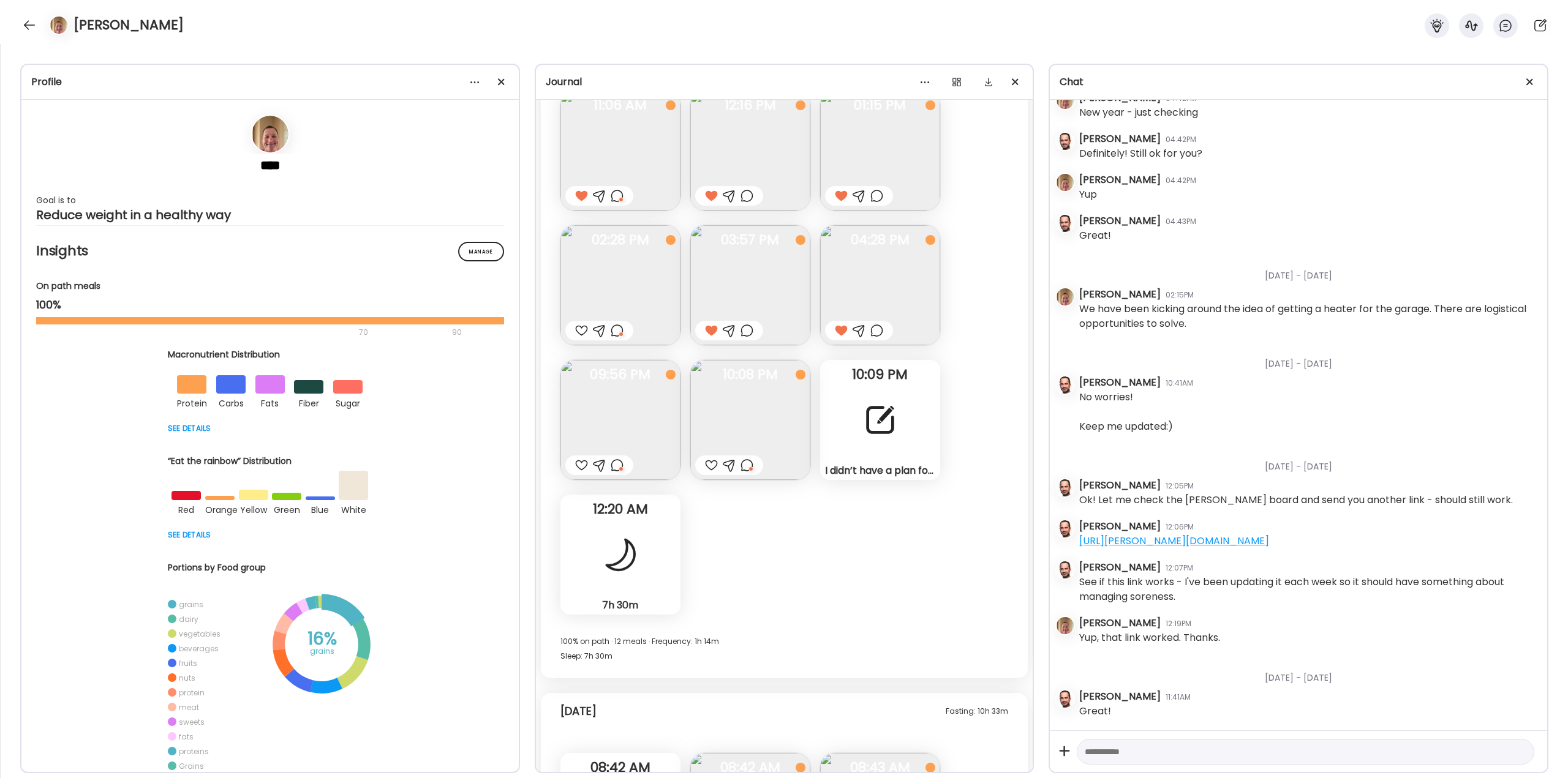
scroll to position [33642, 0]
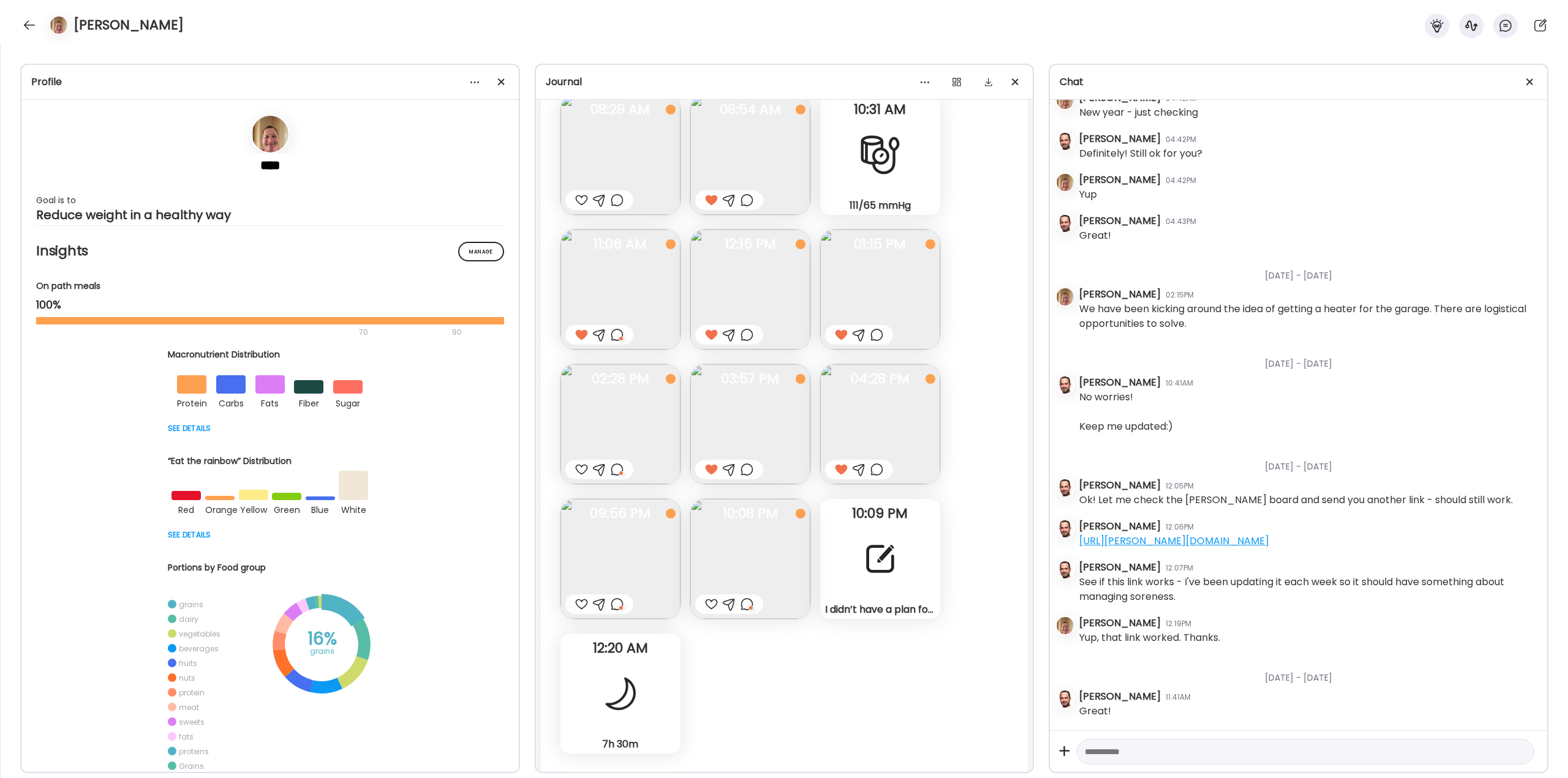
click at [886, 546] on div at bounding box center [880, 559] width 44 height 44
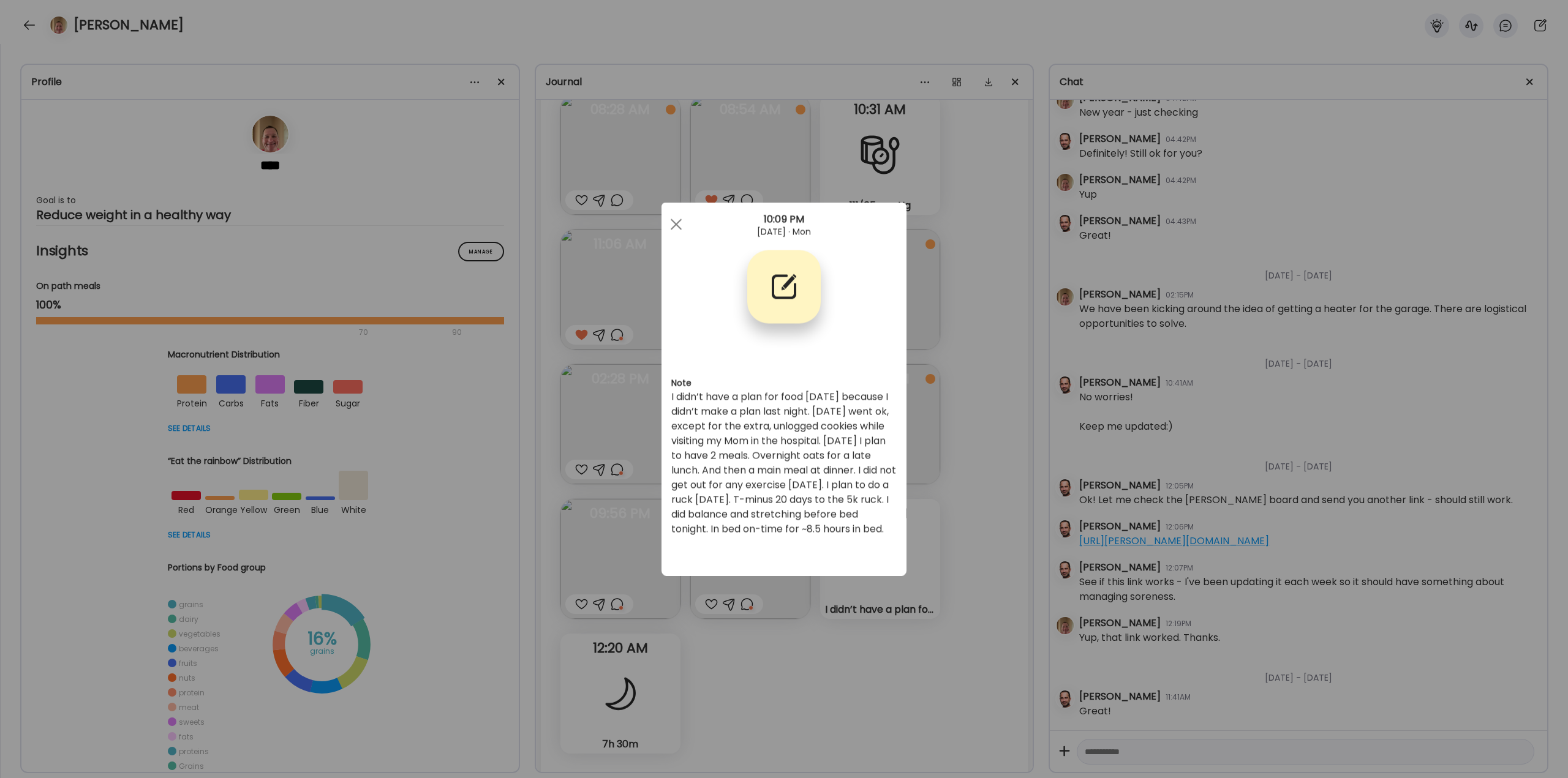
click at [968, 512] on div "Ate Coach Dashboard Wahoo! It’s official Take a moment to set up your Coach Pro…" at bounding box center [784, 389] width 1568 height 778
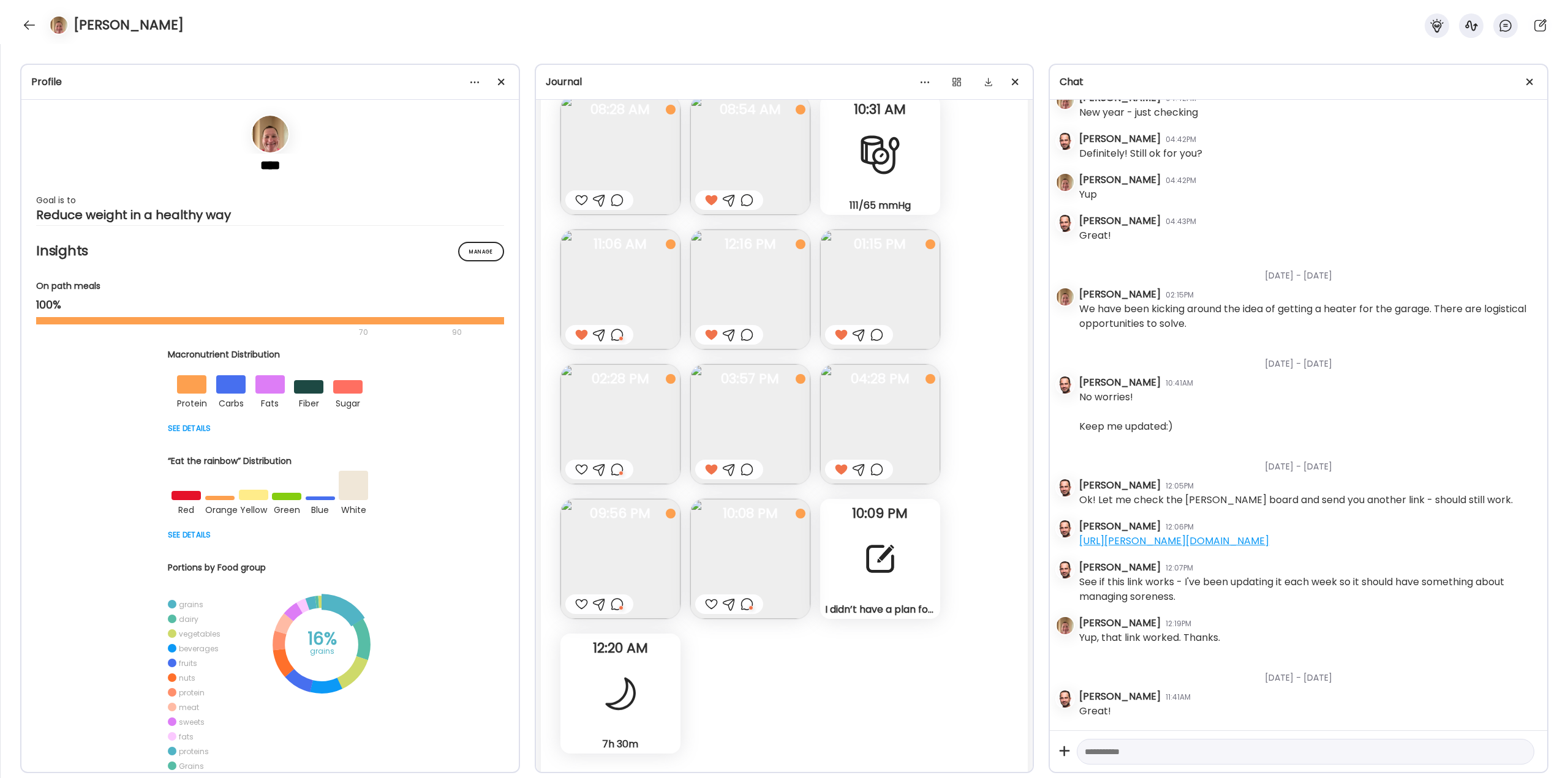
click at [750, 604] on div at bounding box center [746, 604] width 13 height 14
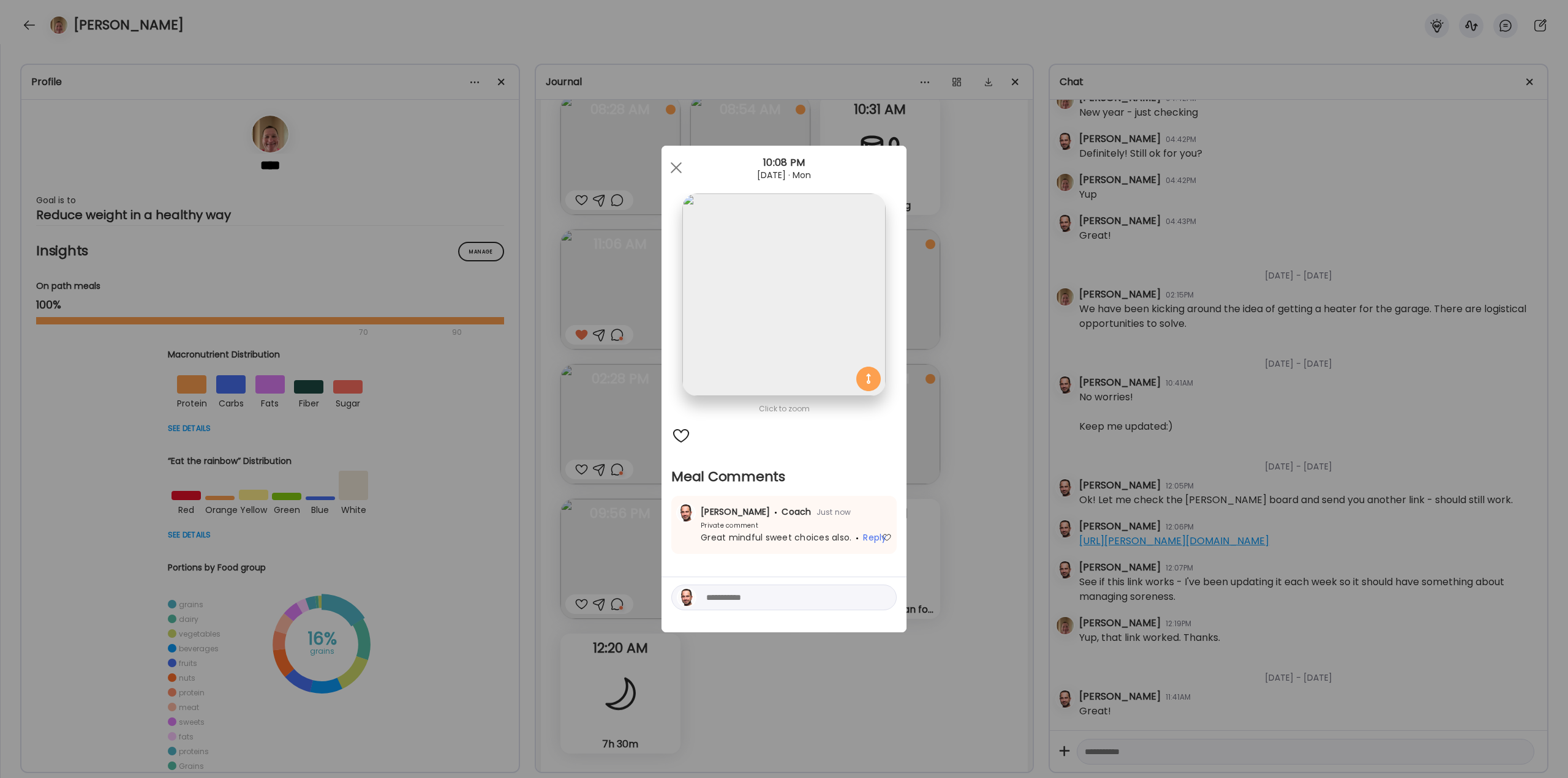
click at [744, 599] on textarea at bounding box center [788, 597] width 165 height 14
type textarea "**********"
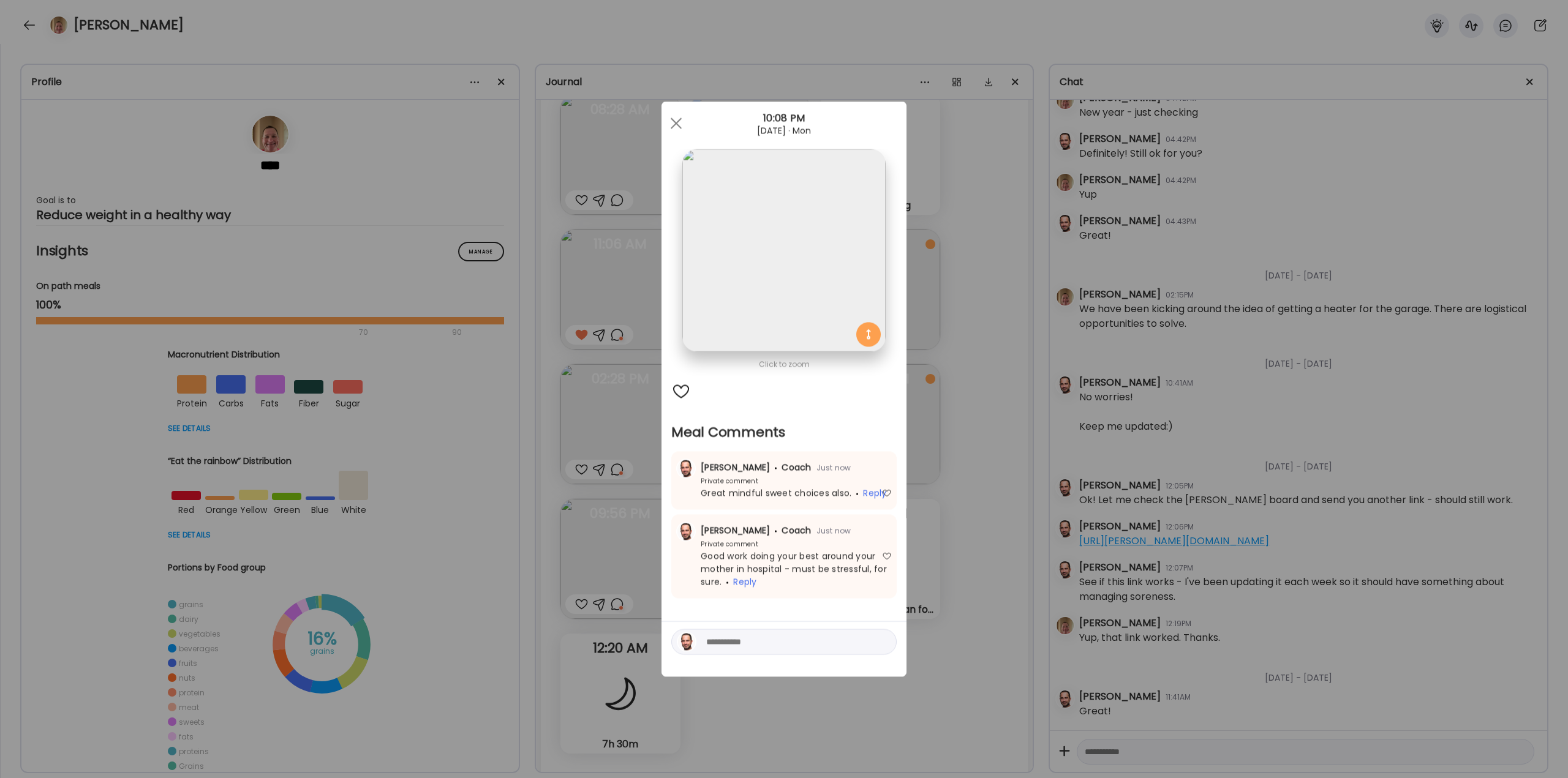
click at [938, 598] on div "Ate Coach Dashboard Wahoo! It’s official Take a moment to set up your Coach Pro…" at bounding box center [784, 389] width 1568 height 778
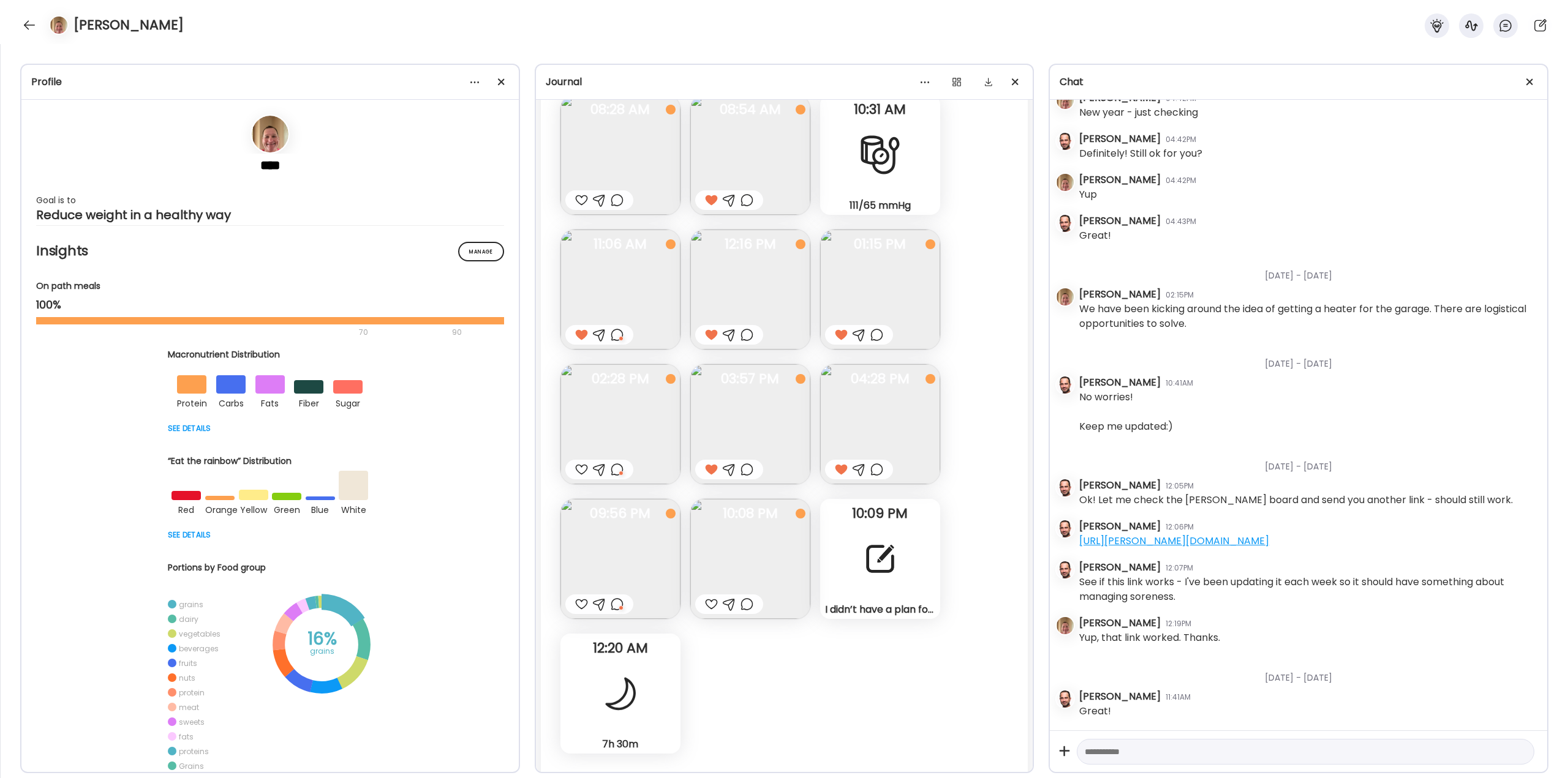
click at [879, 556] on div at bounding box center [880, 559] width 44 height 44
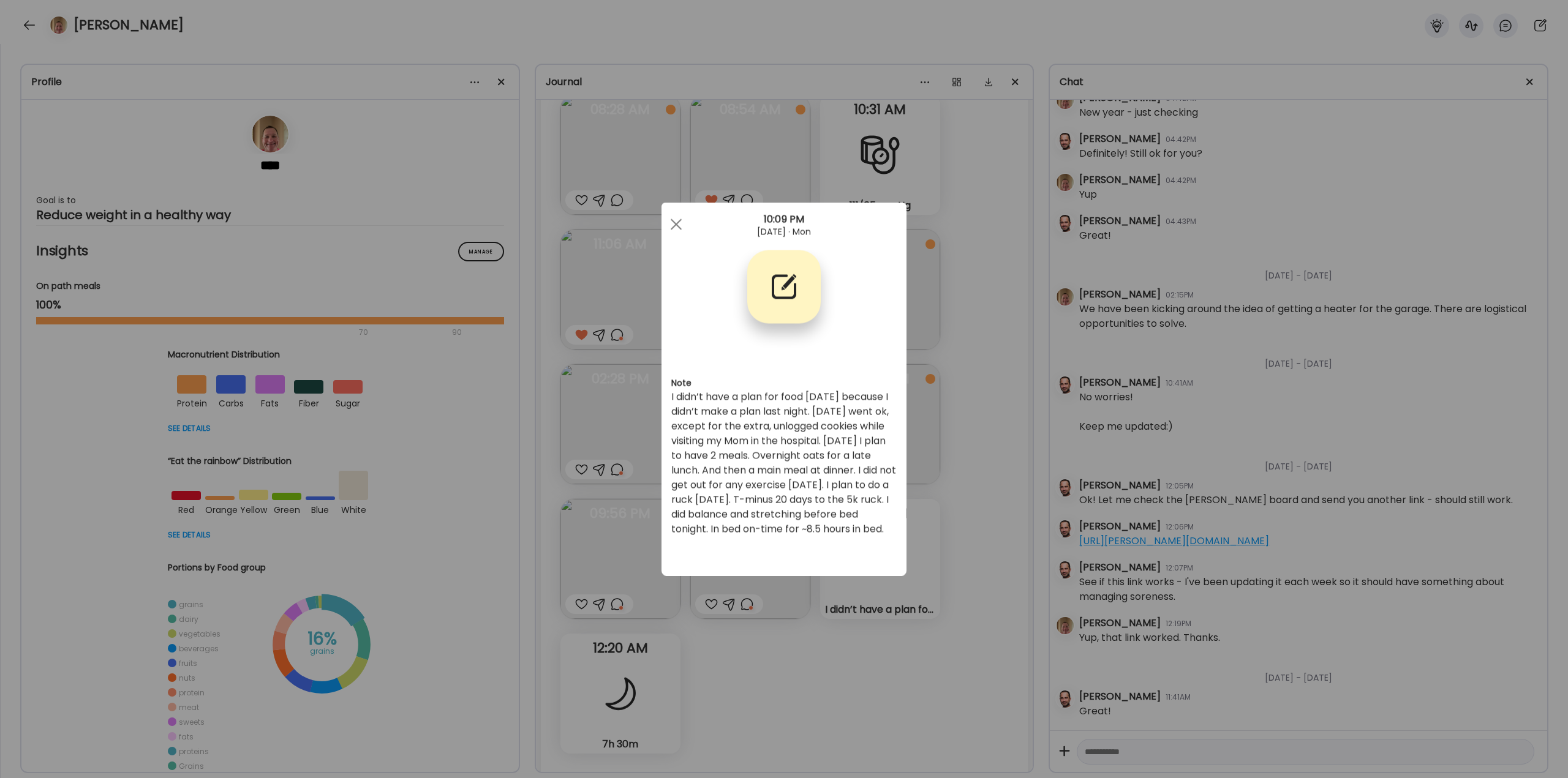
click at [949, 582] on div "Ate Coach Dashboard Wahoo! It’s official Take a moment to set up your Coach Pro…" at bounding box center [784, 389] width 1568 height 778
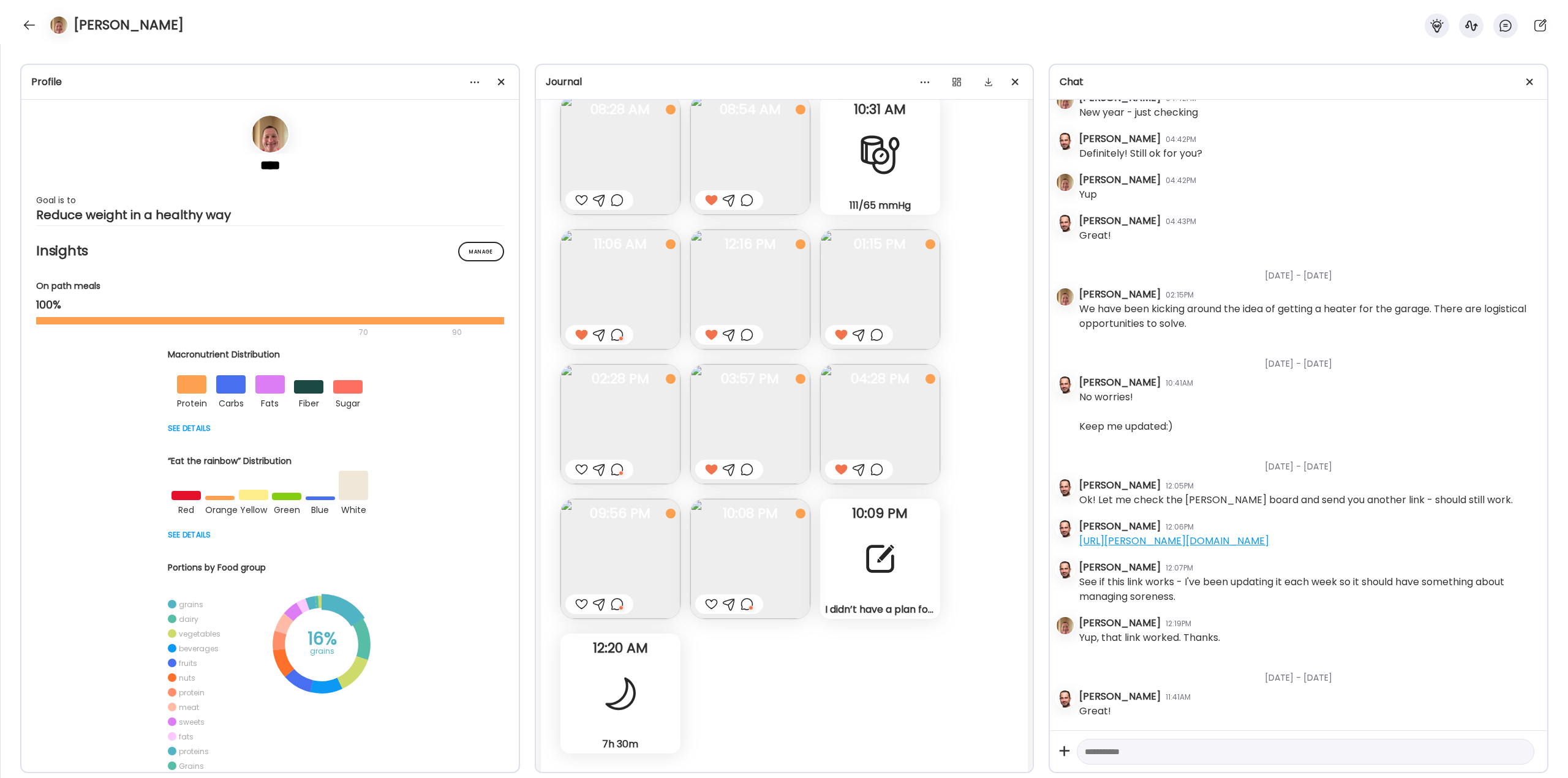
click at [749, 602] on div at bounding box center [746, 604] width 13 height 14
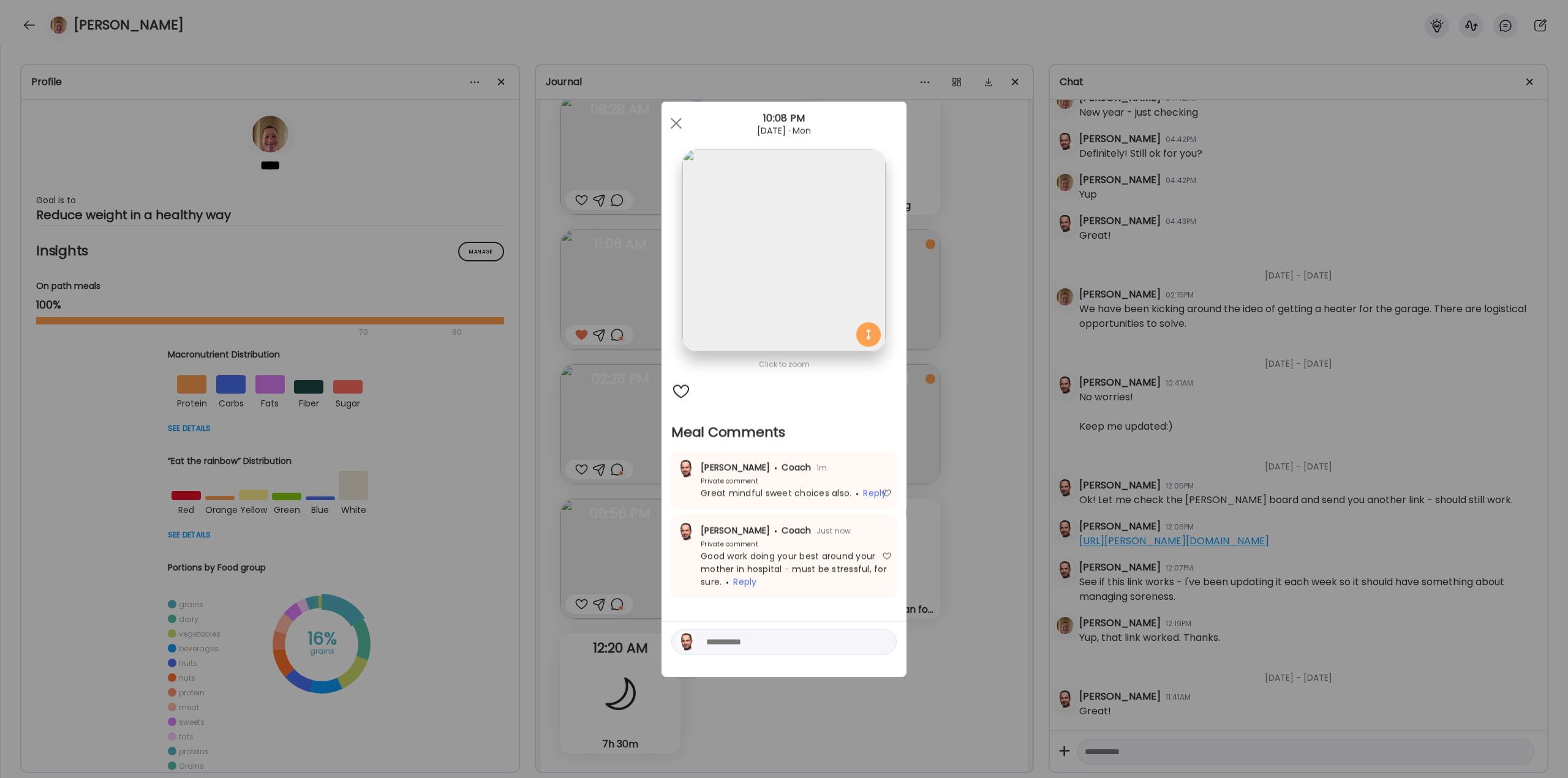
click at [740, 644] on textarea at bounding box center [788, 642] width 165 height 14
type textarea "**********"
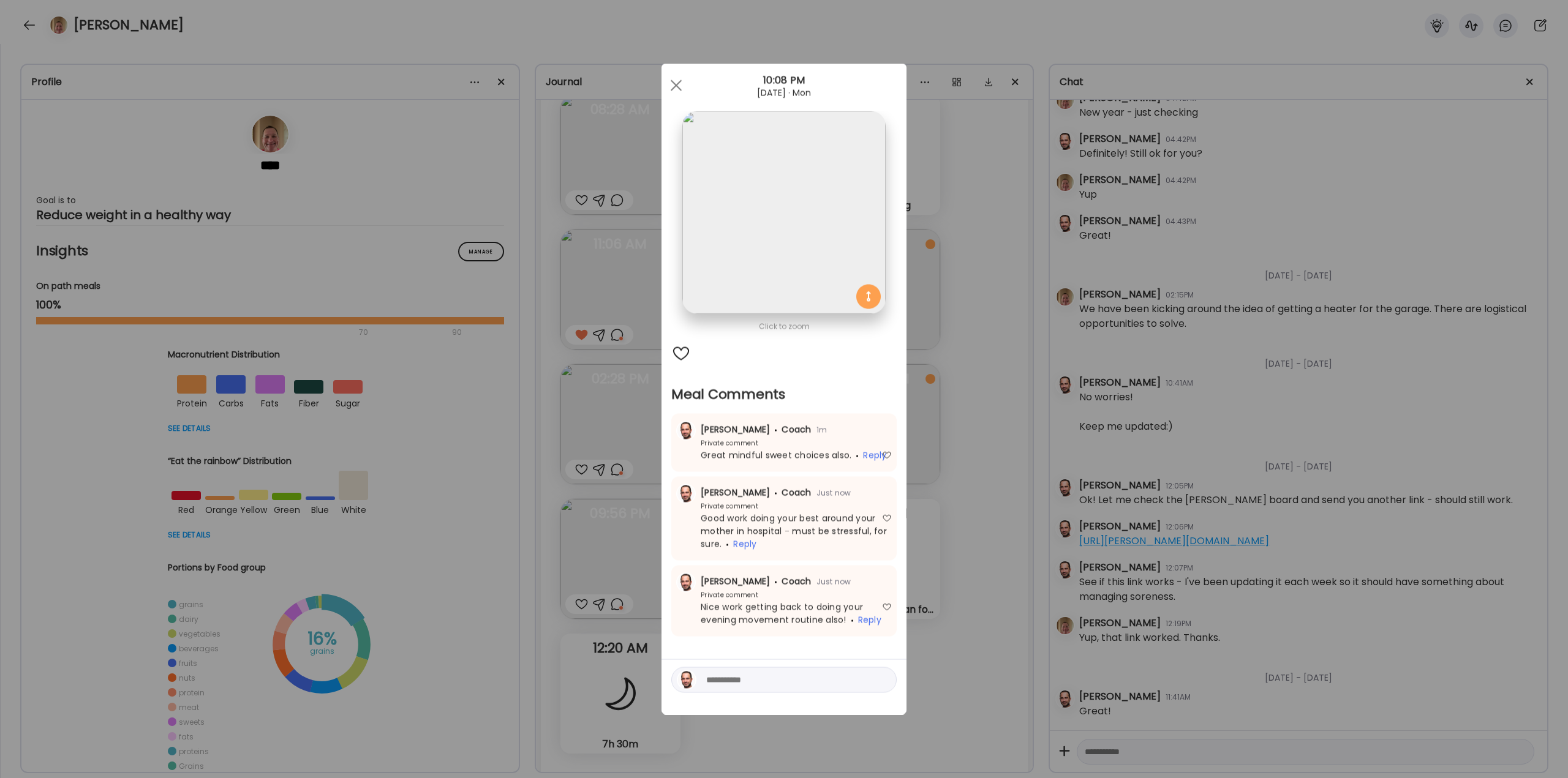
click at [950, 629] on div "Ate Coach Dashboard Wahoo! It’s official Take a moment to set up your Coach Pro…" at bounding box center [784, 389] width 1568 height 778
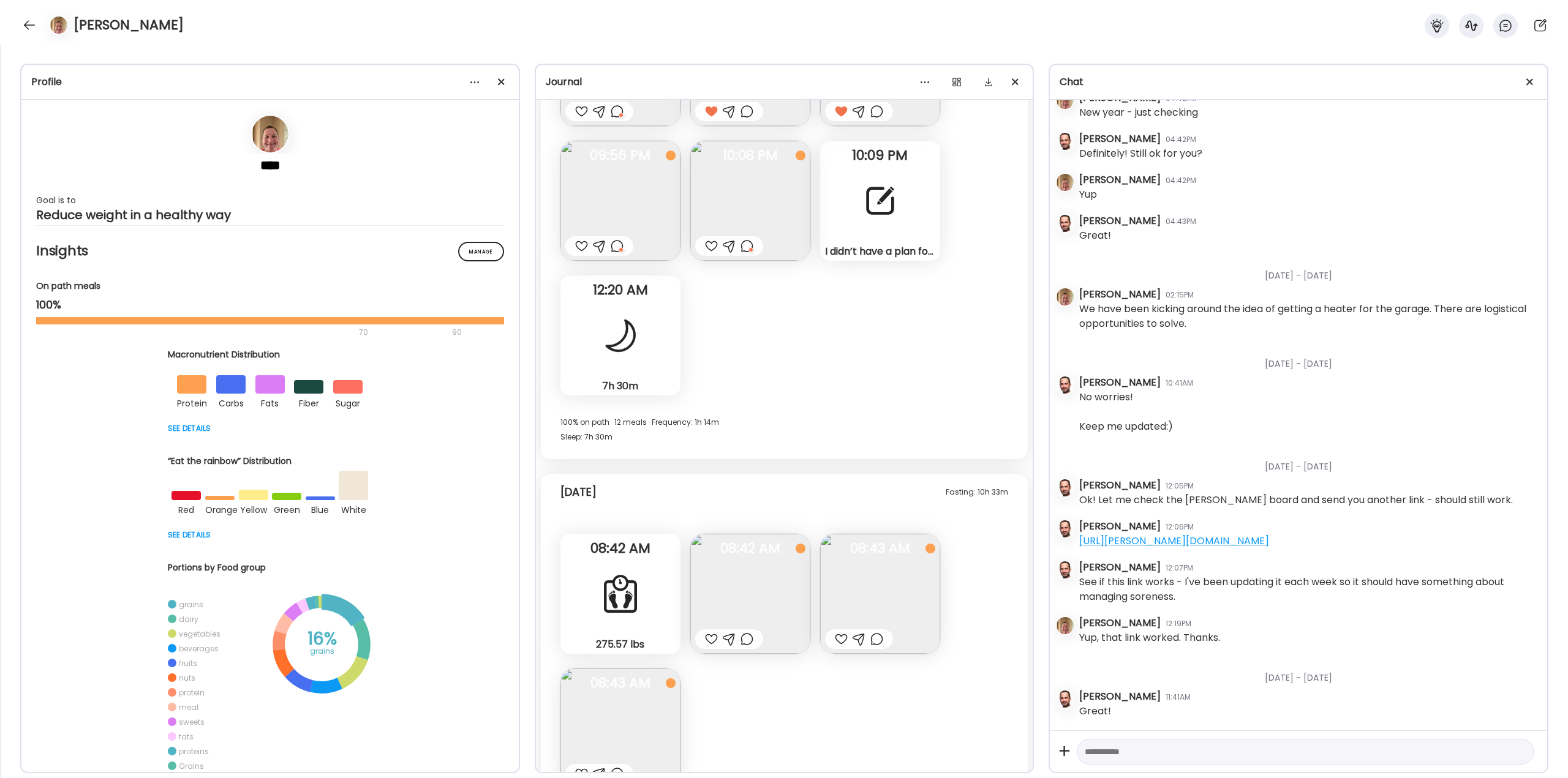
scroll to position [34009, 0]
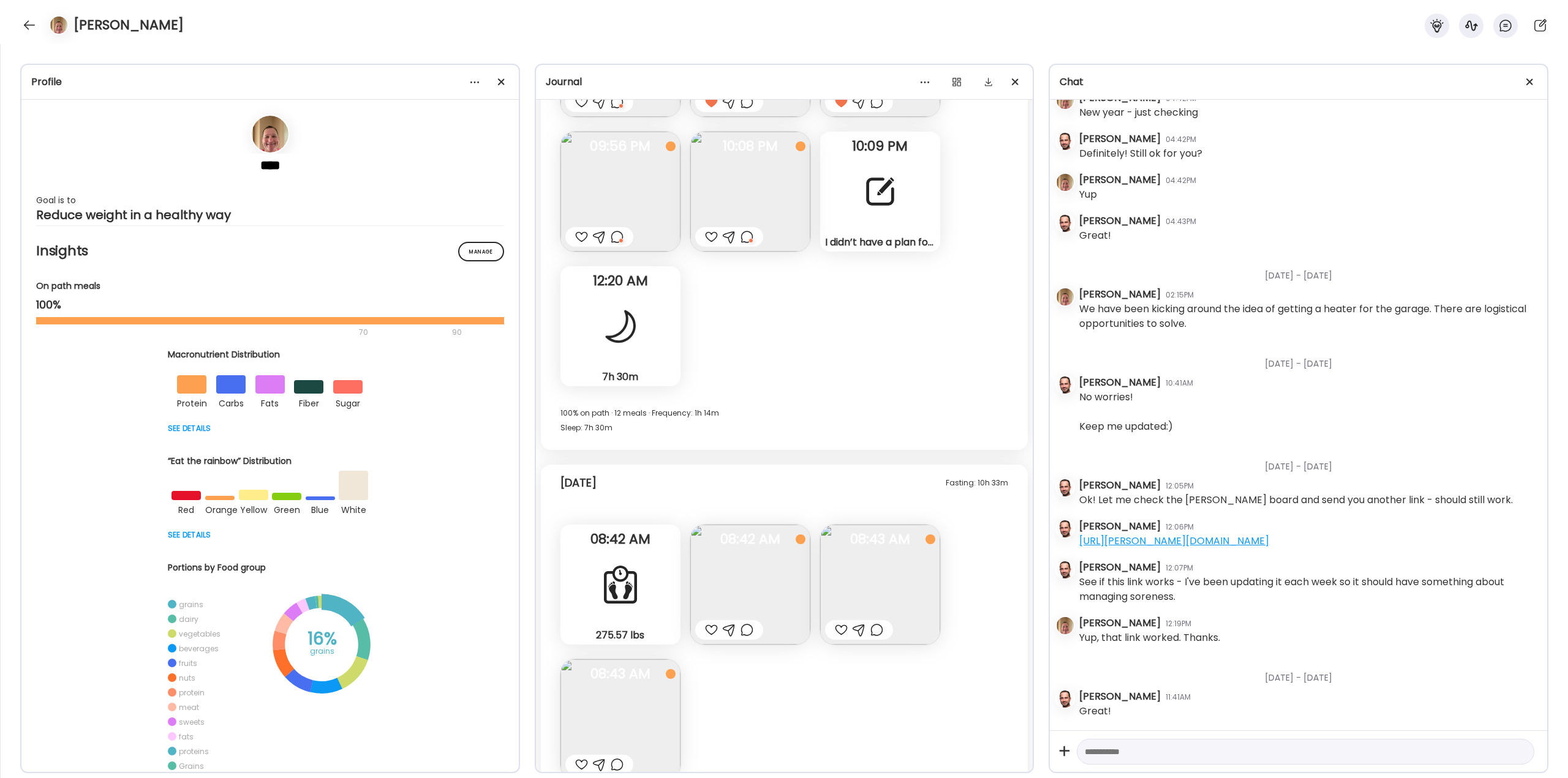
click at [781, 585] on img at bounding box center [750, 585] width 120 height 120
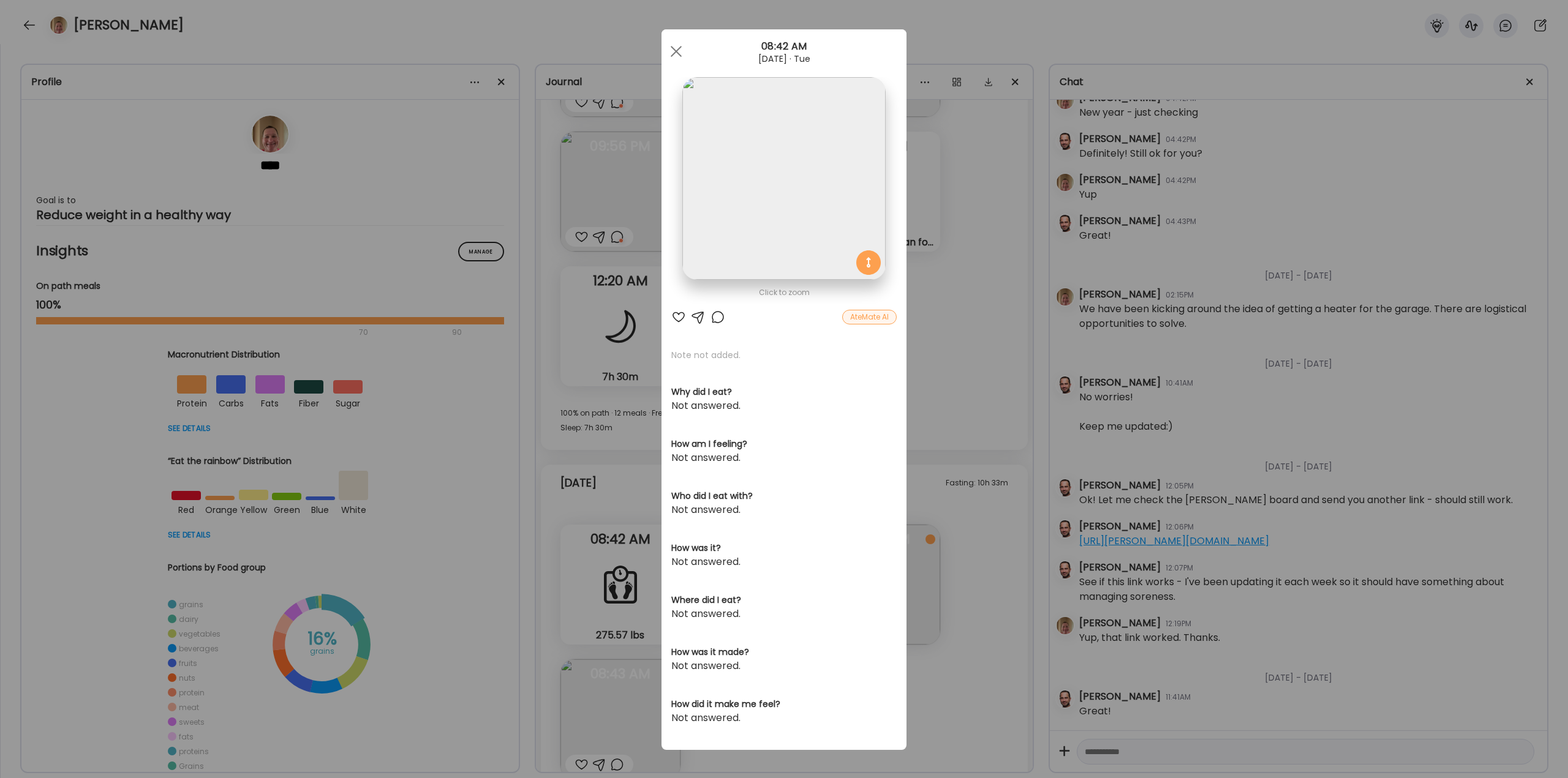
click at [674, 321] on div at bounding box center [678, 317] width 14 height 14
click at [1012, 502] on div "Ate Coach Dashboard Wahoo! It’s official Take a moment to set up your Coach Pro…" at bounding box center [784, 389] width 1568 height 778
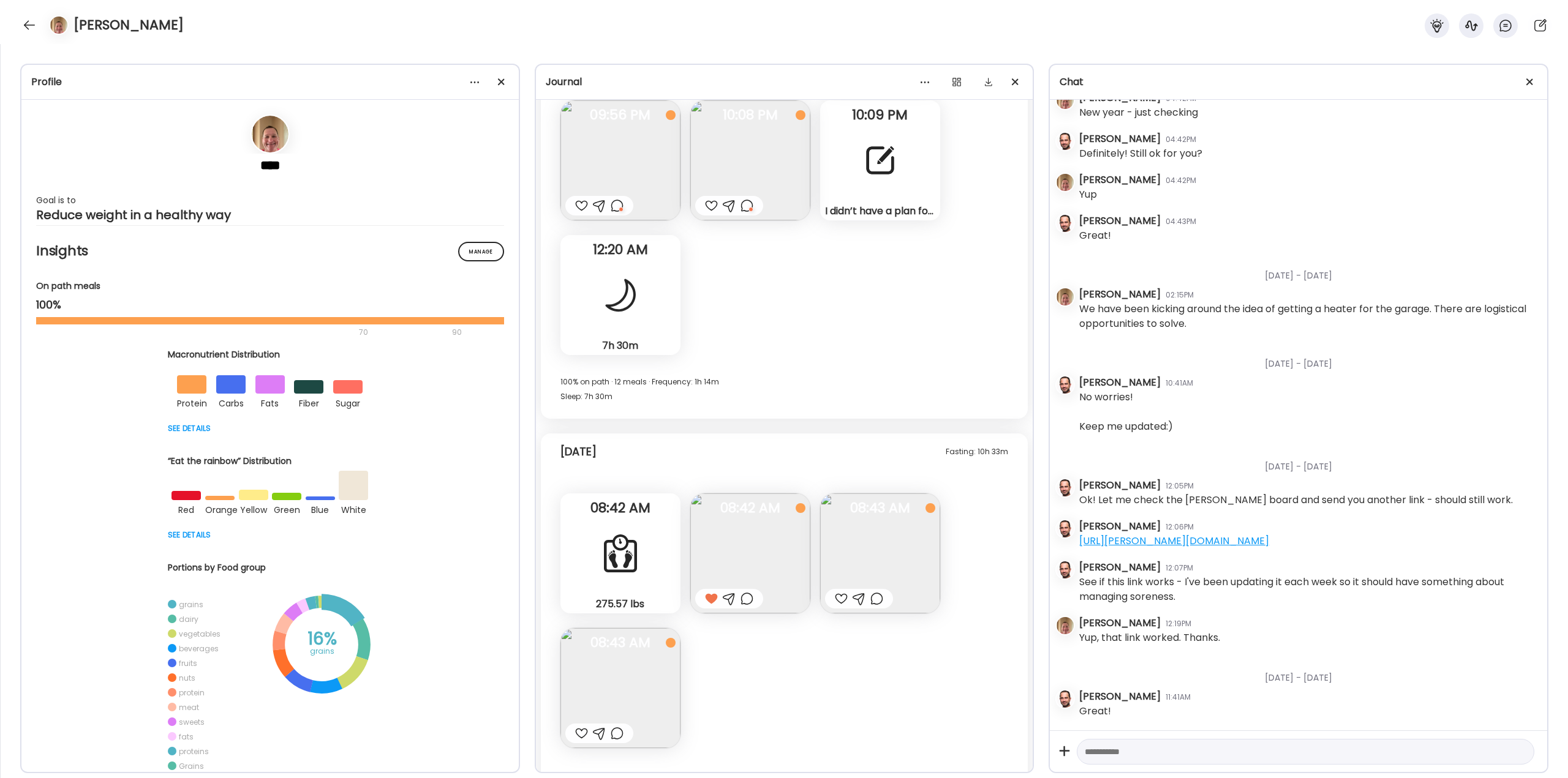
scroll to position [34071, 0]
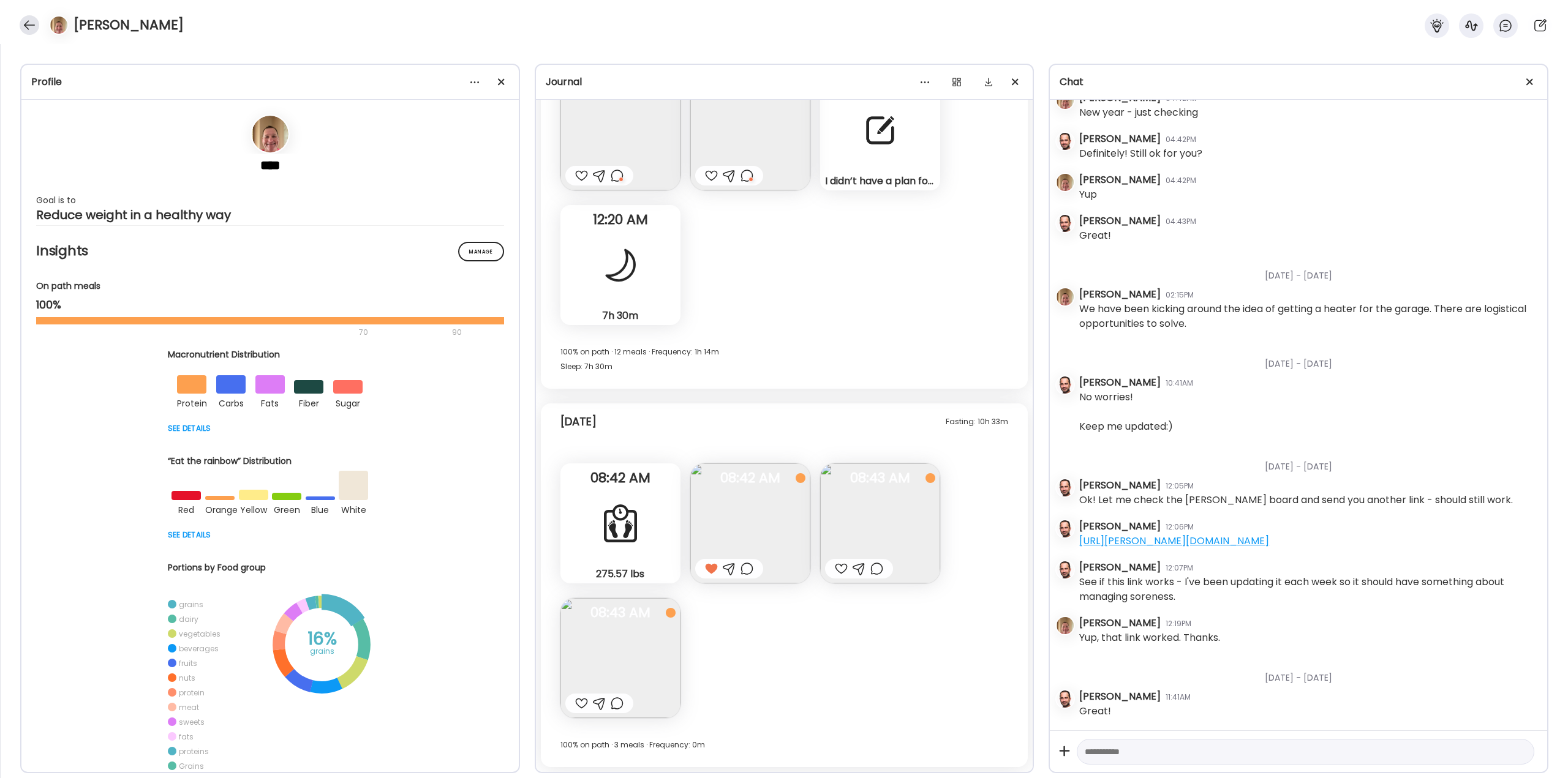
click at [24, 23] on div at bounding box center [30, 25] width 20 height 20
